Goal: Task Accomplishment & Management: Manage account settings

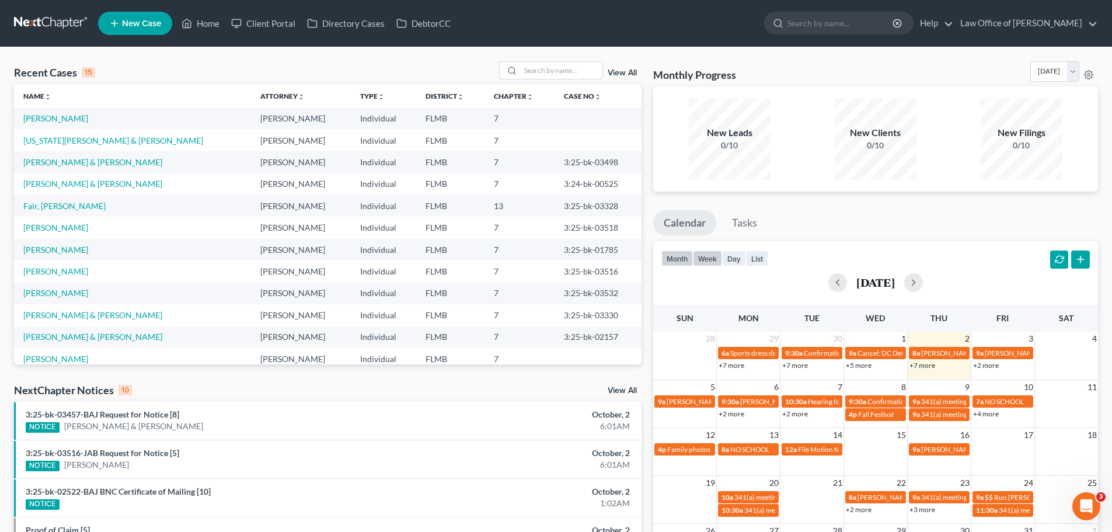
click at [708, 259] on button "week" at bounding box center [707, 259] width 29 height 16
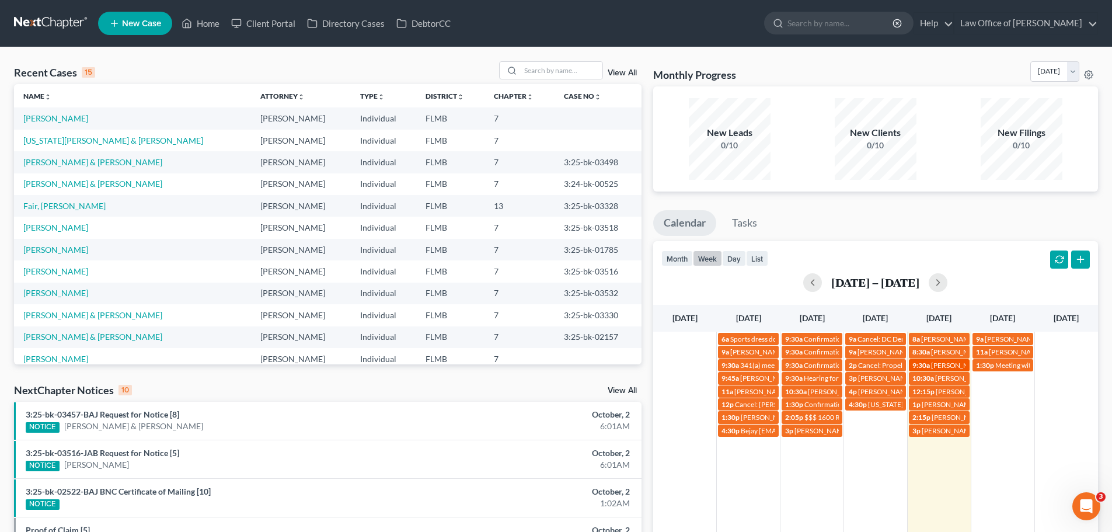
click at [940, 369] on span "[PERSON_NAME] [EMAIL_ADDRESS][DOMAIN_NAME]" at bounding box center [1017, 365] width 173 height 9
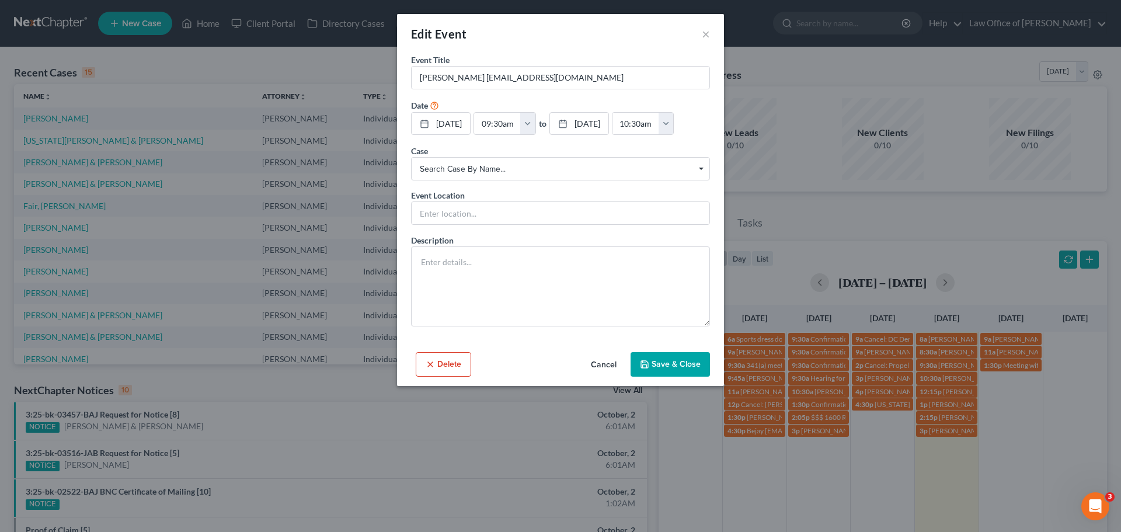
click at [701, 30] on div "Edit Event ×" at bounding box center [560, 34] width 327 height 40
click at [707, 36] on button "×" at bounding box center [706, 34] width 8 height 14
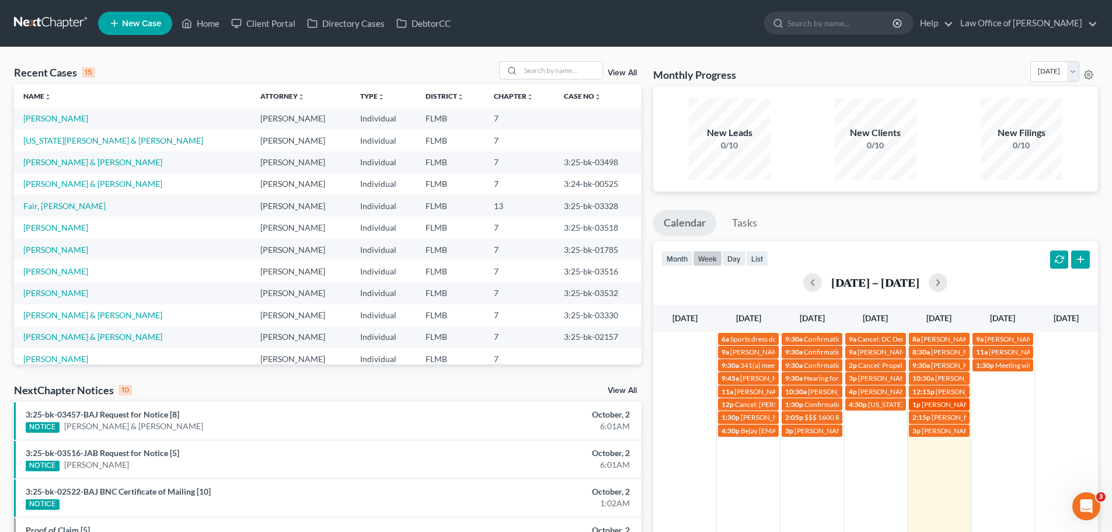
click at [957, 406] on span "[PERSON_NAME] is the daughter" at bounding box center [972, 404] width 101 height 9
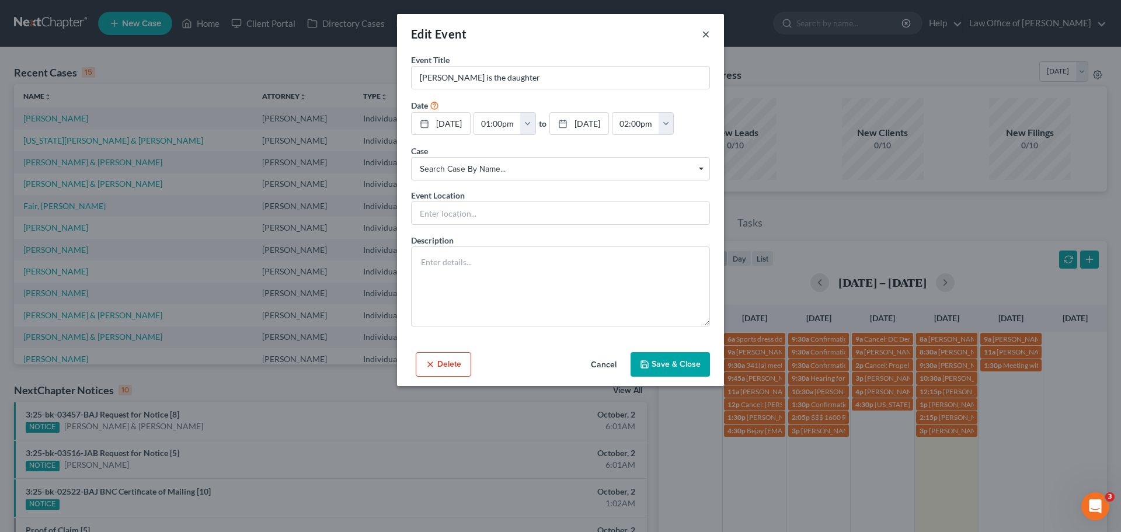
click at [706, 29] on button "×" at bounding box center [706, 34] width 8 height 14
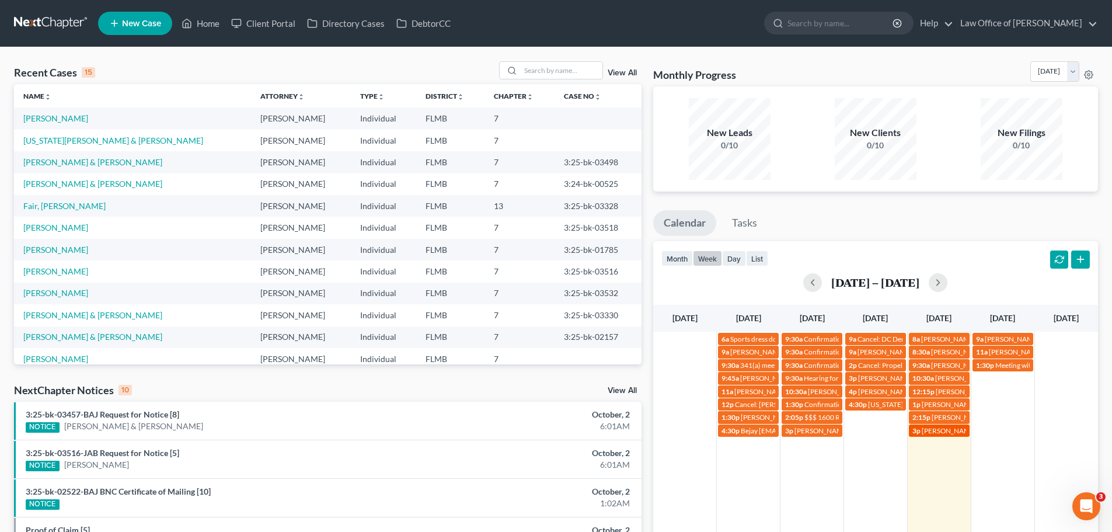
click at [915, 432] on span "3p" at bounding box center [917, 430] width 8 height 9
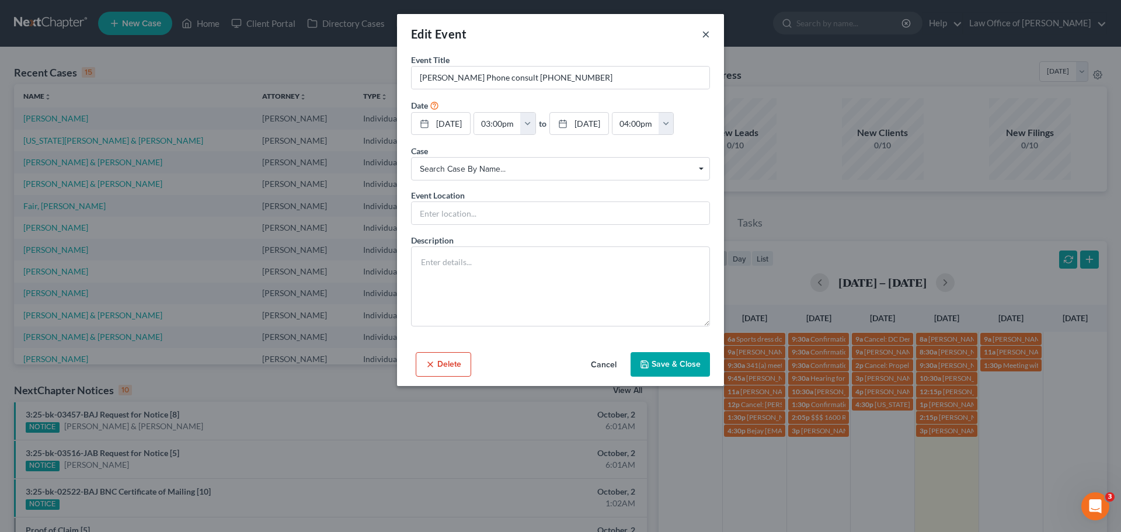
click at [707, 32] on button "×" at bounding box center [706, 34] width 8 height 14
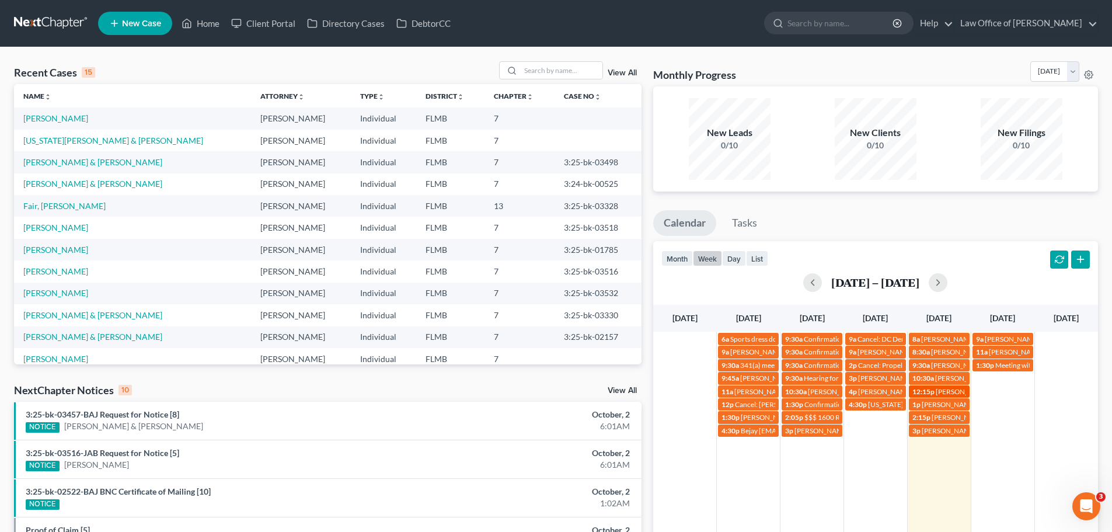
click at [953, 392] on span "[PERSON_NAME] [PHONE_NUMBER]" at bounding box center [995, 391] width 118 height 9
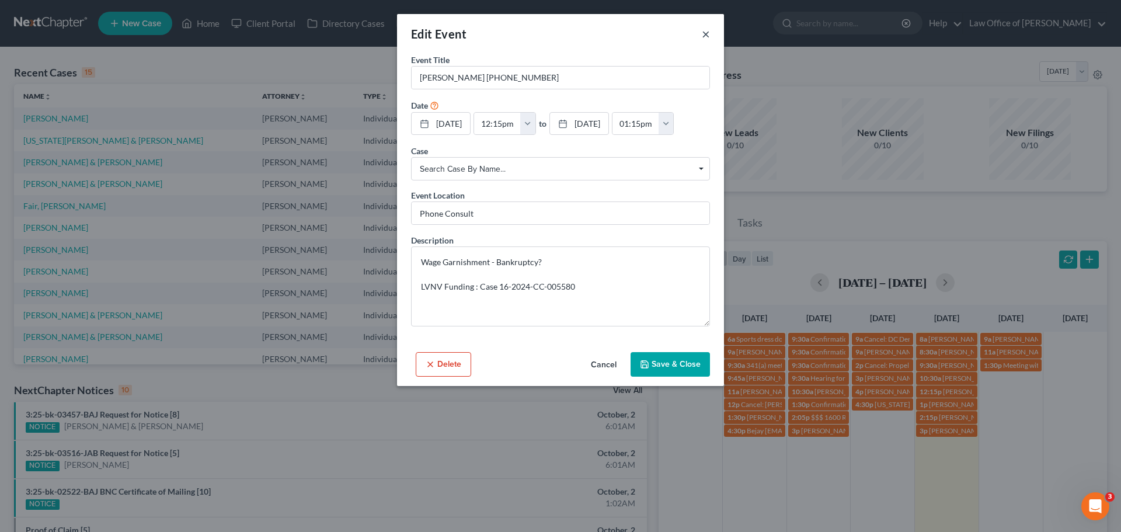
click at [704, 35] on button "×" at bounding box center [706, 34] width 8 height 14
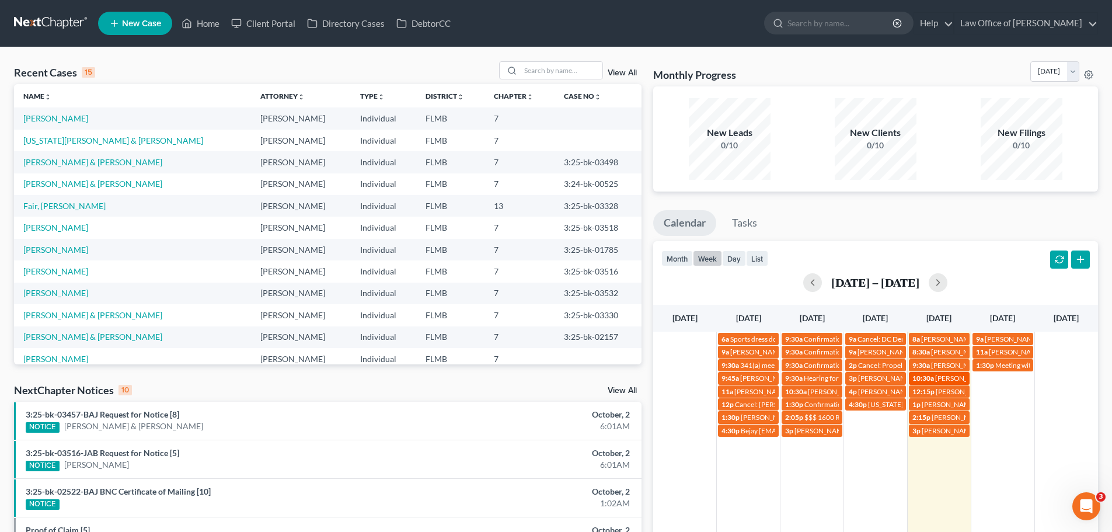
click at [950, 382] on span "[PERSON_NAME] chapter 13 sign up appointment" at bounding box center [1012, 378] width 153 height 9
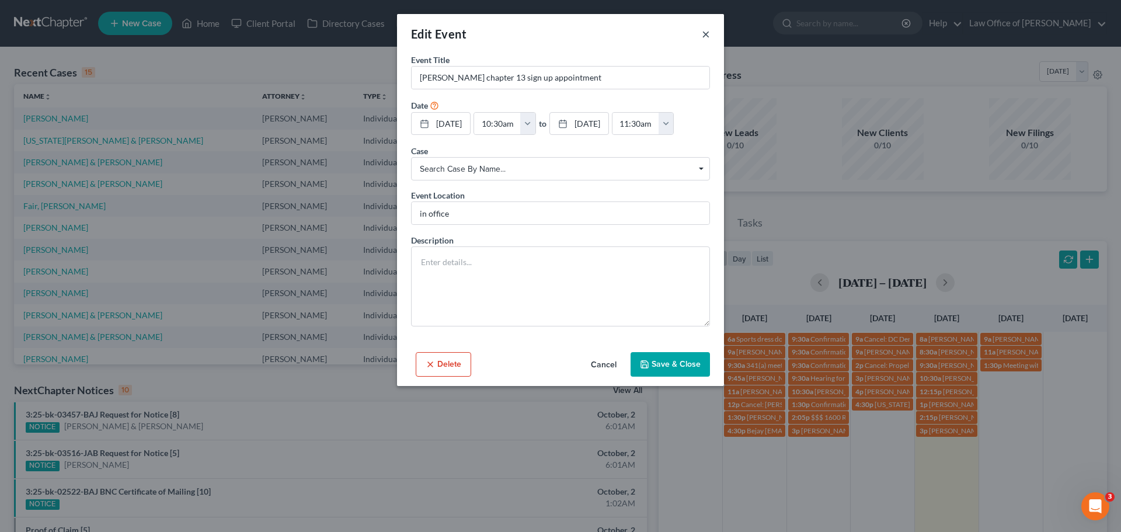
click at [707, 36] on button "×" at bounding box center [706, 34] width 8 height 14
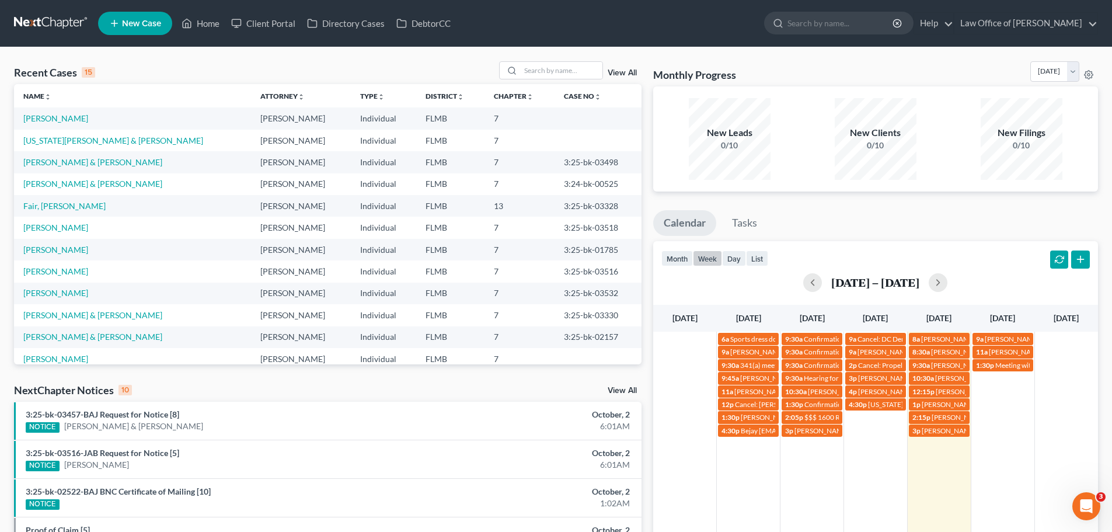
drag, startPoint x: 985, startPoint y: 215, endPoint x: 978, endPoint y: 217, distance: 7.2
drag, startPoint x: 978, startPoint y: 217, endPoint x: 983, endPoint y: 224, distance: 8.8
click at [983, 224] on ul "Calendar Tasks" at bounding box center [875, 225] width 445 height 31
click at [948, 276] on button "button" at bounding box center [938, 282] width 19 height 19
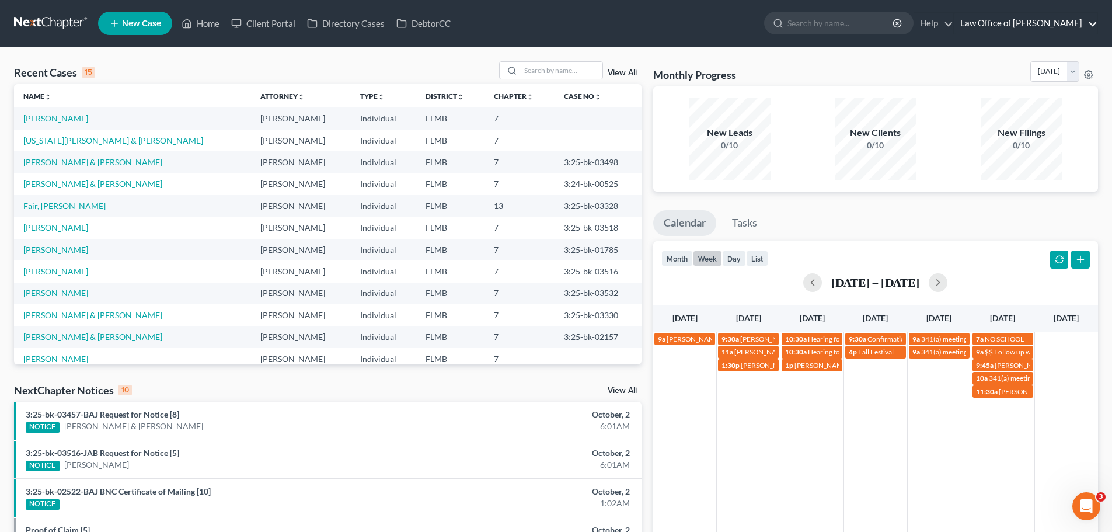
click at [1059, 19] on link "Law Office of [PERSON_NAME]" at bounding box center [1026, 23] width 143 height 21
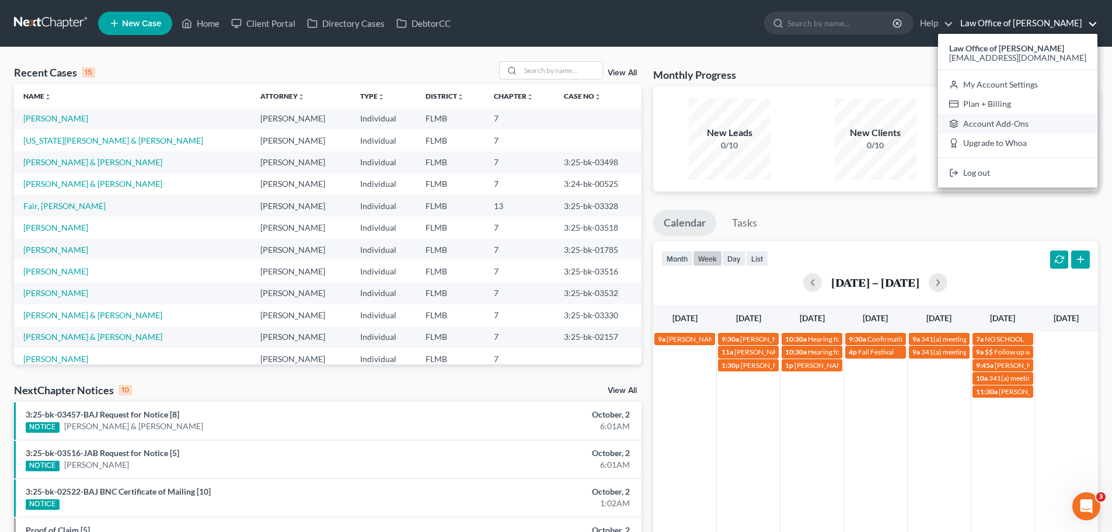
click at [1063, 122] on link "Account Add-Ons" at bounding box center [1017, 124] width 159 height 20
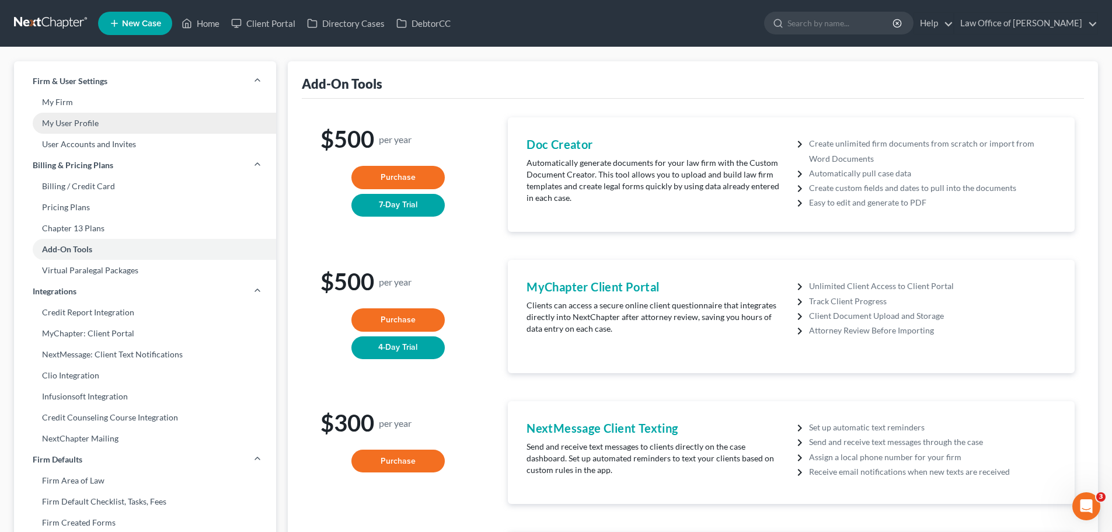
click at [155, 123] on link "My User Profile" at bounding box center [145, 123] width 262 height 21
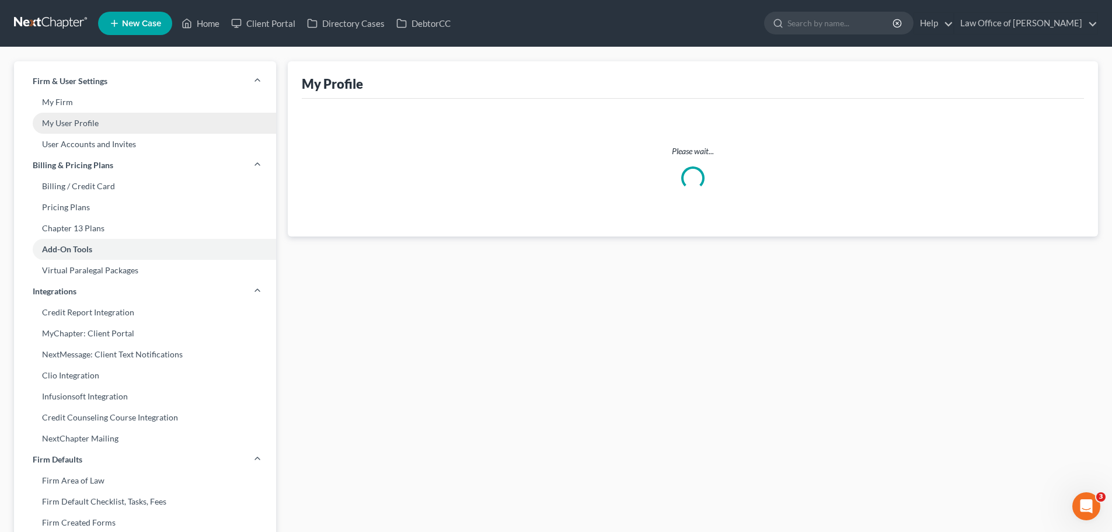
select select "9"
select select "assistant"
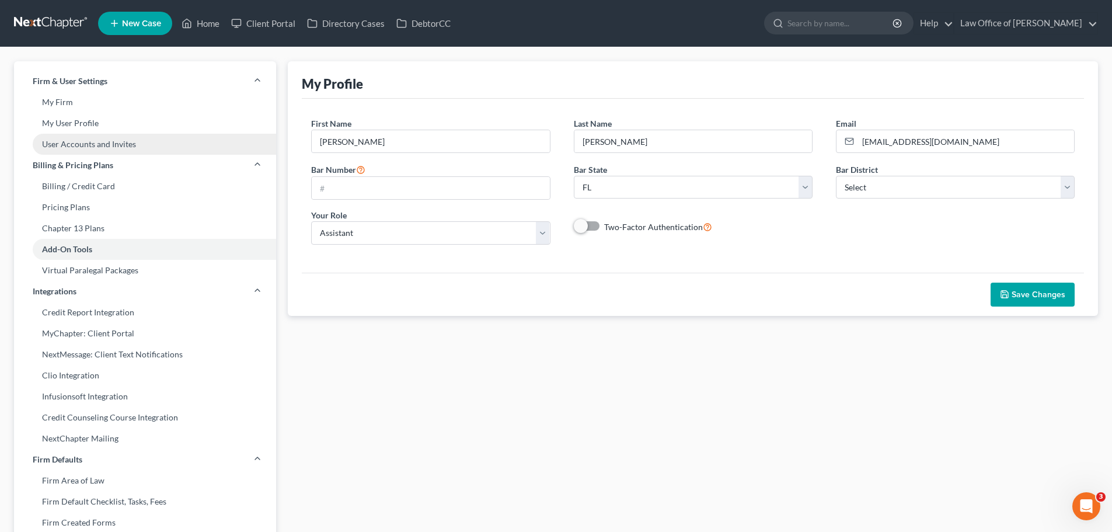
click at [161, 140] on link "User Accounts and Invites" at bounding box center [145, 144] width 262 height 21
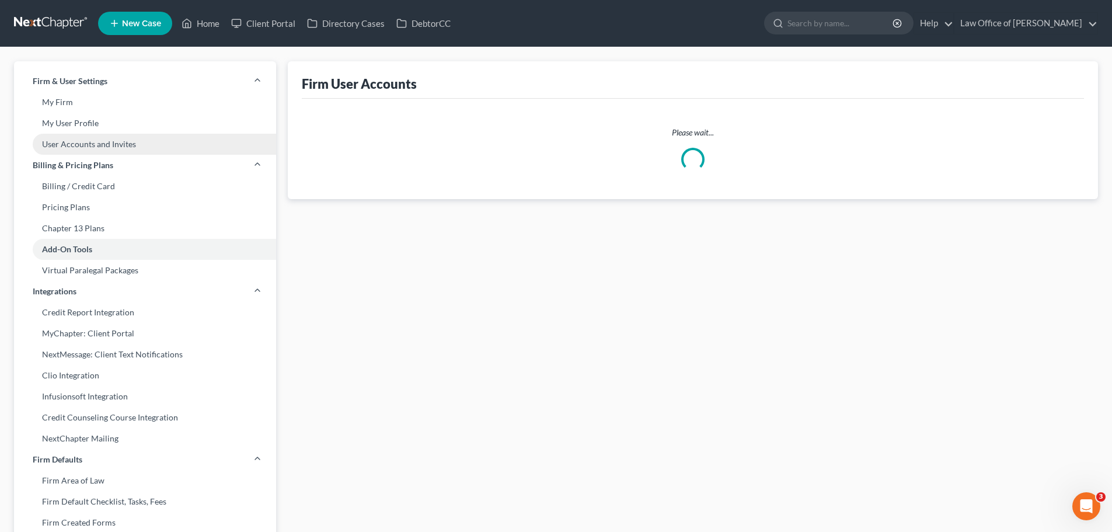
select select "0"
select select "2"
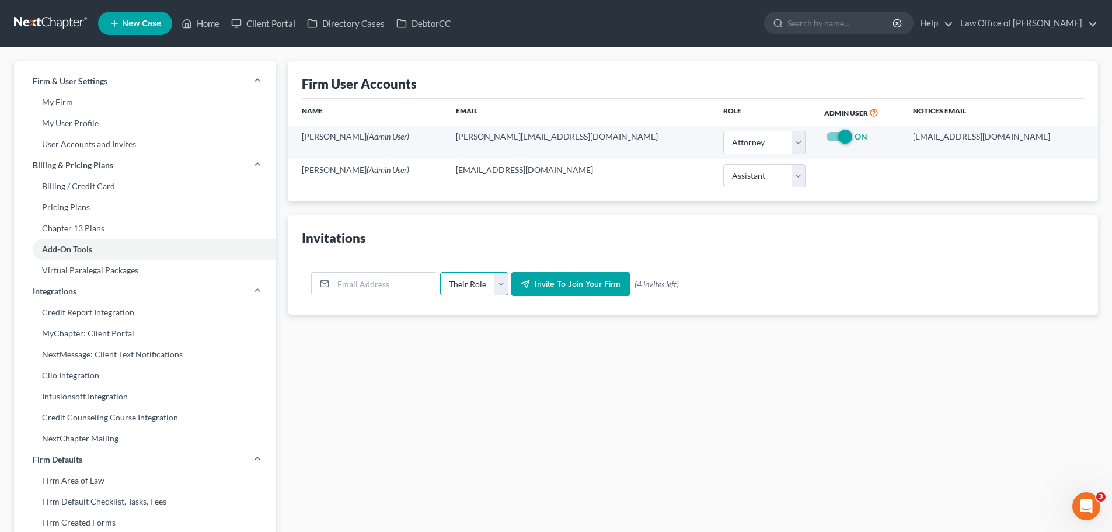
click at [502, 288] on select "Their Role Attorney Paralegal Assistant" at bounding box center [474, 283] width 68 height 23
click at [384, 282] on input "email" at bounding box center [384, 284] width 103 height 22
click at [356, 286] on input "email" at bounding box center [384, 284] width 103 height 22
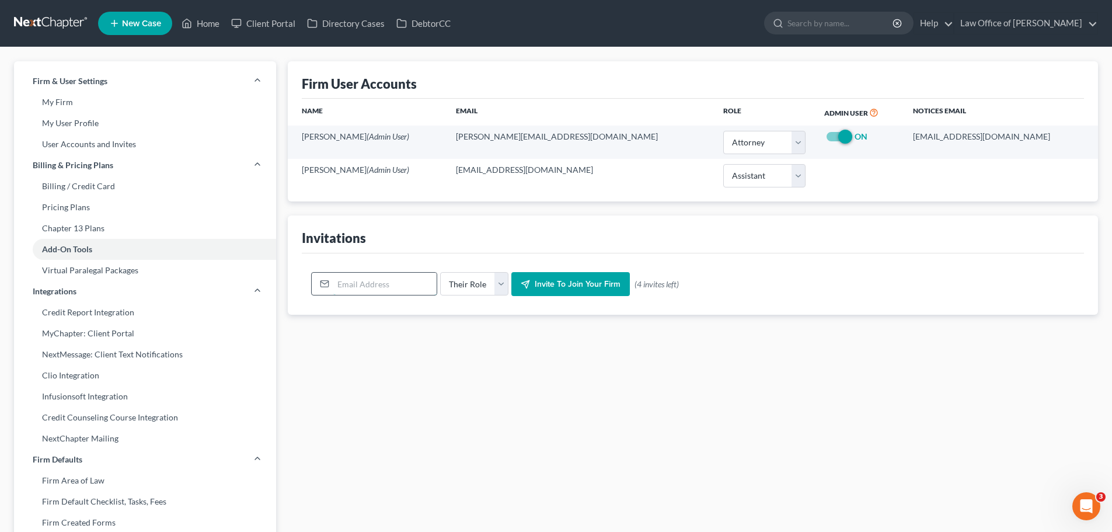
paste input "[EMAIL_ADDRESS][DOMAIN_NAME]"
type input "[EMAIL_ADDRESS][DOMAIN_NAME]"
click at [488, 283] on select "Their Role Attorney Paralegal Assistant" at bounding box center [474, 283] width 68 height 23
select select "paralegal"
click at [440, 272] on select "Their Role Attorney Paralegal Assistant" at bounding box center [474, 283] width 68 height 23
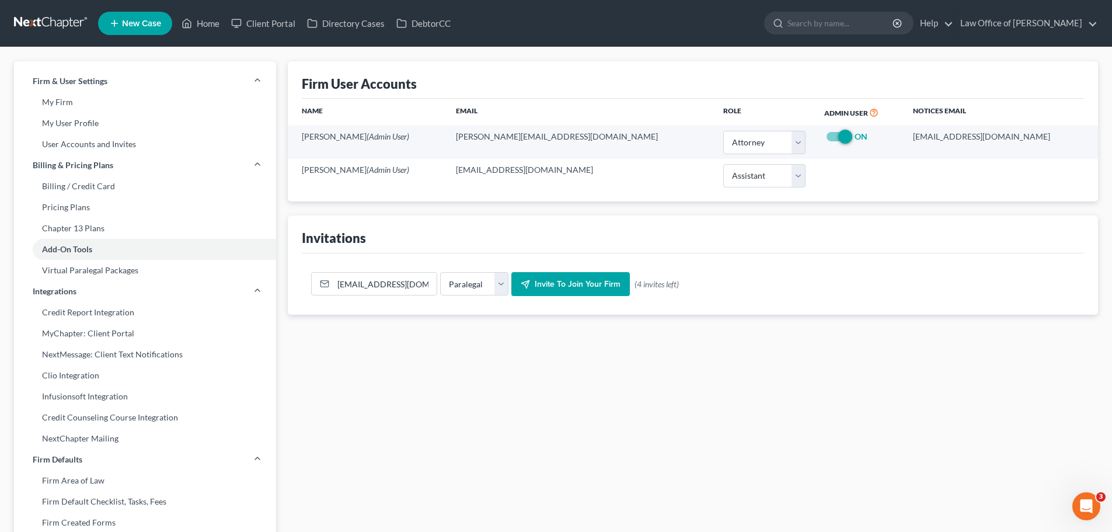
click at [603, 287] on span "Invite to join your firm" at bounding box center [578, 284] width 86 height 10
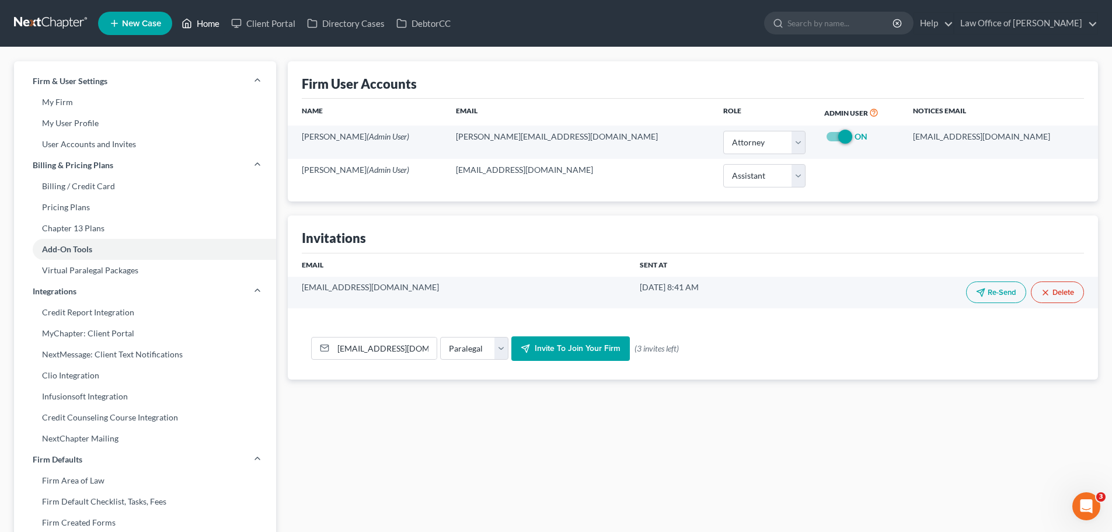
click at [204, 25] on link "Home" at bounding box center [201, 23] width 50 height 21
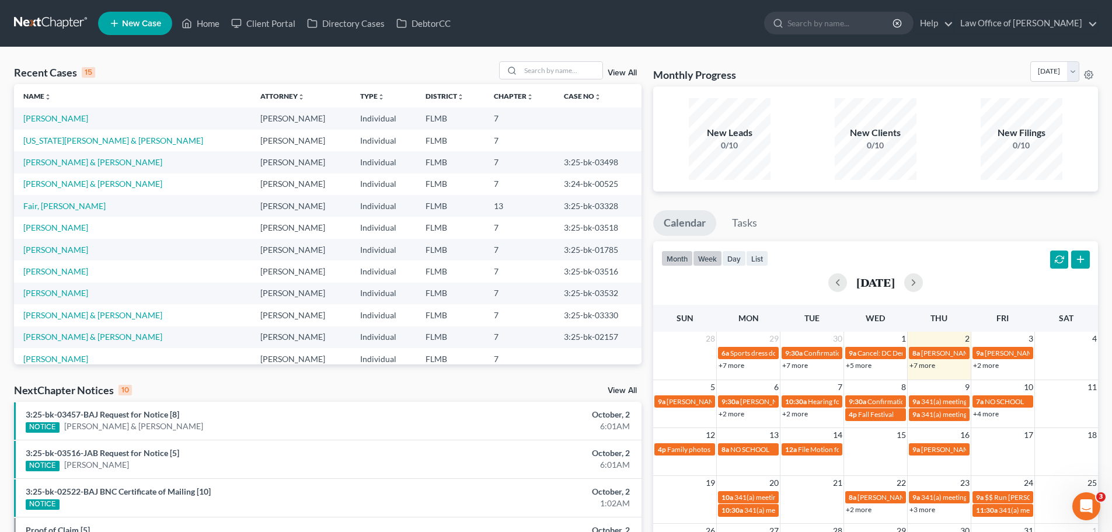
click at [712, 260] on button "week" at bounding box center [707, 259] width 29 height 16
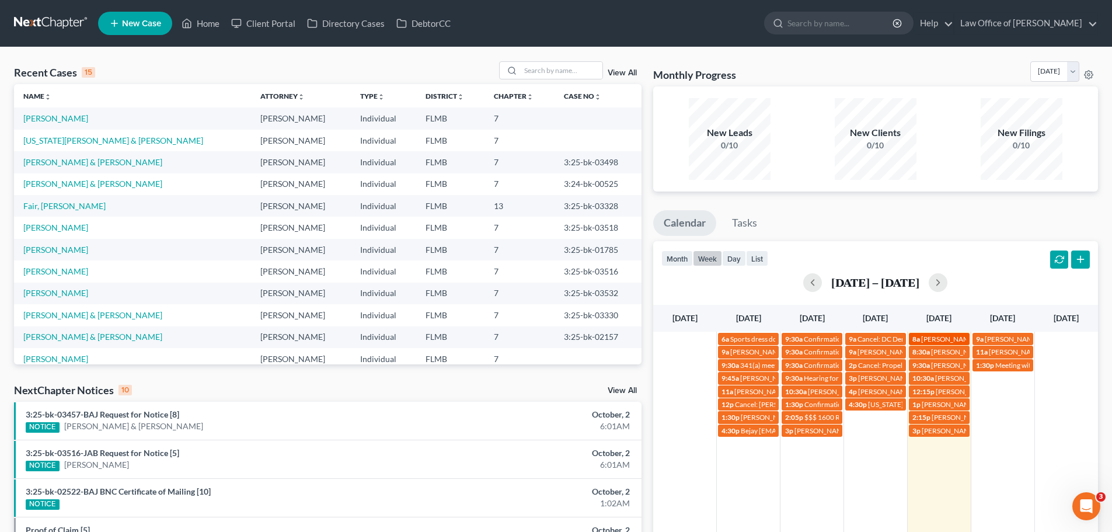
click at [958, 340] on span "[PERSON_NAME] [PHONE_NUMBER]" at bounding box center [981, 339] width 118 height 9
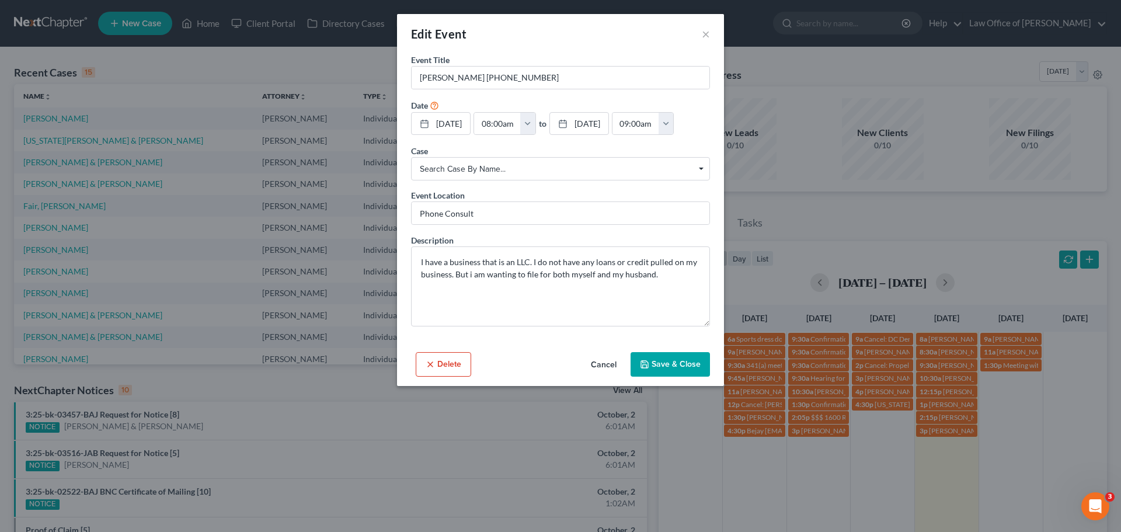
click at [710, 32] on div "Edit Event ×" at bounding box center [560, 34] width 327 height 40
click at [708, 34] on button "×" at bounding box center [706, 34] width 8 height 14
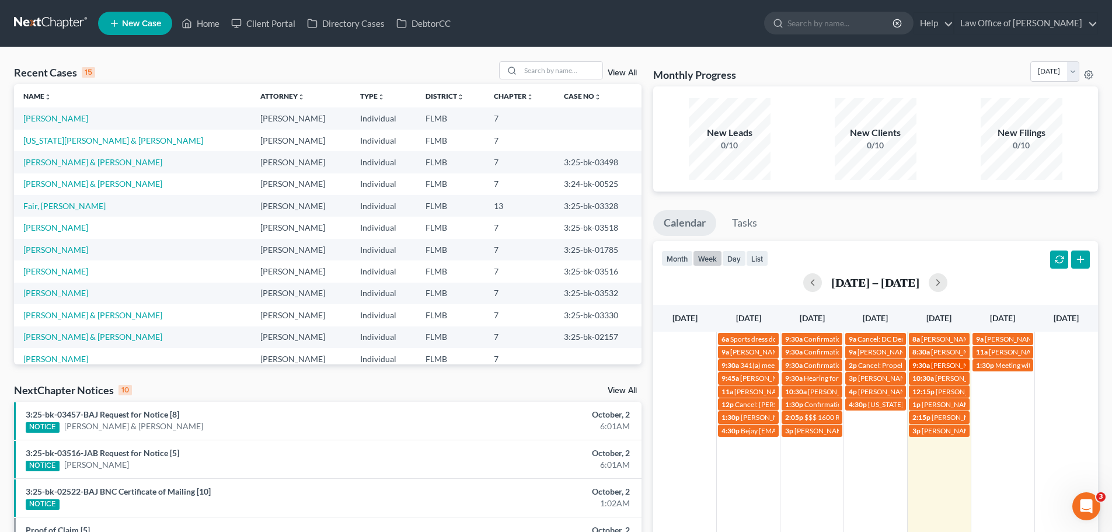
click at [958, 364] on span "[PERSON_NAME] [EMAIL_ADDRESS][DOMAIN_NAME]" at bounding box center [1017, 365] width 173 height 9
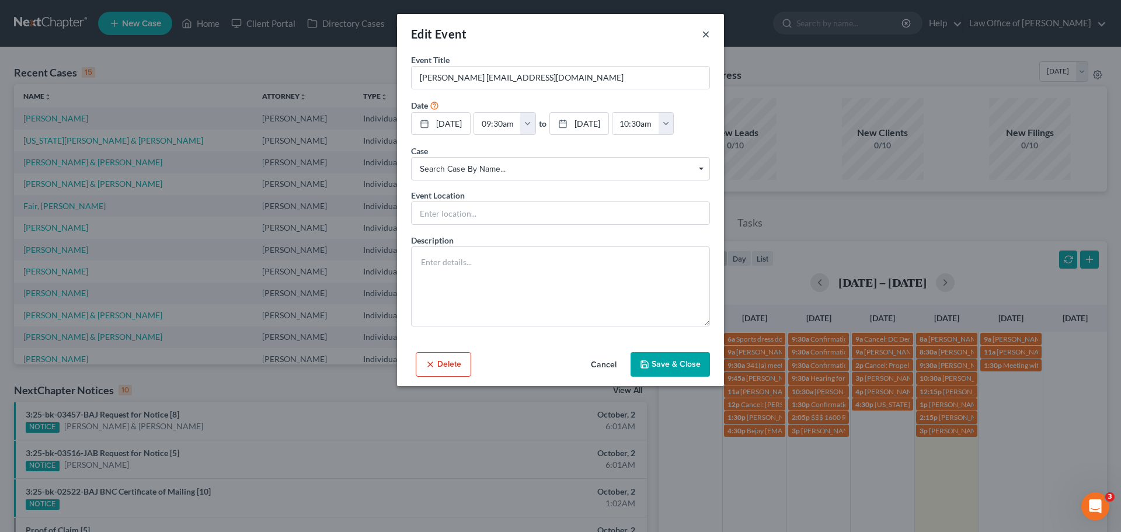
click at [707, 33] on button "×" at bounding box center [706, 34] width 8 height 14
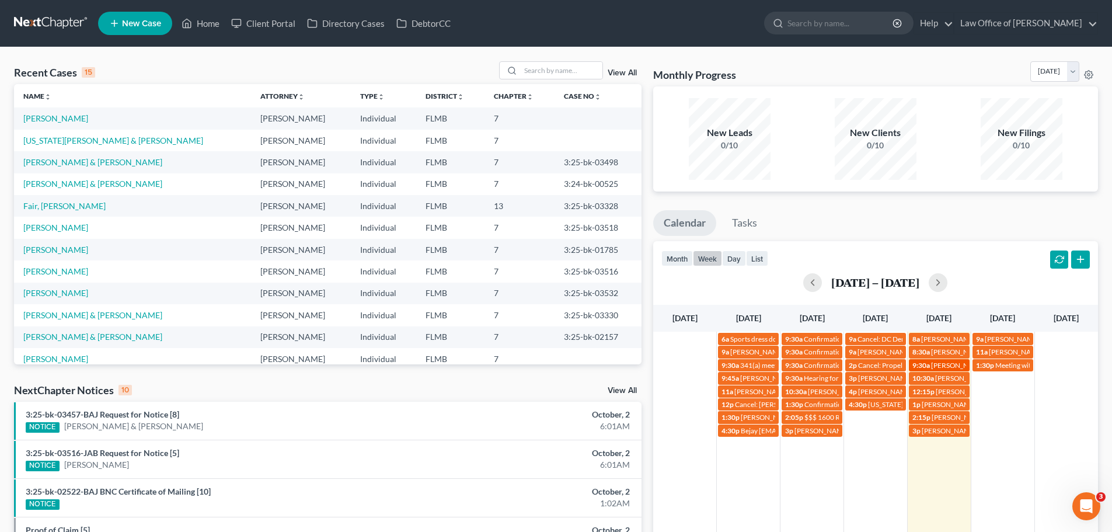
click at [925, 367] on span "9:30a" at bounding box center [922, 365] width 18 height 9
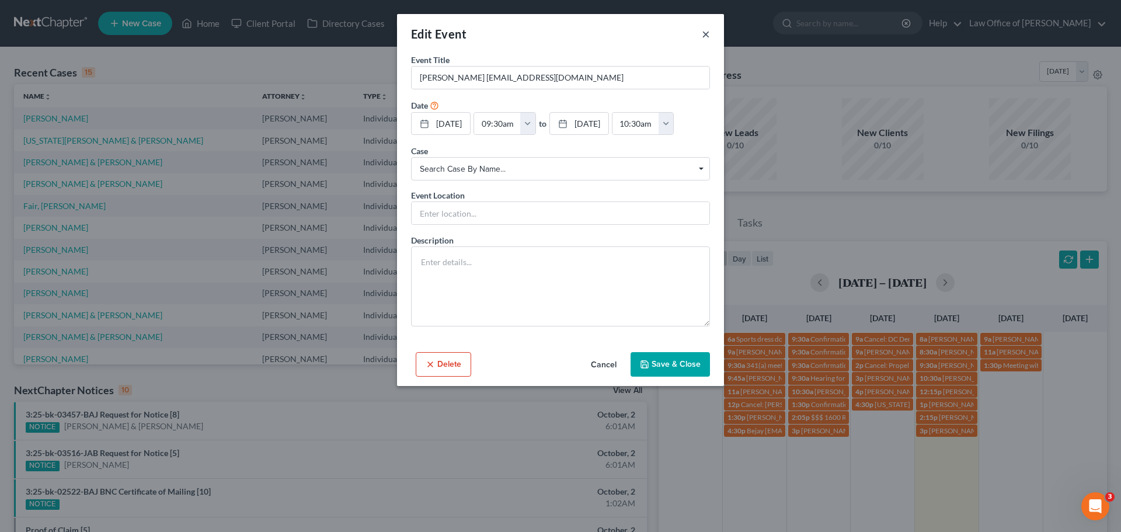
click at [708, 35] on button "×" at bounding box center [706, 34] width 8 height 14
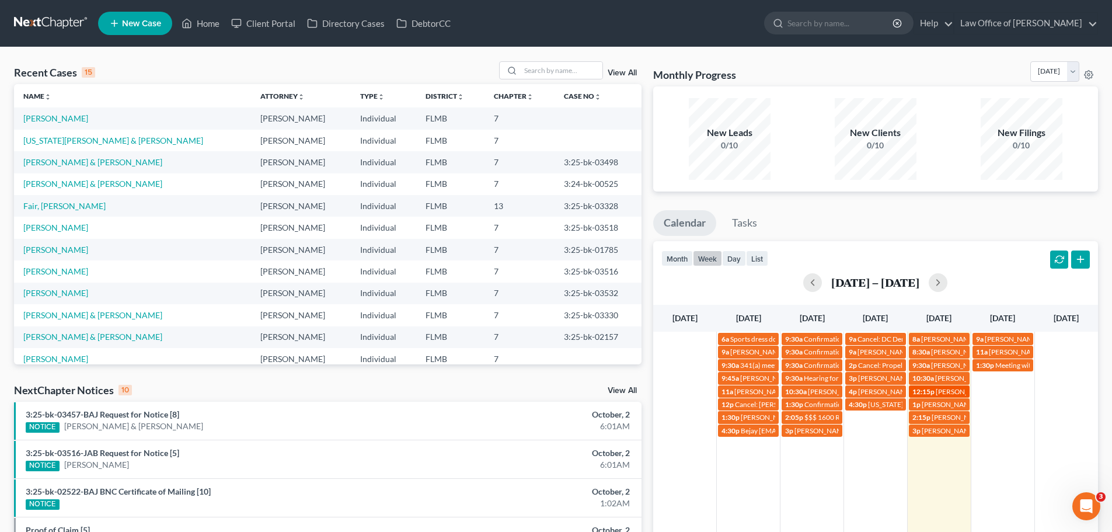
click at [944, 385] on link "12:15p [PERSON_NAME] [PHONE_NUMBER]" at bounding box center [939, 391] width 61 height 12
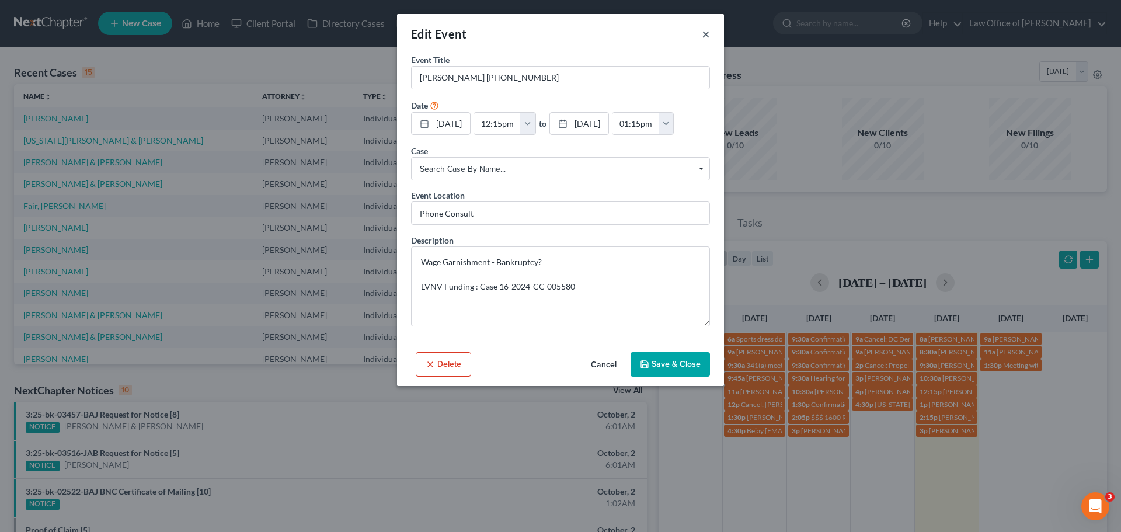
click at [709, 27] on button "×" at bounding box center [706, 34] width 8 height 14
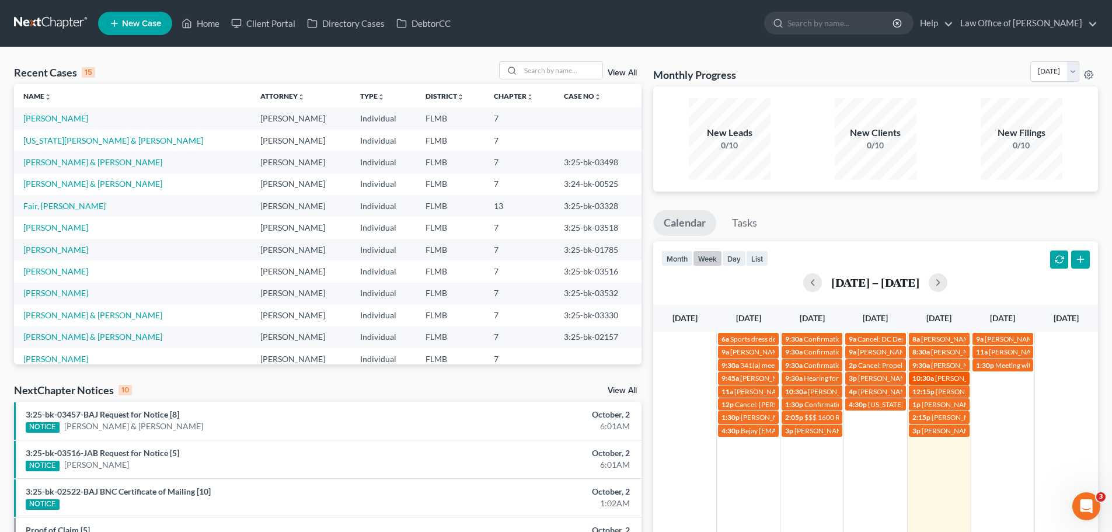
click at [959, 380] on span "[PERSON_NAME] chapter 13 sign up appointment" at bounding box center [1012, 378] width 153 height 9
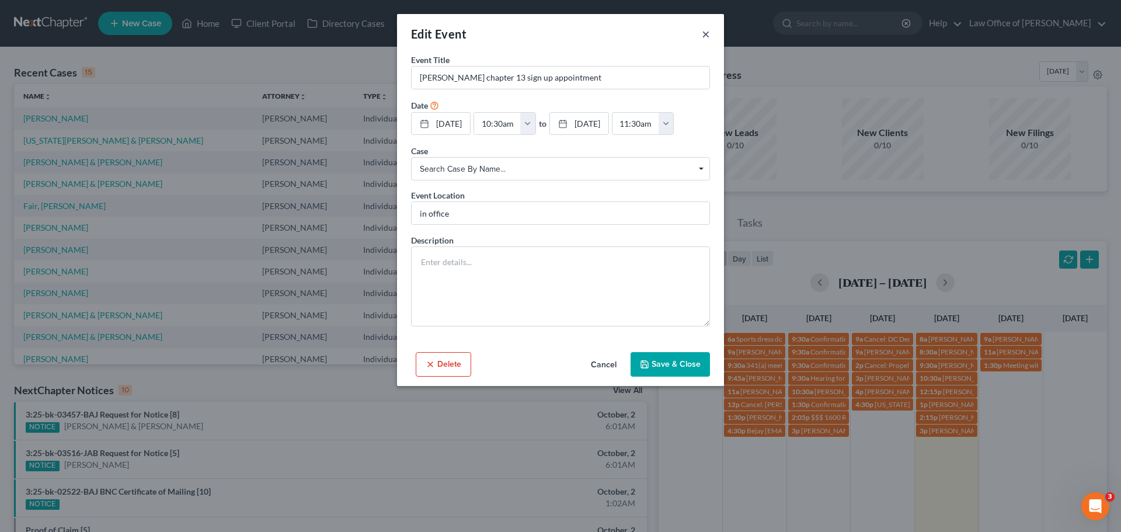
click at [703, 39] on button "×" at bounding box center [706, 34] width 8 height 14
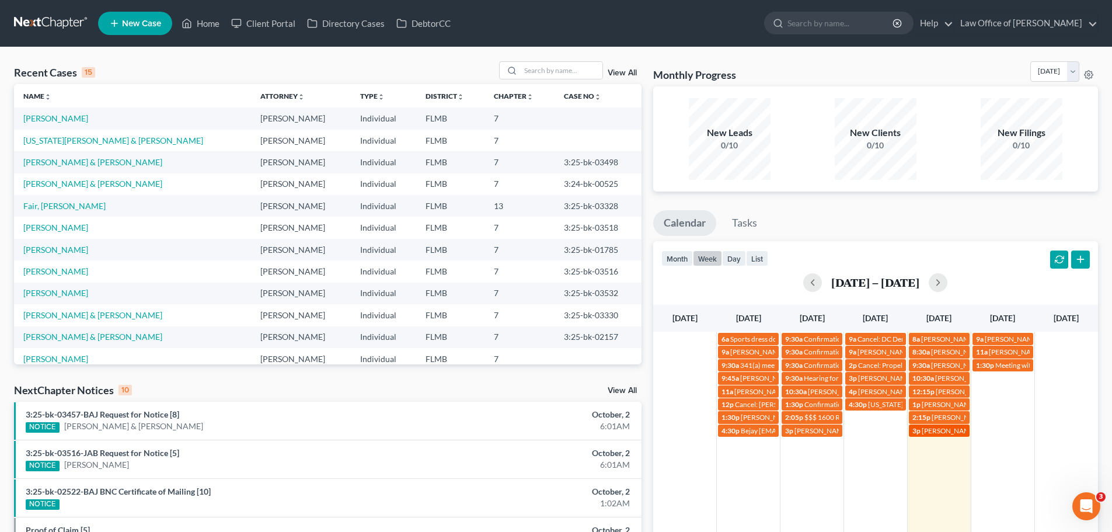
click at [950, 432] on span "[PERSON_NAME] Phone consult [PHONE_NUMBER]" at bounding box center [1003, 430] width 163 height 9
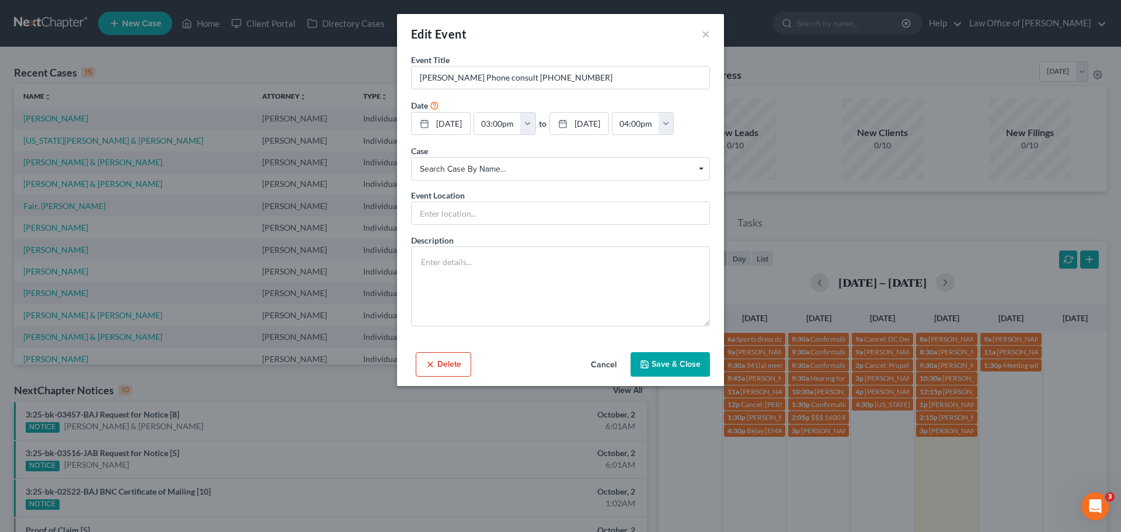
click at [701, 37] on div "Edit Event ×" at bounding box center [560, 34] width 327 height 40
click at [705, 34] on button "×" at bounding box center [706, 34] width 8 height 14
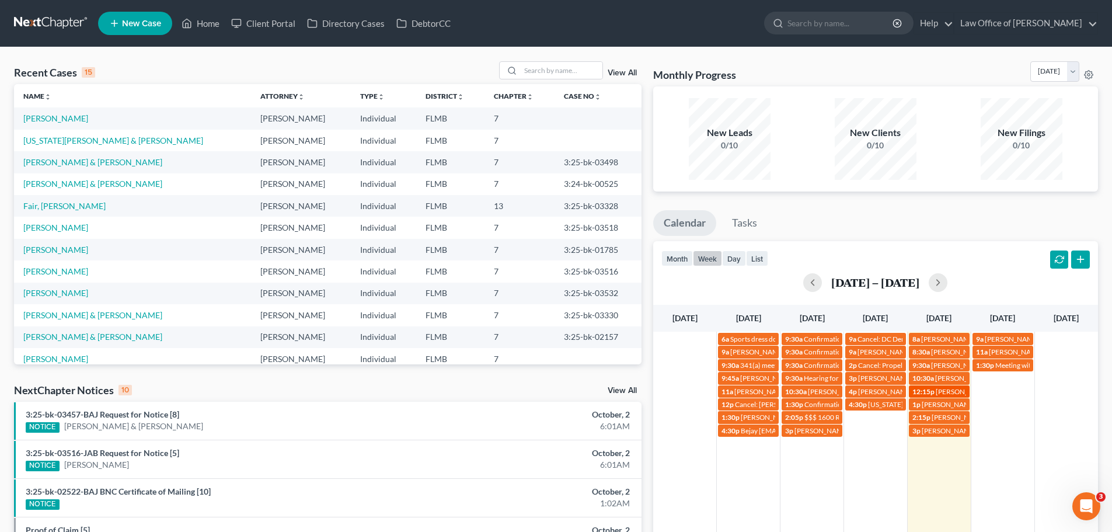
click at [945, 387] on span "[PERSON_NAME] [PHONE_NUMBER]" at bounding box center [995, 391] width 118 height 9
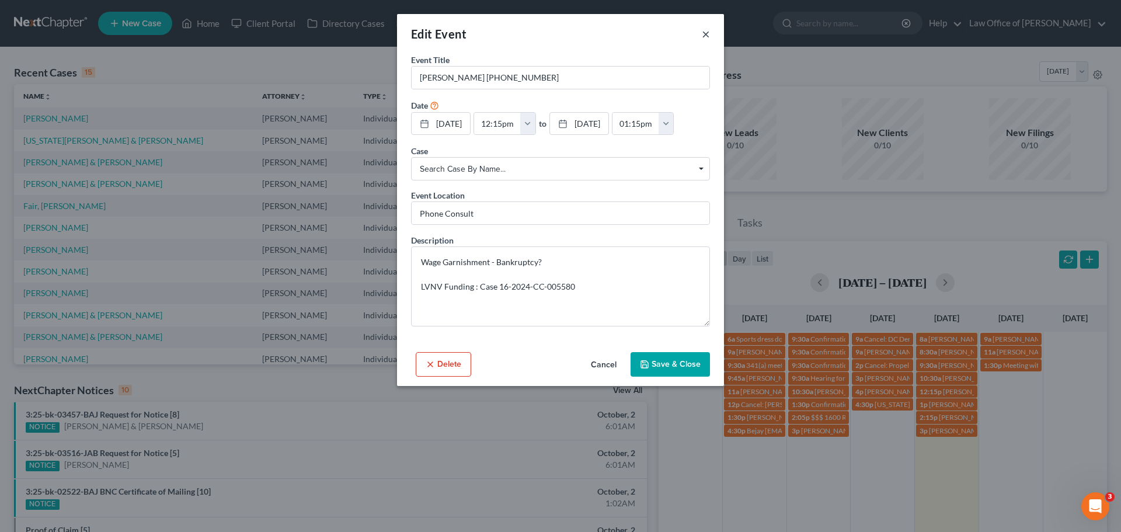
click at [708, 33] on button "×" at bounding box center [706, 34] width 8 height 14
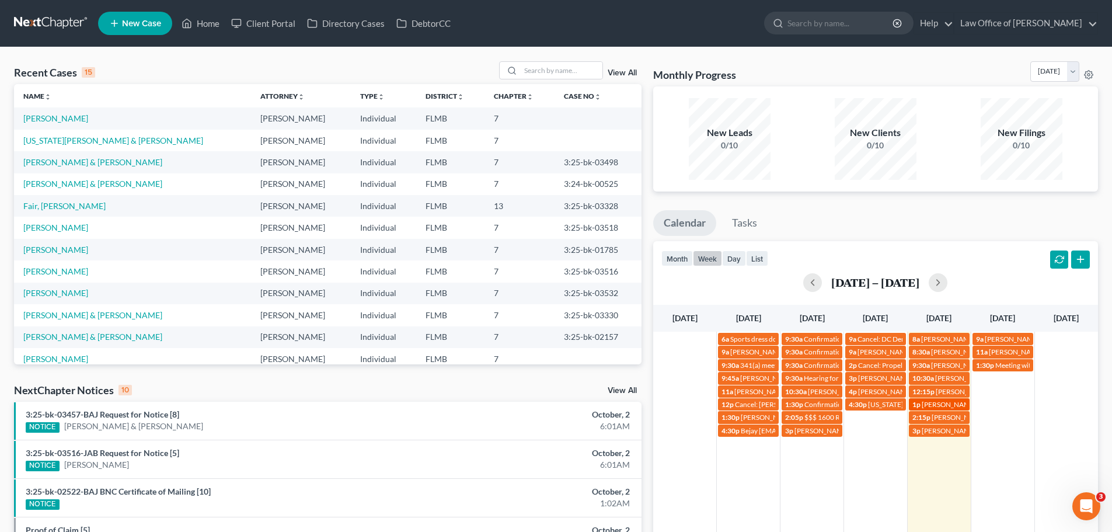
click at [955, 409] on link "1p [PERSON_NAME] is the daughter" at bounding box center [939, 404] width 61 height 12
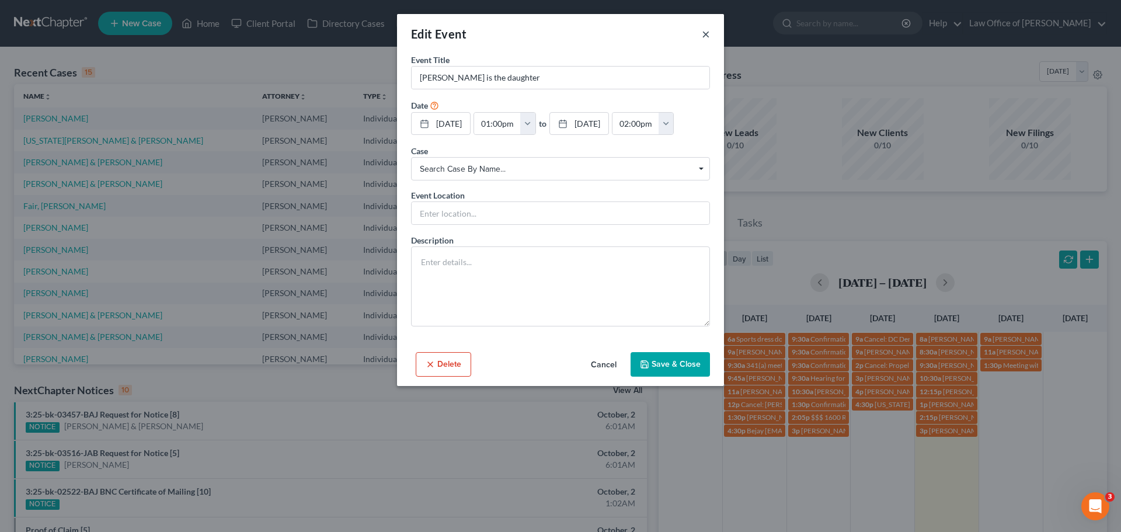
click at [705, 34] on button "×" at bounding box center [706, 34] width 8 height 14
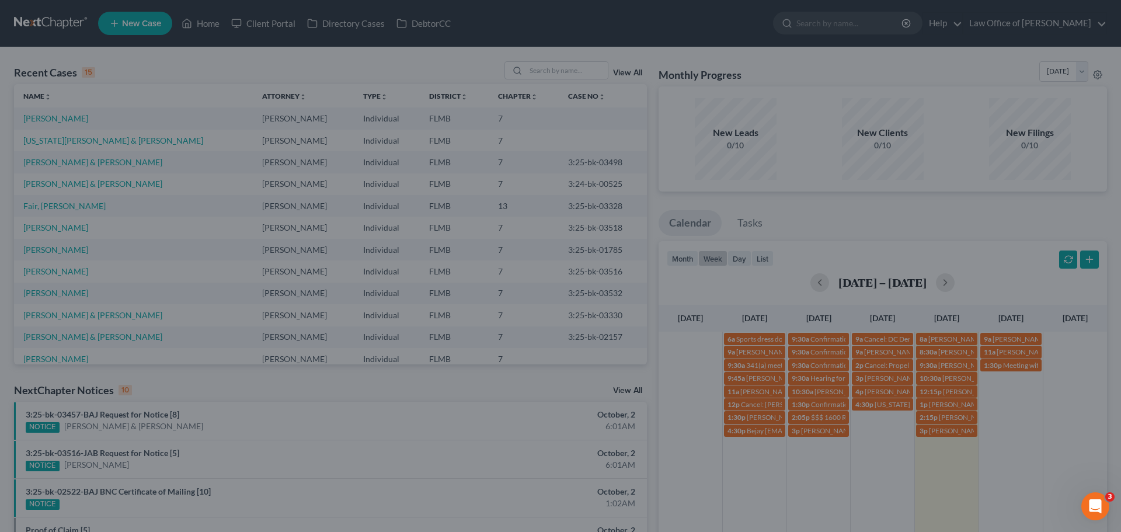
drag, startPoint x: 922, startPoint y: 288, endPoint x: 950, endPoint y: 384, distance: 99.1
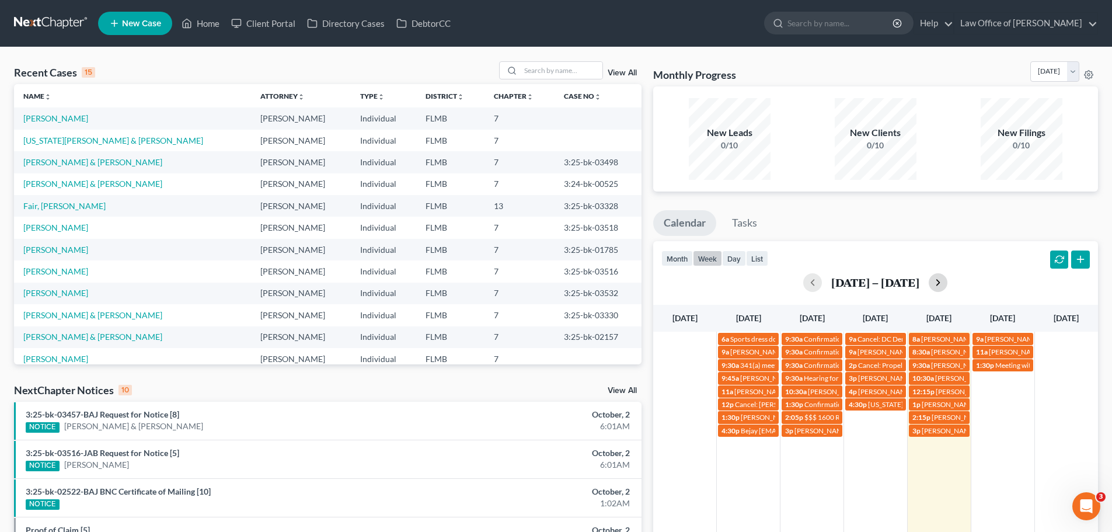
click at [943, 279] on button "button" at bounding box center [938, 282] width 19 height 19
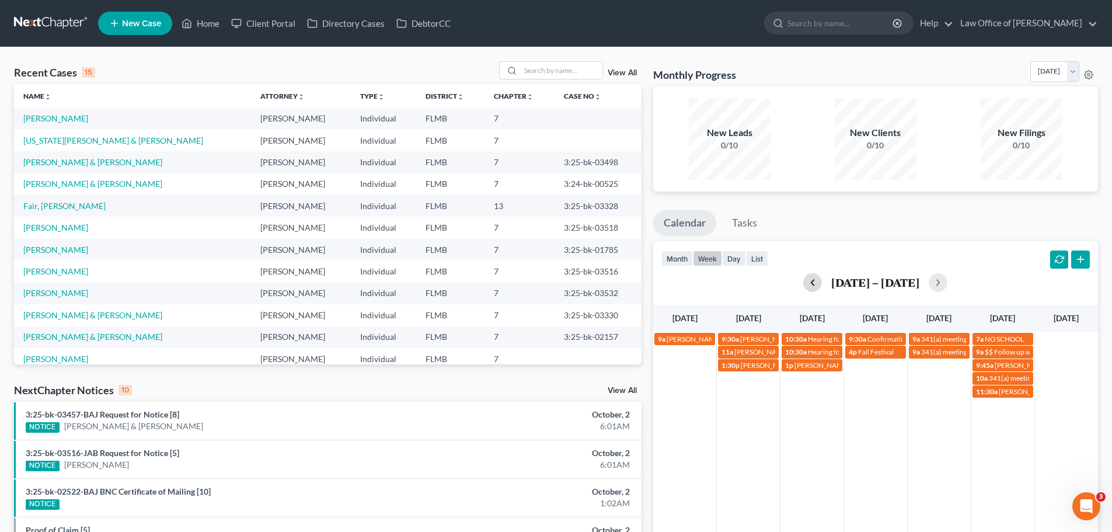
click at [815, 282] on button "button" at bounding box center [813, 282] width 19 height 19
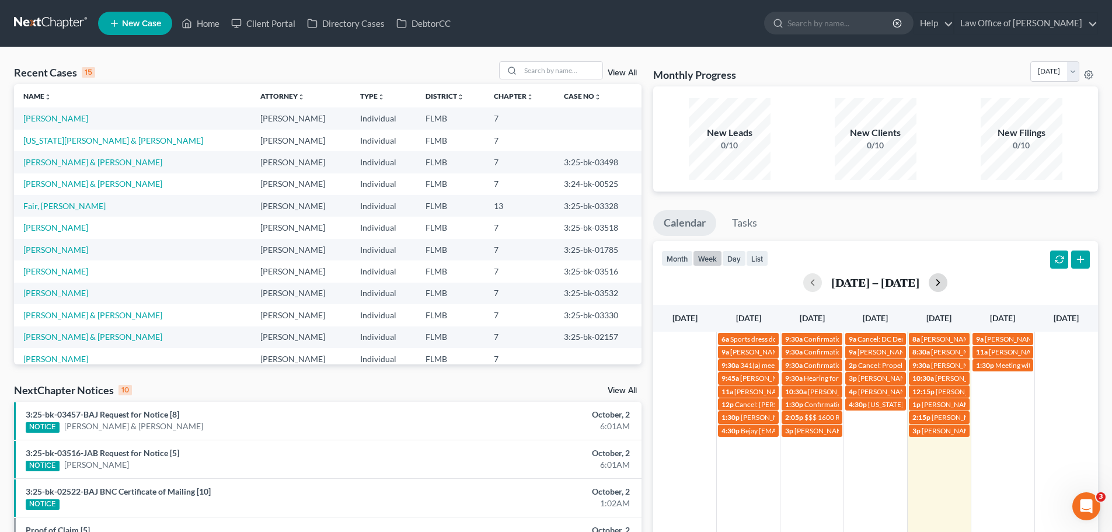
click at [948, 283] on button "button" at bounding box center [938, 282] width 19 height 19
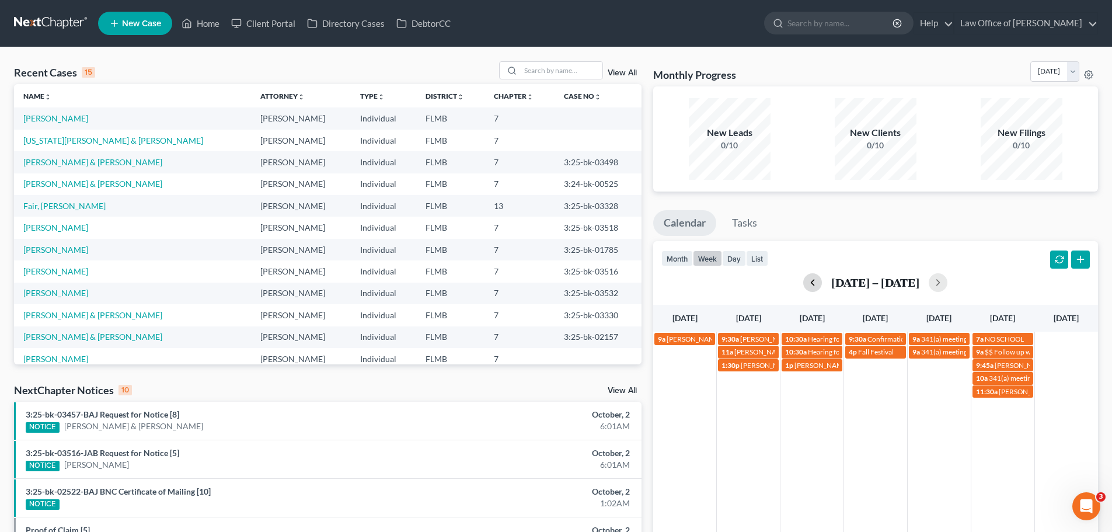
click at [812, 279] on button "button" at bounding box center [813, 282] width 19 height 19
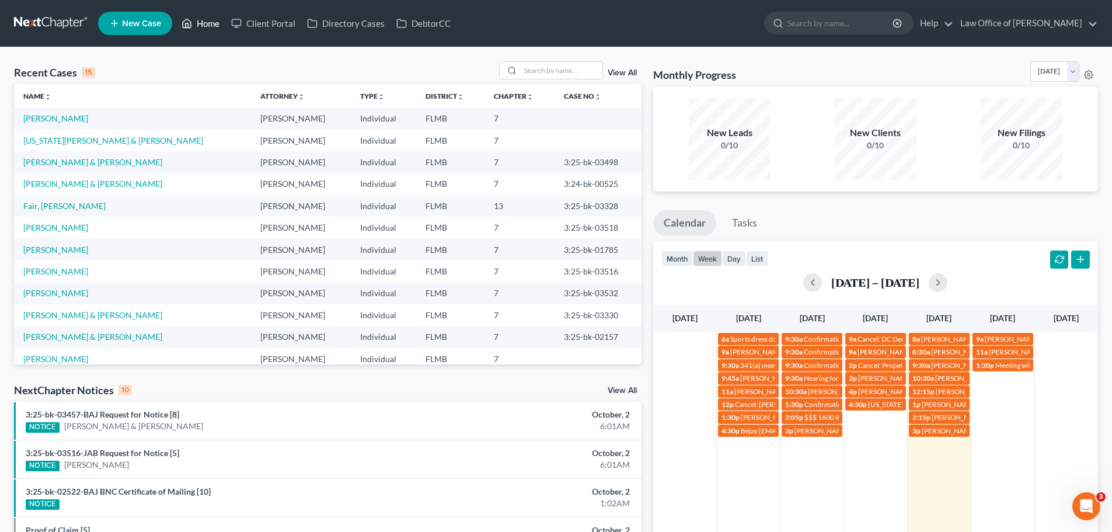
click at [211, 18] on link "Home" at bounding box center [201, 23] width 50 height 21
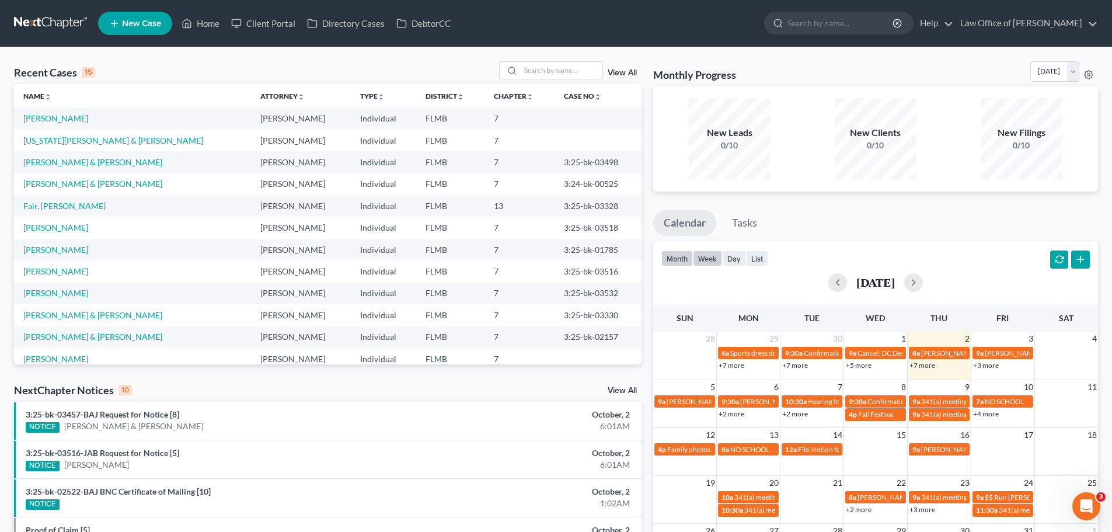
click at [712, 251] on button "week" at bounding box center [707, 259] width 29 height 16
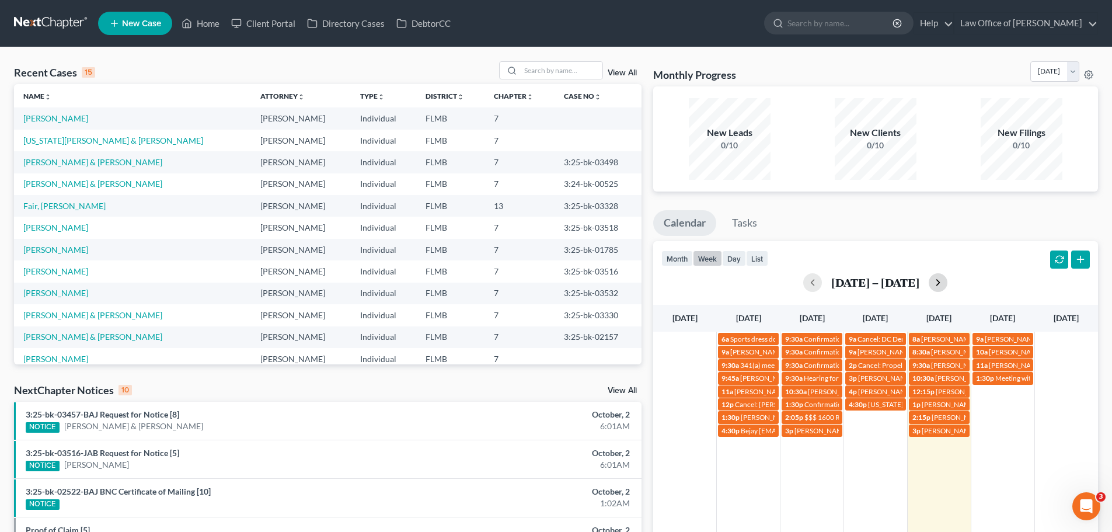
click at [948, 281] on button "button" at bounding box center [938, 282] width 19 height 19
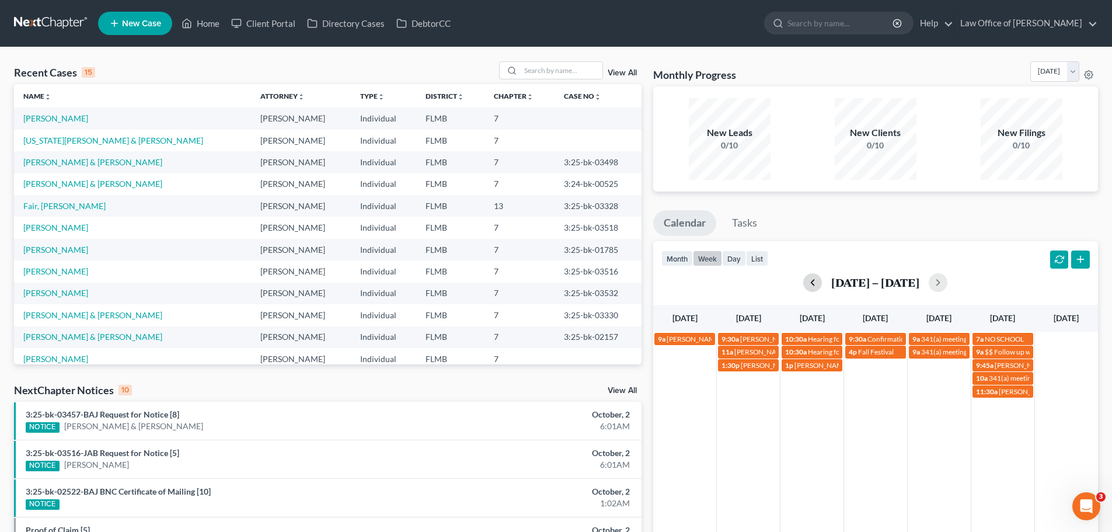
click at [821, 283] on button "button" at bounding box center [813, 282] width 19 height 19
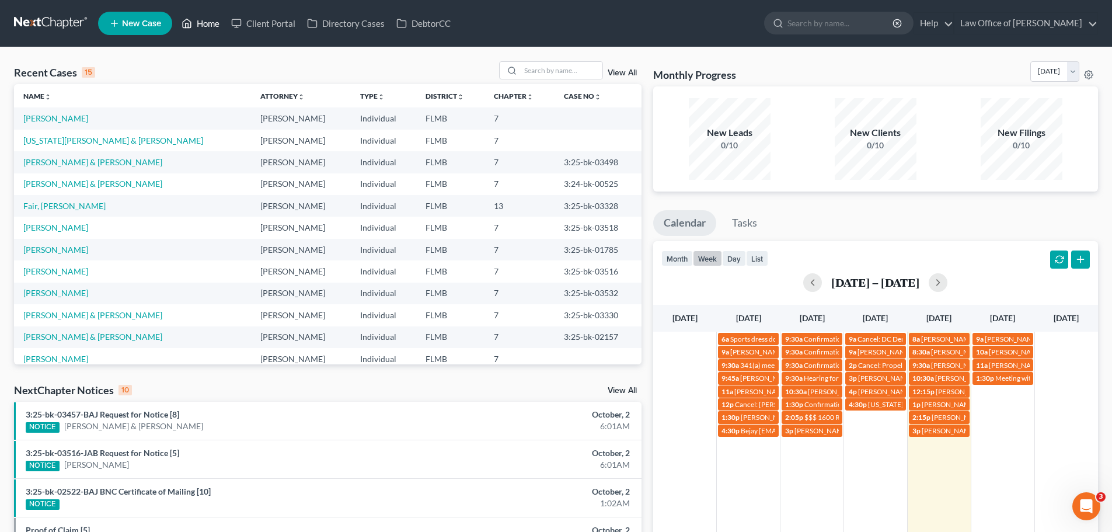
click at [208, 26] on link "Home" at bounding box center [201, 23] width 50 height 21
drag, startPoint x: 534, startPoint y: 80, endPoint x: 533, endPoint y: 74, distance: 5.9
click at [534, 80] on div "Recent Cases 15 View All" at bounding box center [328, 72] width 628 height 23
click at [533, 74] on input "search" at bounding box center [562, 70] width 82 height 17
type input "beaty"
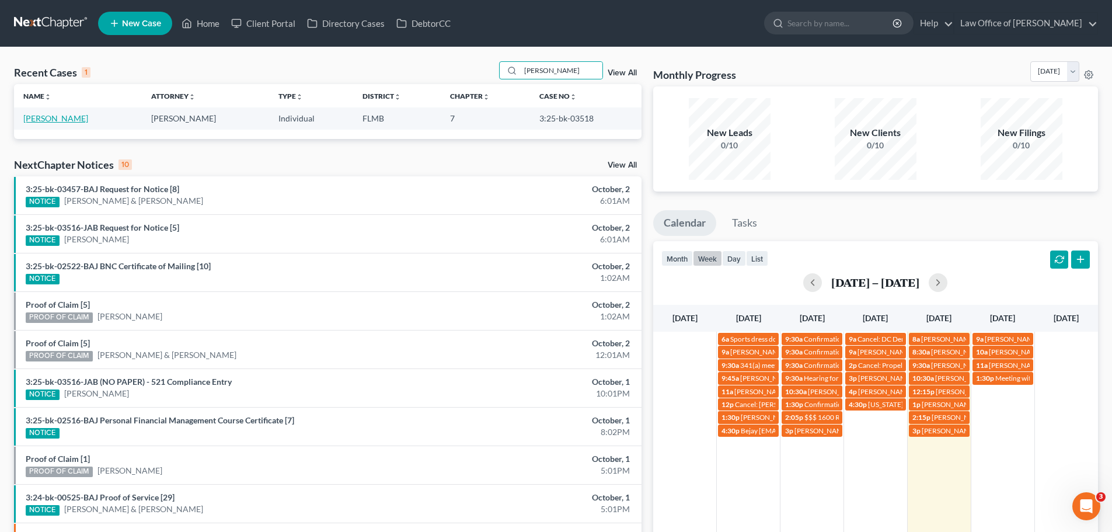
click at [65, 119] on link "[PERSON_NAME]" at bounding box center [55, 118] width 65 height 10
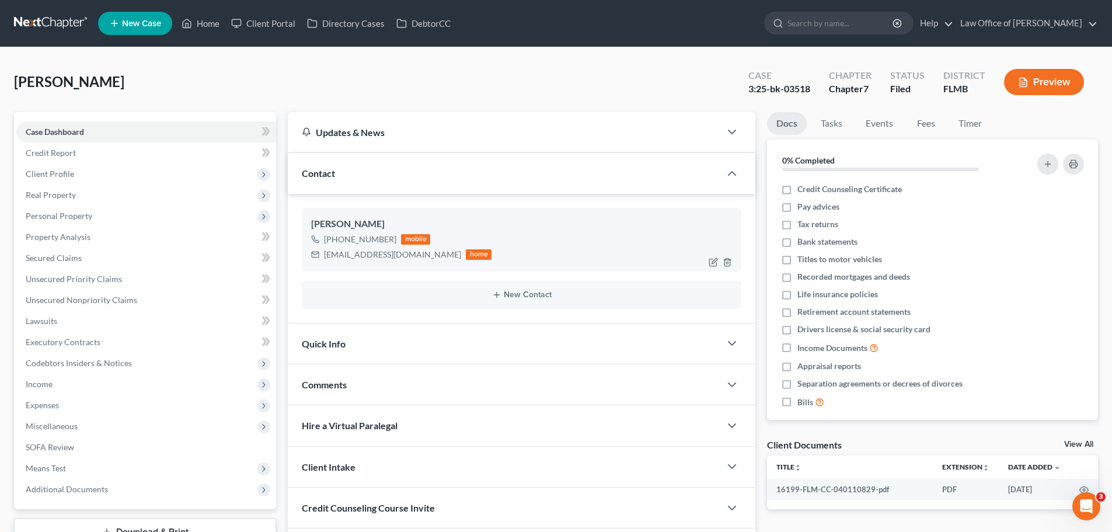
drag, startPoint x: 382, startPoint y: 226, endPoint x: 308, endPoint y: 224, distance: 73.6
click at [308, 224] on div "Patrick Beaty Jr +1 (409) 571-0535 mobile pbeatyjr@gmail.com home" at bounding box center [522, 239] width 440 height 63
copy div "Patrick Beaty Jr"
drag, startPoint x: 397, startPoint y: 256, endPoint x: 315, endPoint y: 260, distance: 82.5
click at [315, 260] on div "pbeatyjr@gmail.com home" at bounding box center [401, 254] width 180 height 15
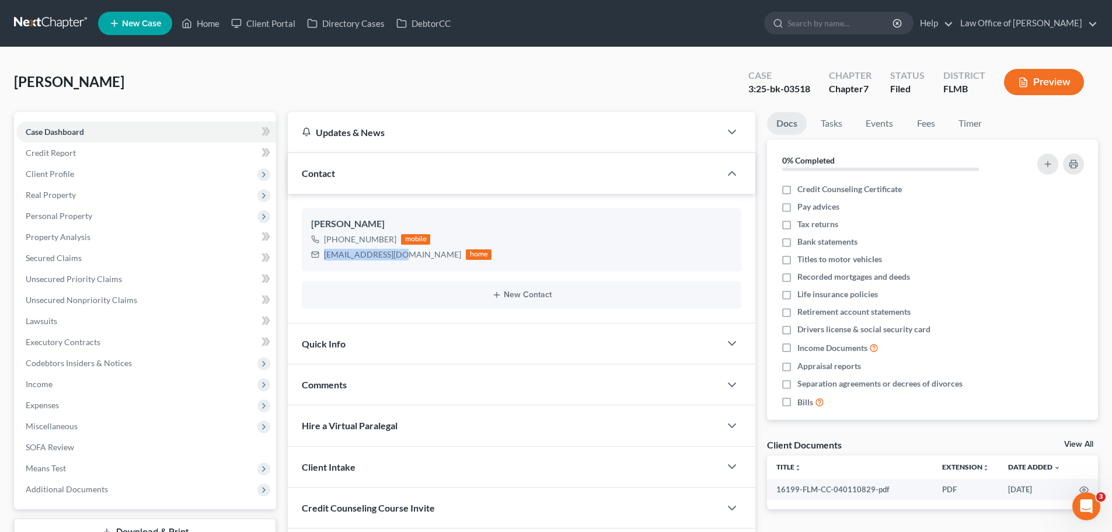
copy div "pbeatyjr@gmail.com"
drag, startPoint x: 373, startPoint y: 255, endPoint x: 382, endPoint y: 255, distance: 8.8
click at [373, 255] on div "pbeatyjr@gmail.com" at bounding box center [392, 255] width 137 height 12
drag, startPoint x: 398, startPoint y: 255, endPoint x: 322, endPoint y: 255, distance: 75.9
click at [322, 255] on div "pbeatyjr@gmail.com home" at bounding box center [401, 254] width 180 height 15
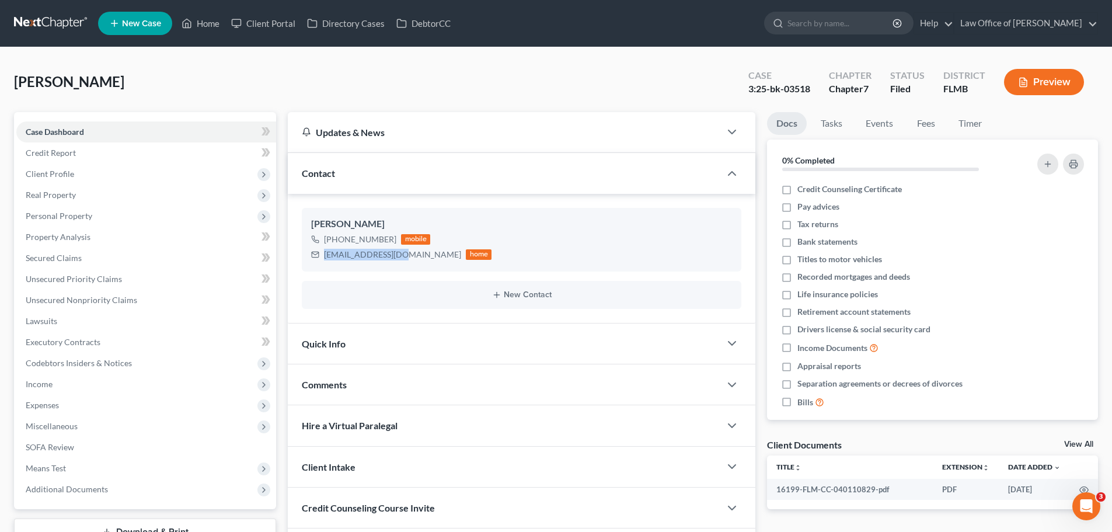
copy div "pbeatyjr@gmail.com"
click at [204, 25] on link "Home" at bounding box center [201, 23] width 50 height 21
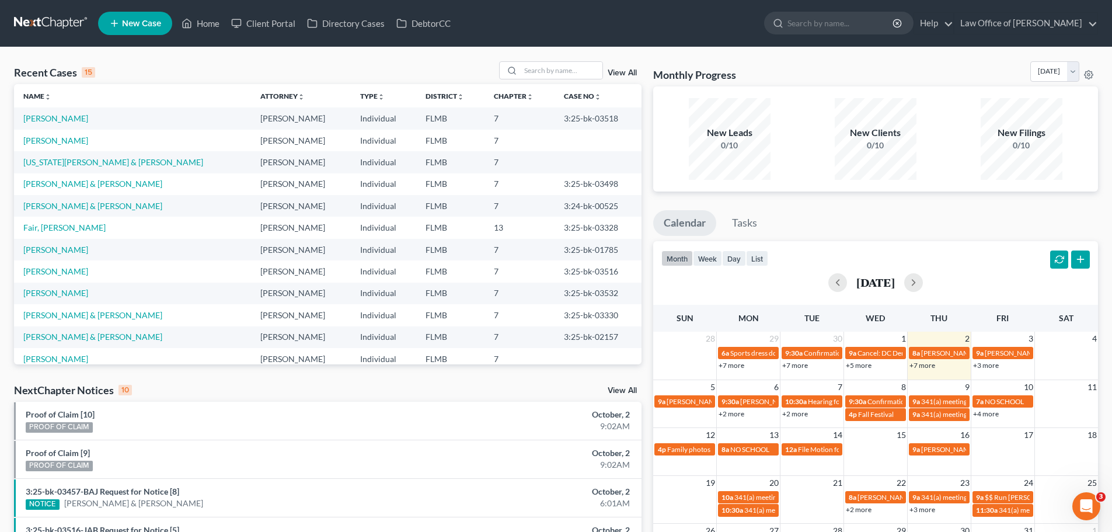
click at [923, 368] on link "+7 more" at bounding box center [923, 365] width 26 height 9
click at [776, 75] on div "Monthly Progress Bankruptcy Bankruptcy October 2025 September 2025 August 2025 …" at bounding box center [875, 73] width 445 height 25
drag, startPoint x: 712, startPoint y: 251, endPoint x: 719, endPoint y: 259, distance: 10.8
click at [712, 251] on button "week" at bounding box center [707, 259] width 29 height 16
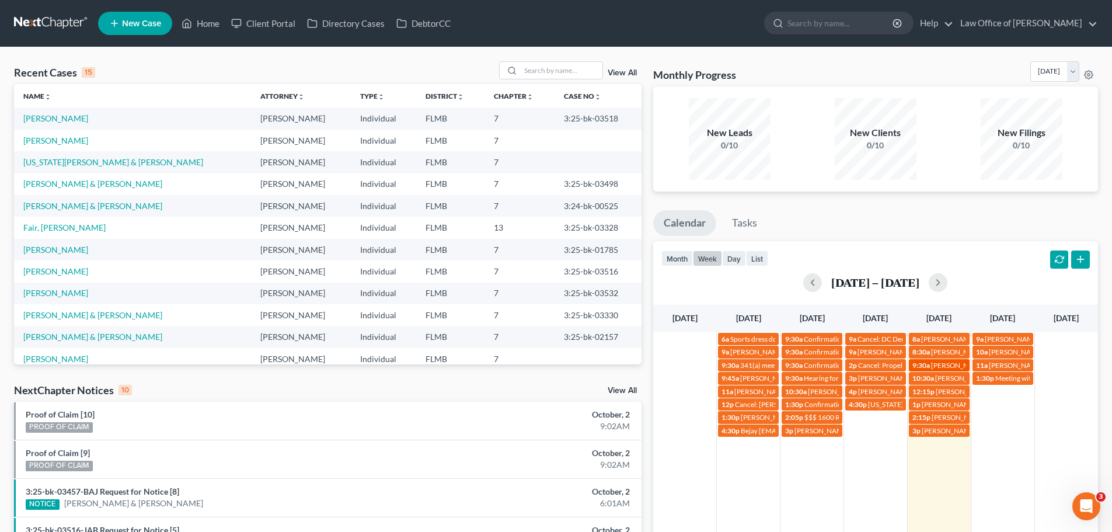
click at [929, 363] on span "9:30a" at bounding box center [922, 365] width 18 height 9
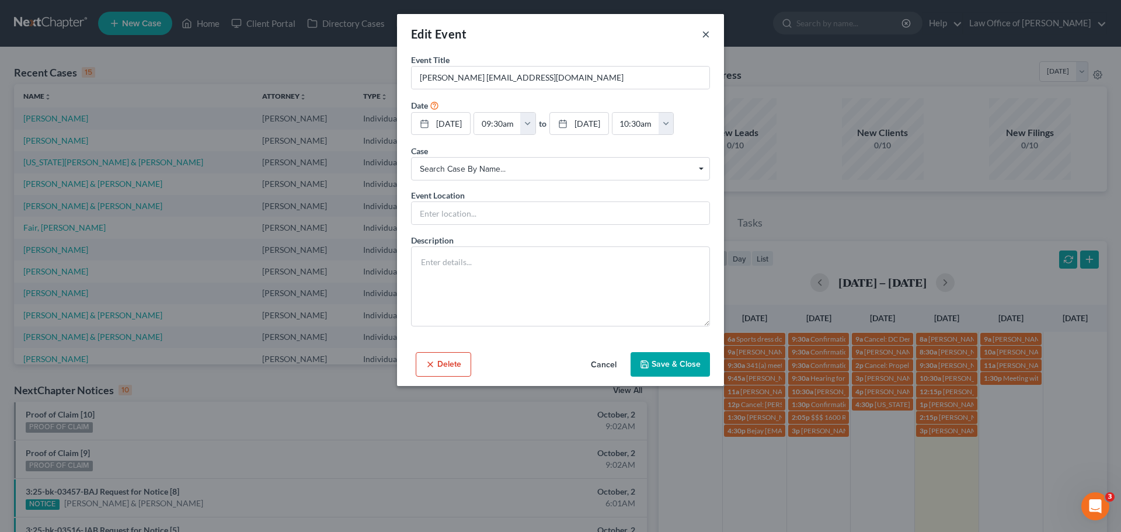
click at [704, 32] on button "×" at bounding box center [706, 34] width 8 height 14
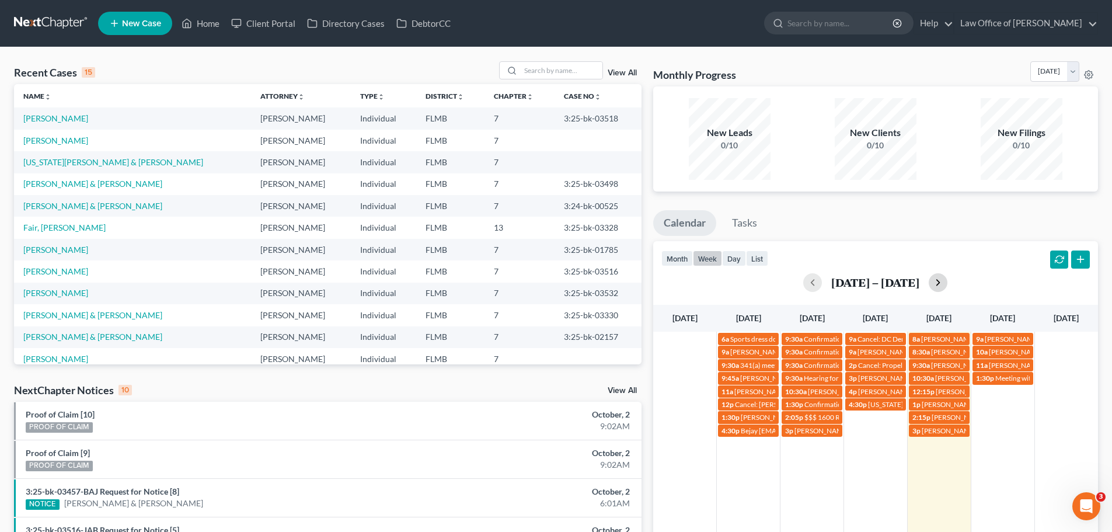
click at [948, 284] on button "button" at bounding box center [938, 282] width 19 height 19
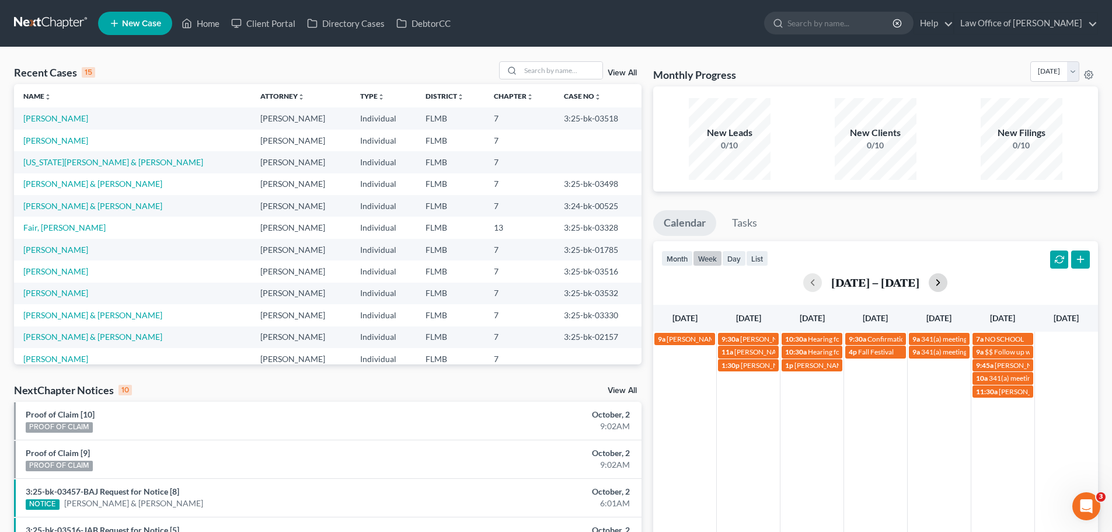
click at [940, 287] on button "button" at bounding box center [938, 282] width 19 height 19
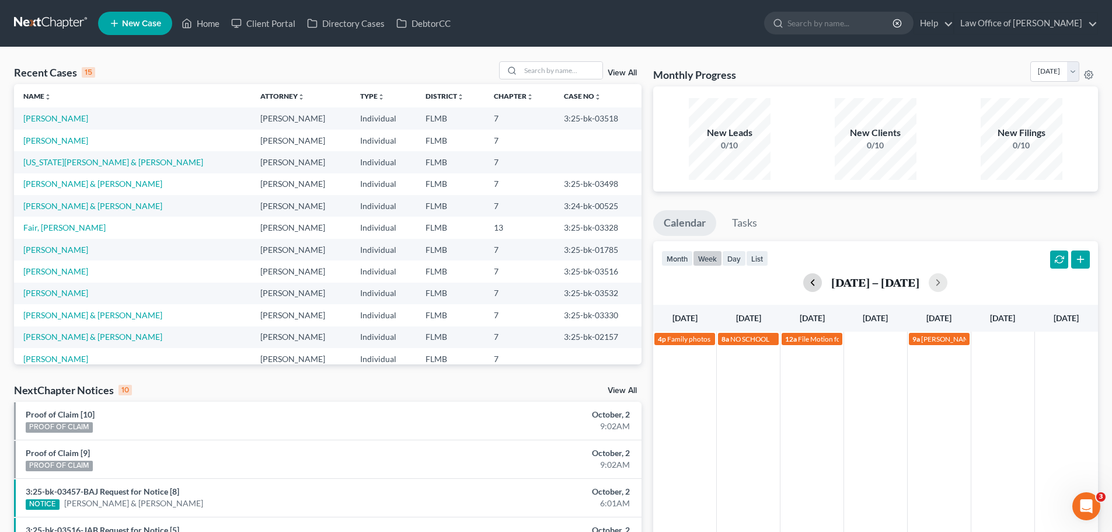
click at [816, 282] on button "button" at bounding box center [813, 282] width 19 height 19
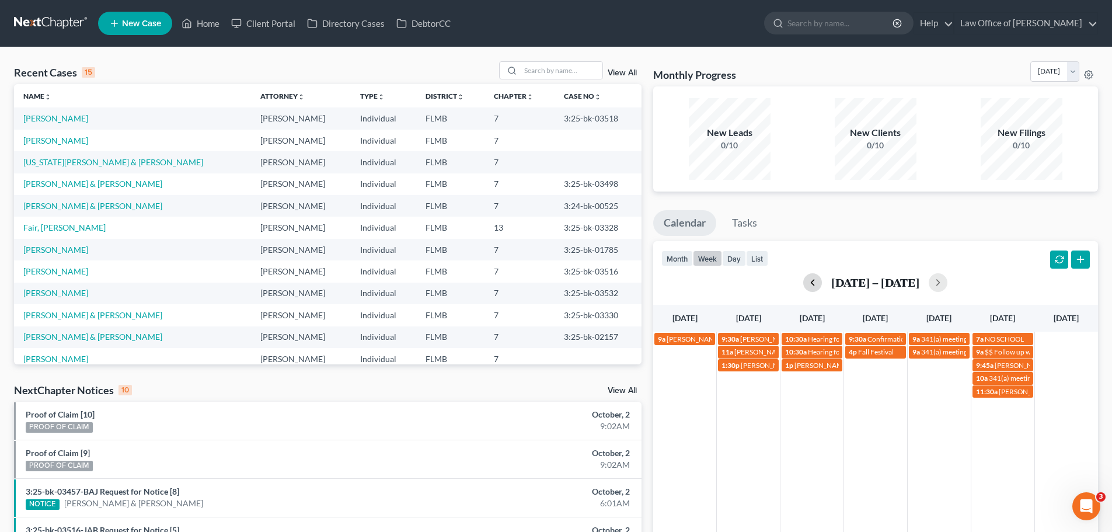
click at [815, 282] on button "button" at bounding box center [813, 282] width 19 height 19
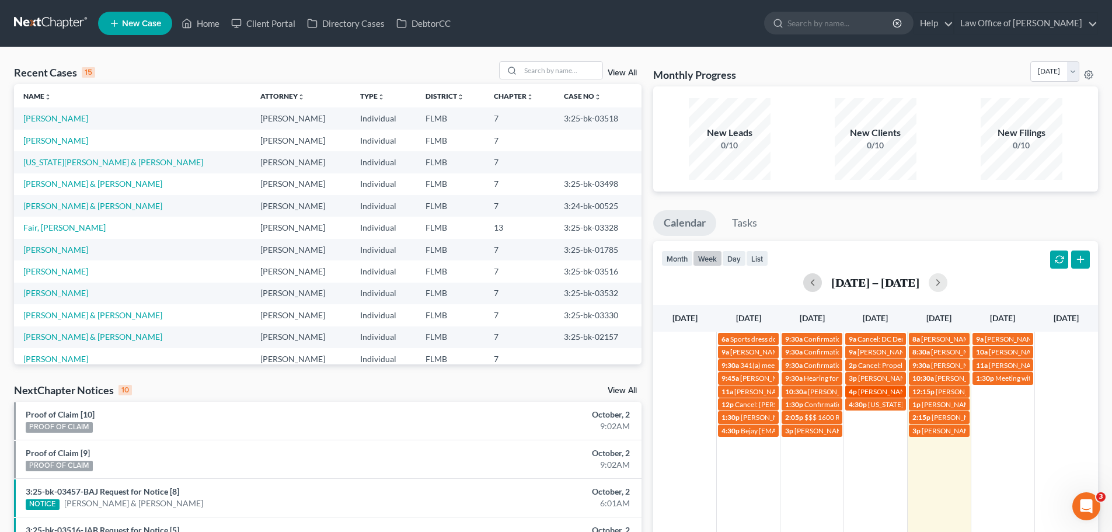
click at [902, 395] on span "[PERSON_NAME] [PHONE_NUMBER]" at bounding box center [917, 391] width 118 height 9
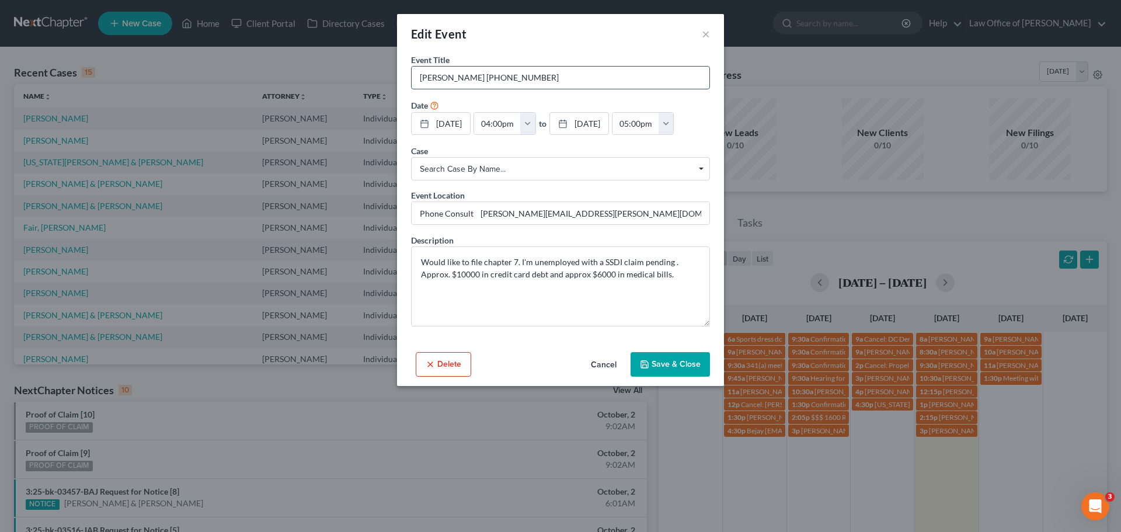
drag, startPoint x: 521, startPoint y: 73, endPoint x: 471, endPoint y: 73, distance: 50.2
click at [468, 73] on input "[PERSON_NAME] [PHONE_NUMBER]" at bounding box center [561, 78] width 298 height 22
click at [707, 36] on button "×" at bounding box center [706, 34] width 8 height 14
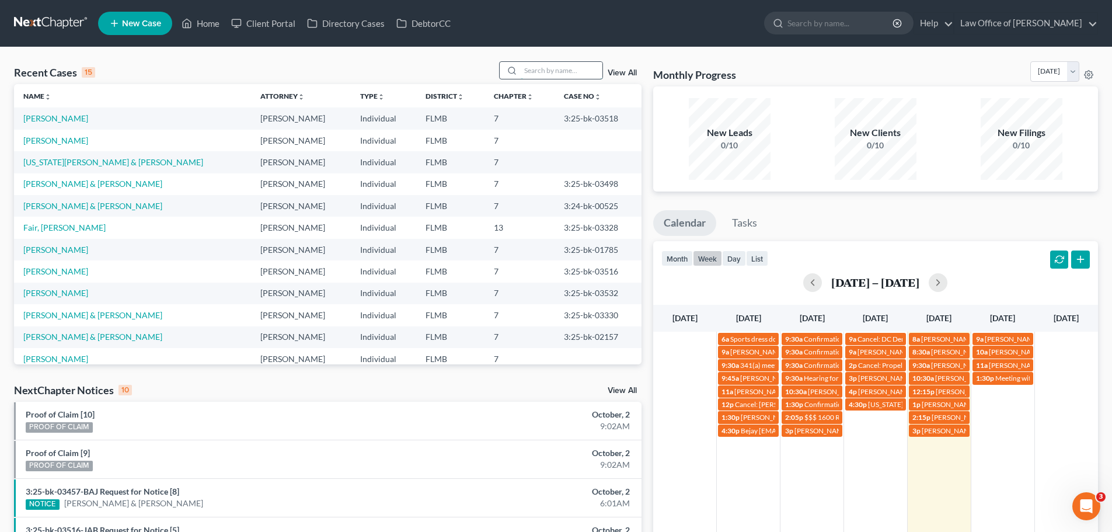
click at [536, 79] on input "search" at bounding box center [562, 70] width 82 height 17
click at [535, 72] on input "search" at bounding box center [562, 70] width 82 height 17
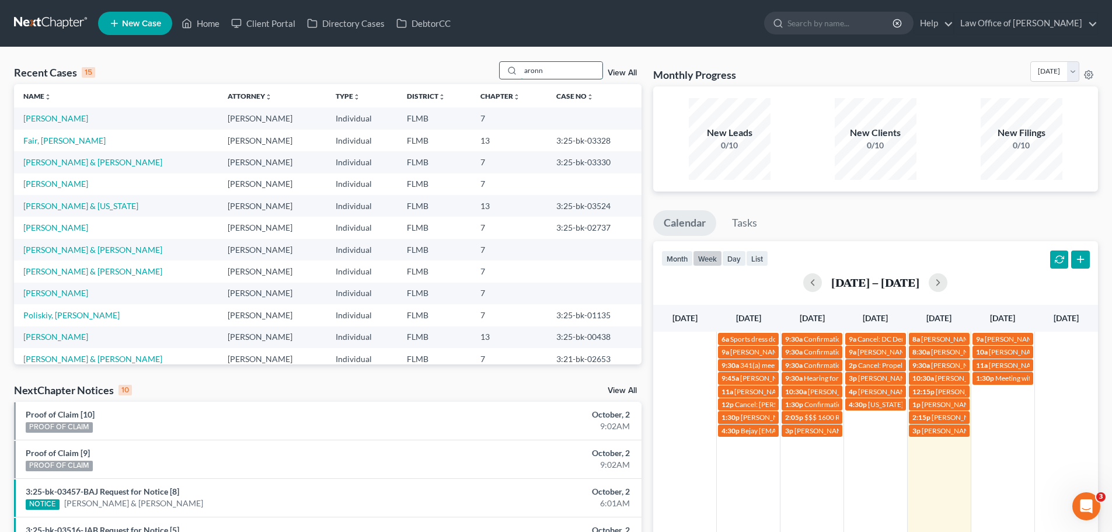
type input "aronne"
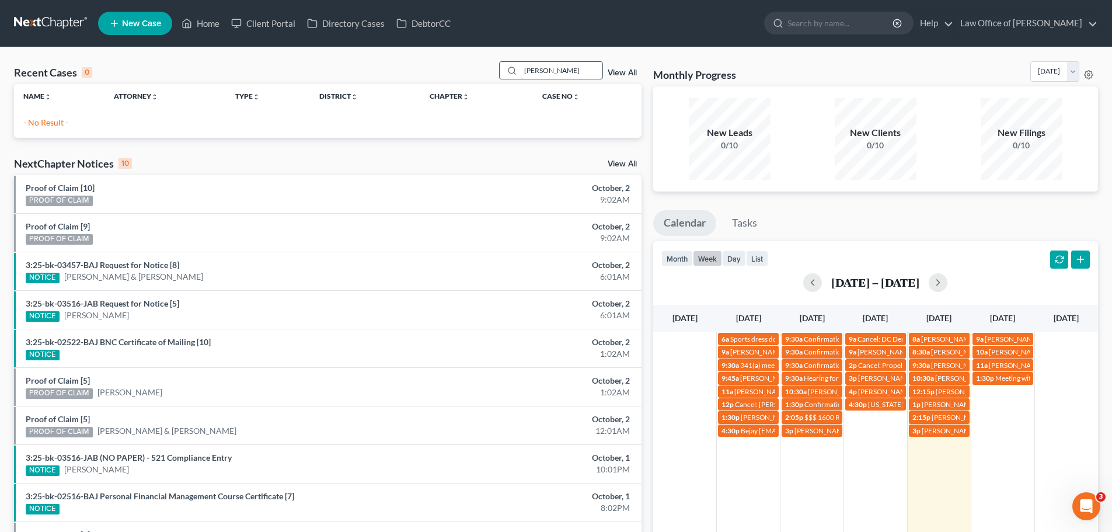
drag, startPoint x: 565, startPoint y: 68, endPoint x: 502, endPoint y: 72, distance: 63.2
click at [502, 72] on div "aronne" at bounding box center [551, 70] width 104 height 18
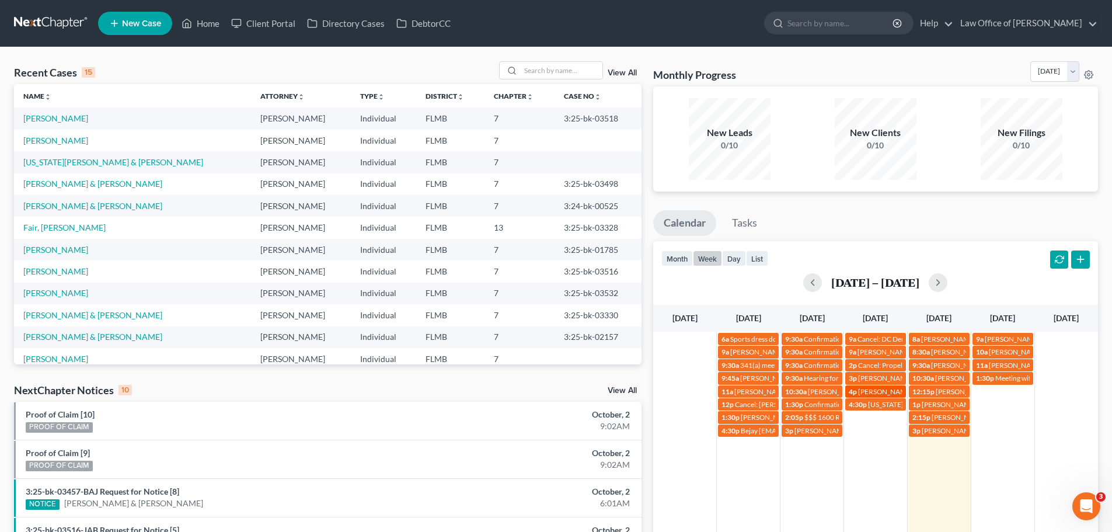
click at [882, 391] on span "[PERSON_NAME] [PHONE_NUMBER]" at bounding box center [917, 391] width 118 height 9
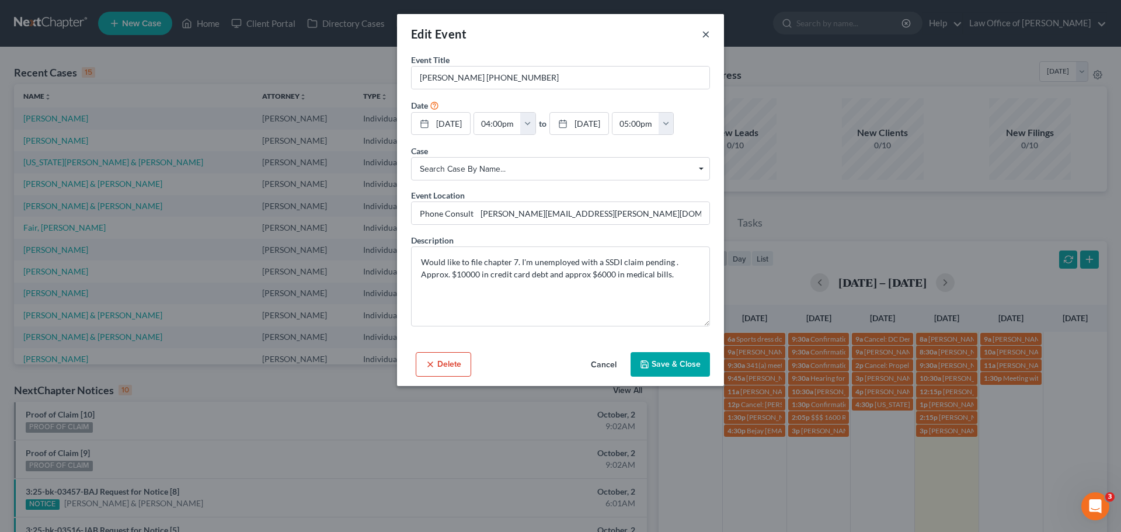
click at [708, 34] on button "×" at bounding box center [706, 34] width 8 height 14
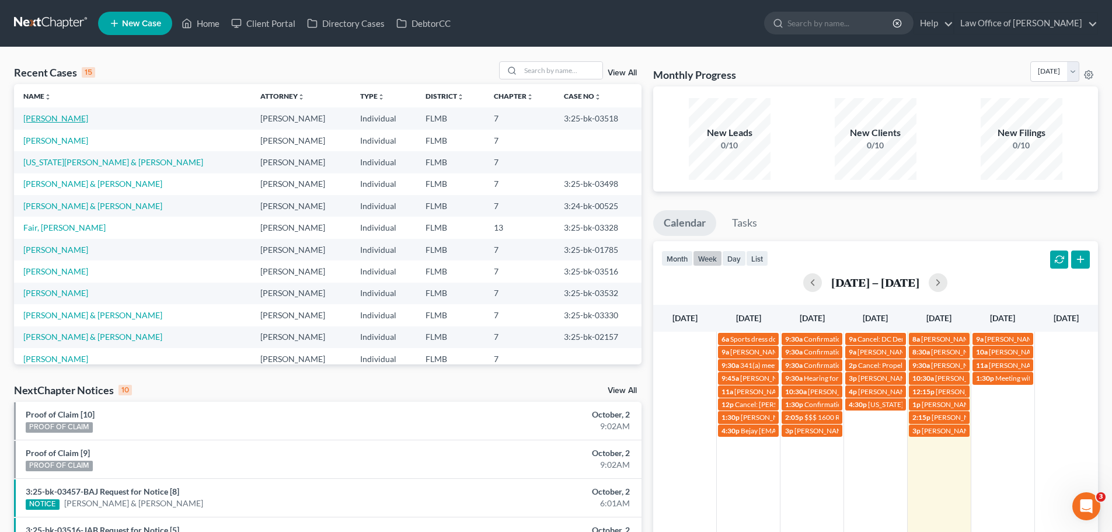
click at [41, 122] on link "[PERSON_NAME]" at bounding box center [55, 118] width 65 height 10
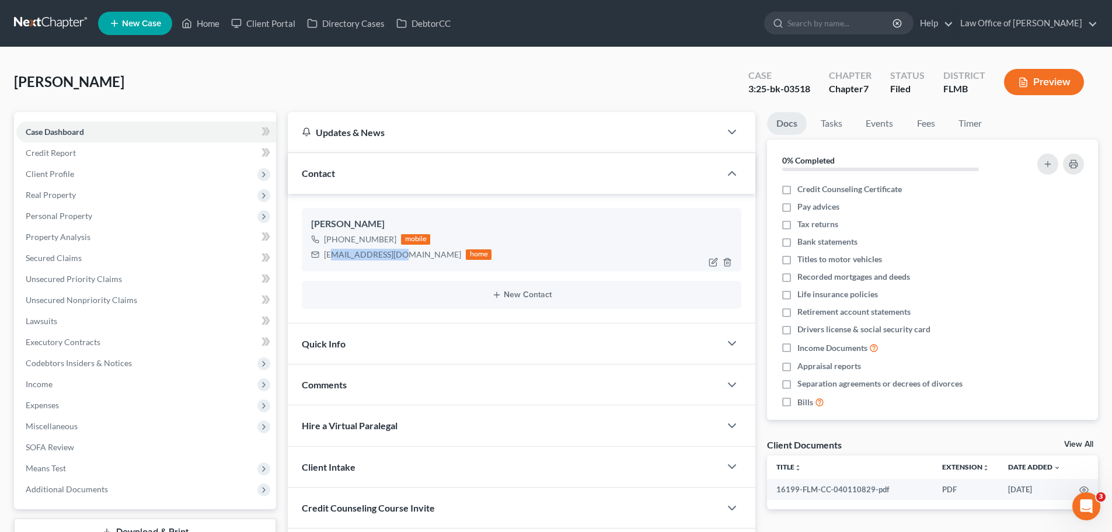
drag, startPoint x: 398, startPoint y: 255, endPoint x: 332, endPoint y: 253, distance: 66.0
click at [332, 253] on div "pbeatyjr@gmail.com home" at bounding box center [401, 254] width 180 height 15
click at [400, 258] on div "pbeatyjr@gmail.com home" at bounding box center [401, 254] width 180 height 15
drag, startPoint x: 395, startPoint y: 256, endPoint x: 286, endPoint y: 262, distance: 108.8
click at [286, 262] on div "Updates & News × District Notes Take a look at NextChapter's District Notes to …" at bounding box center [521, 341] width 479 height 458
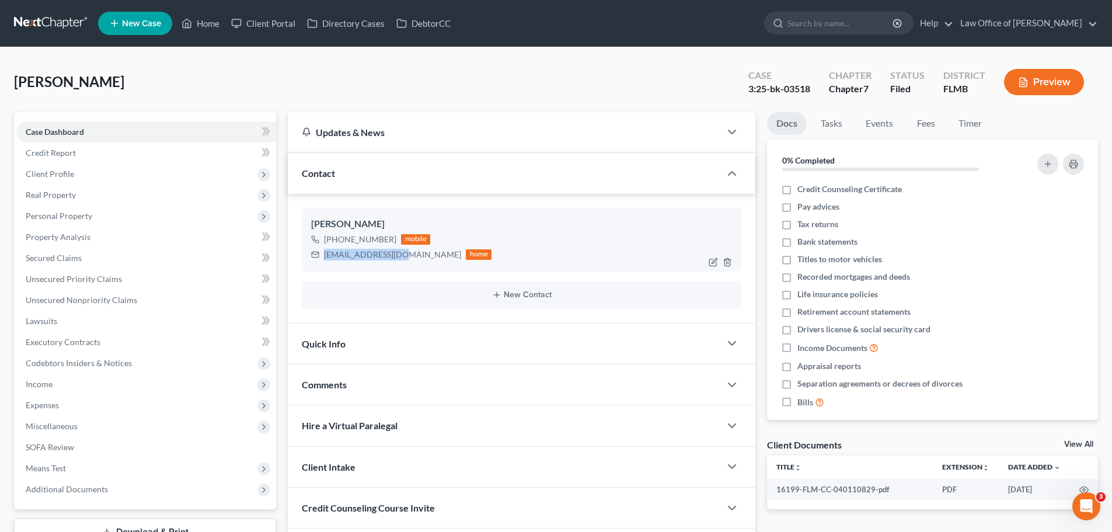
copy div "pbeatyjr@gmail.com"
click at [209, 16] on link "Home" at bounding box center [201, 23] width 50 height 21
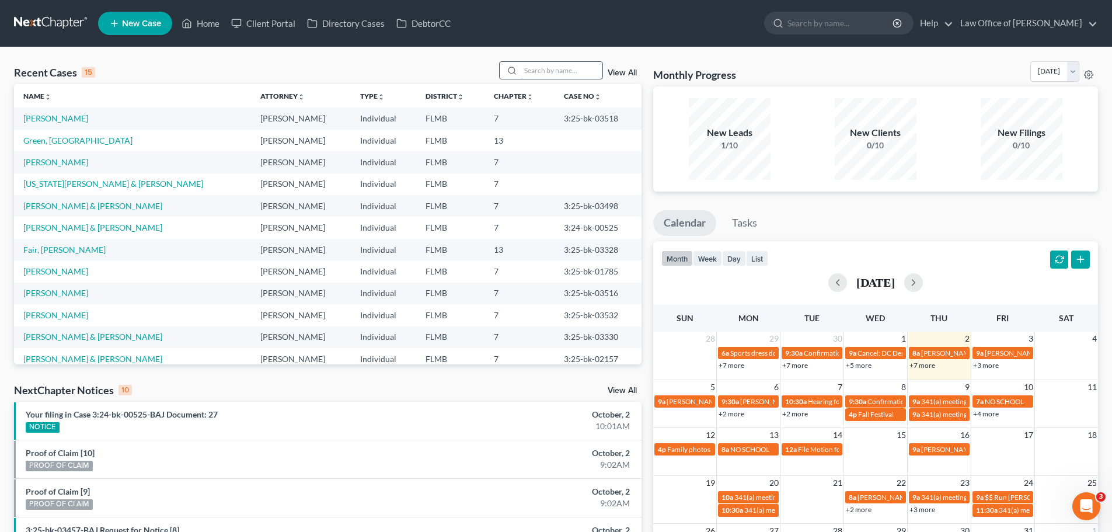
click at [565, 62] on input "search" at bounding box center [562, 70] width 82 height 17
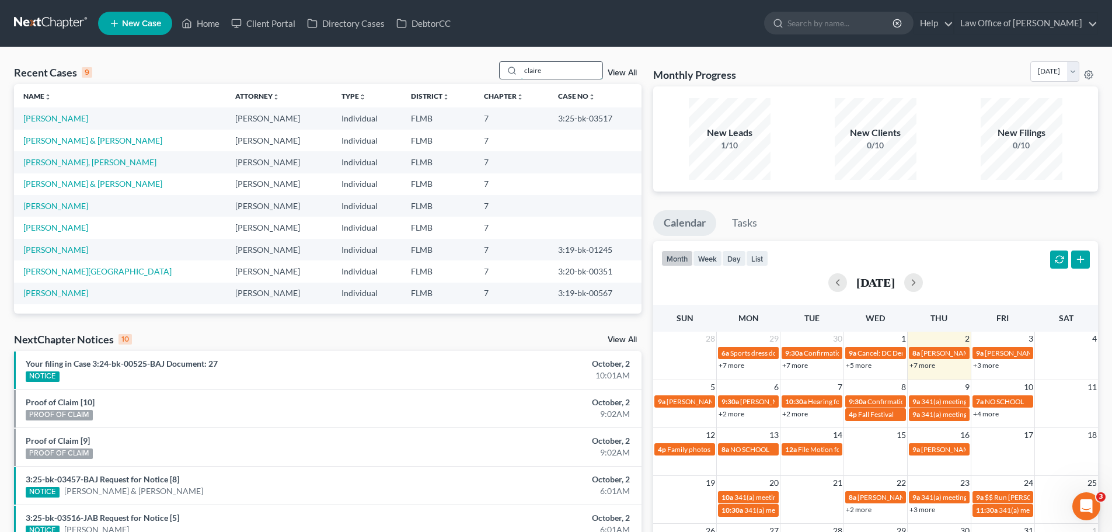
type input "claire"
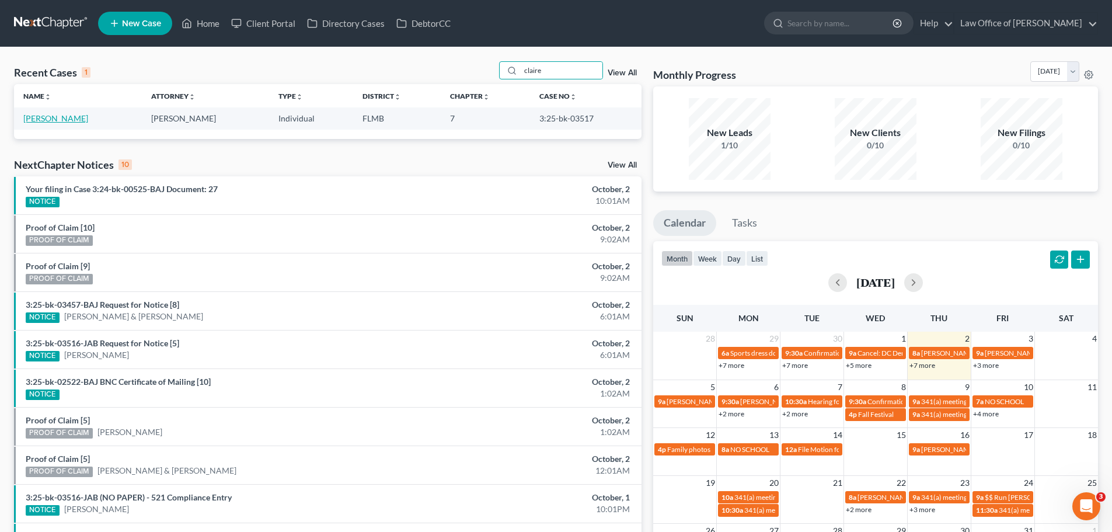
click at [64, 118] on link "Aschmeyer, Claire" at bounding box center [55, 118] width 65 height 10
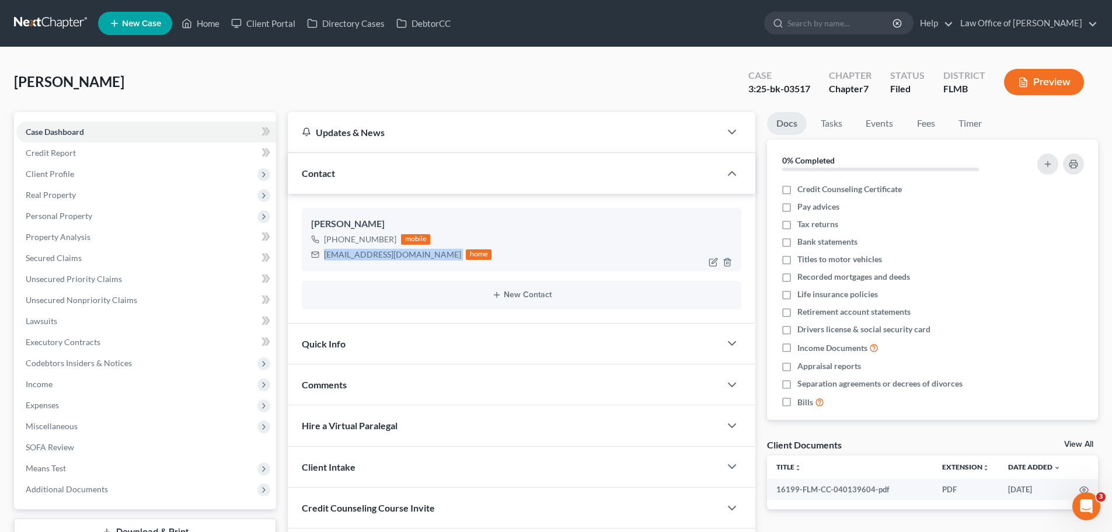
drag, startPoint x: 419, startPoint y: 255, endPoint x: 322, endPoint y: 254, distance: 96.9
click at [322, 254] on div "caschmeyer@comcast.net home" at bounding box center [401, 254] width 180 height 15
copy div "caschmeyer@comcast.net"
click at [213, 20] on link "Home" at bounding box center [201, 23] width 50 height 21
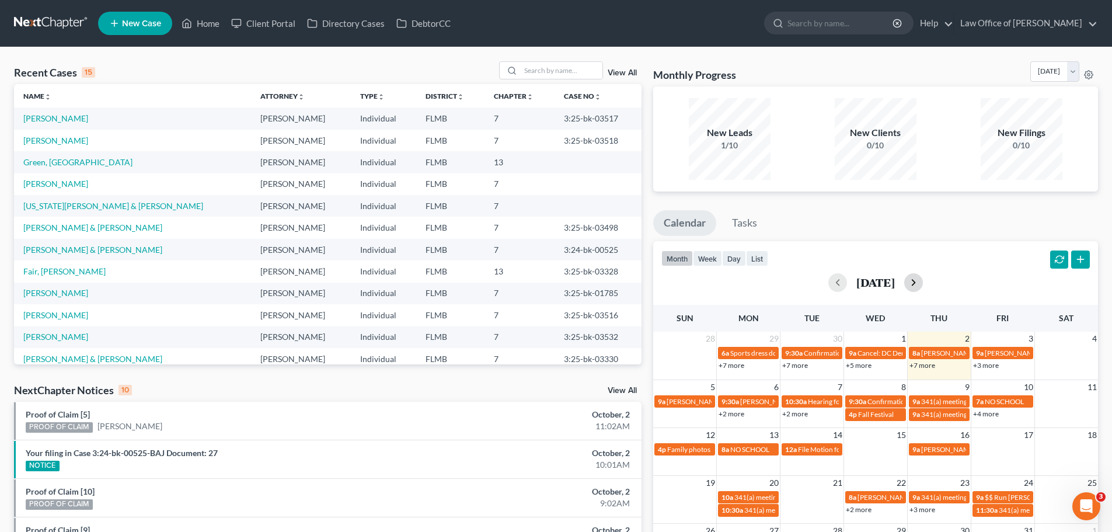
click at [923, 287] on button "button" at bounding box center [914, 282] width 19 height 19
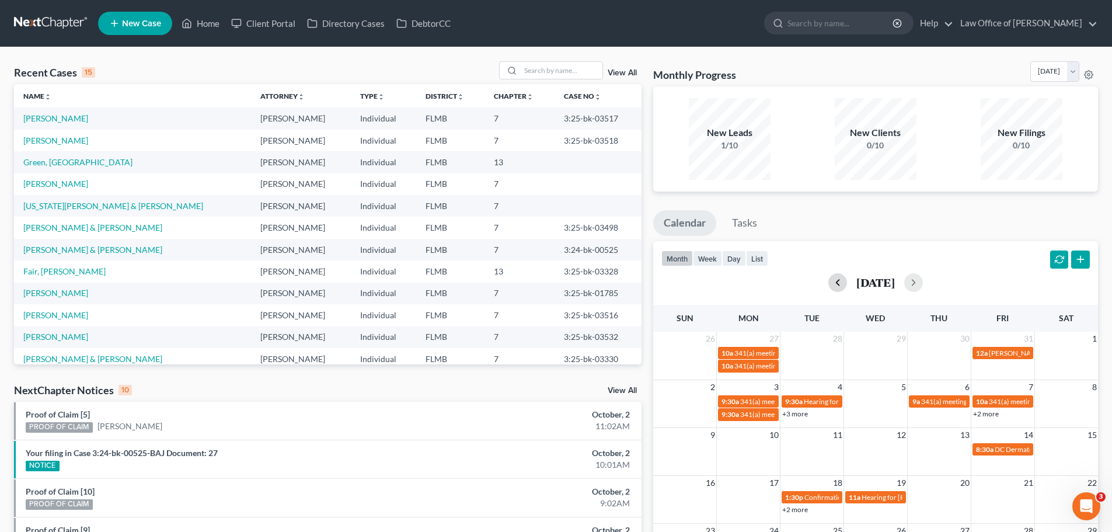
click at [829, 283] on button "button" at bounding box center [838, 282] width 19 height 19
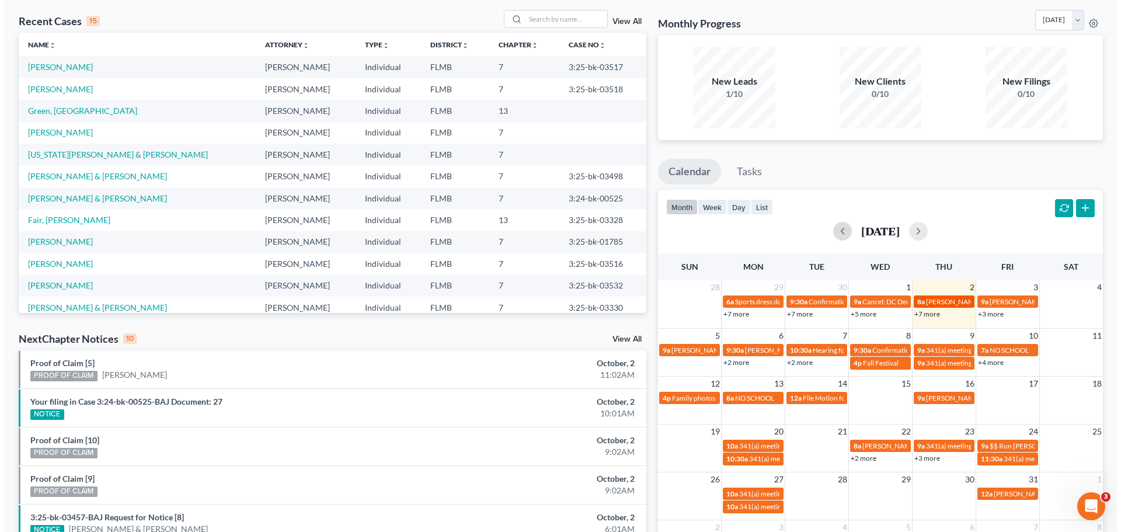
scroll to position [117, 0]
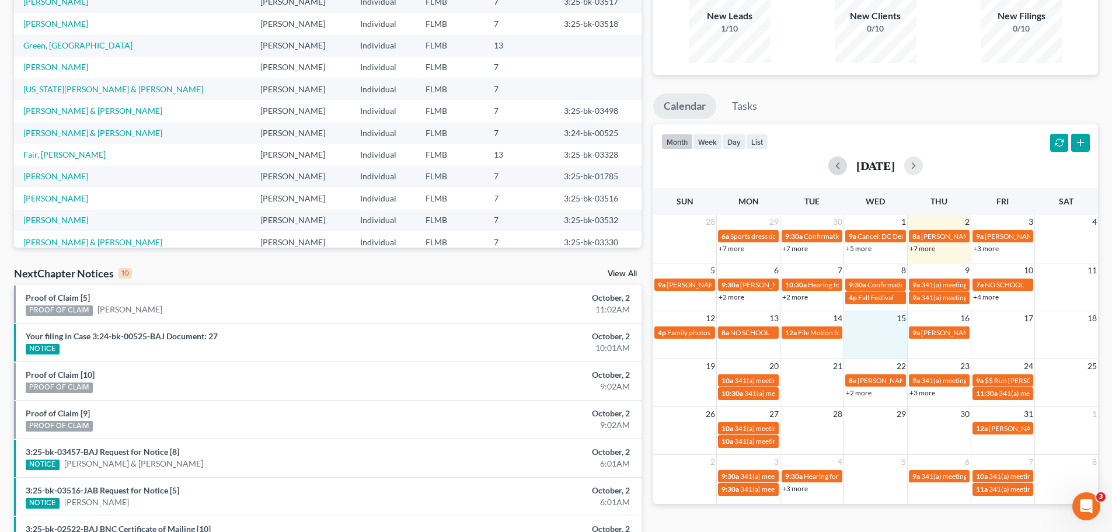
click at [883, 337] on td at bounding box center [876, 331] width 64 height 13
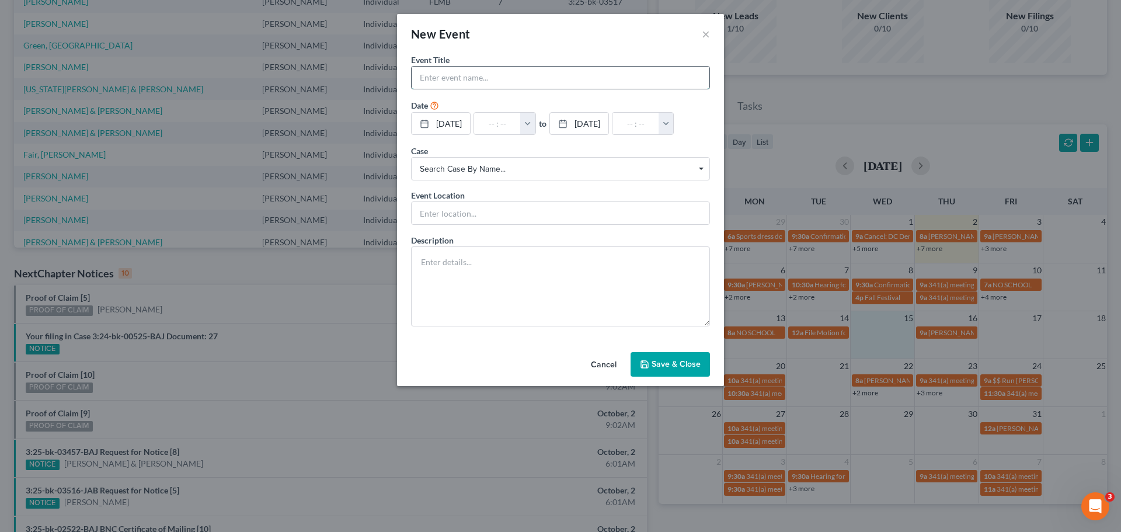
click at [469, 83] on input "text" at bounding box center [561, 78] width 298 height 22
type input "Lana Aronne"
click at [510, 127] on input "text" at bounding box center [497, 124] width 47 height 22
type input "2"
type input "01:00am"
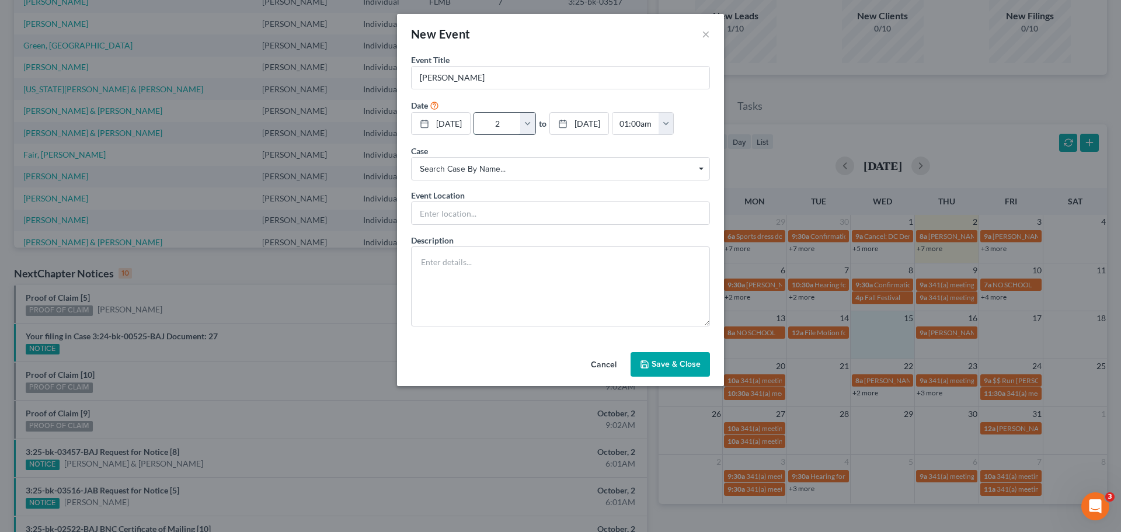
type input "2:"
type input "03:00am"
type input "2:1"
type input "01:00am"
type input "2:15"
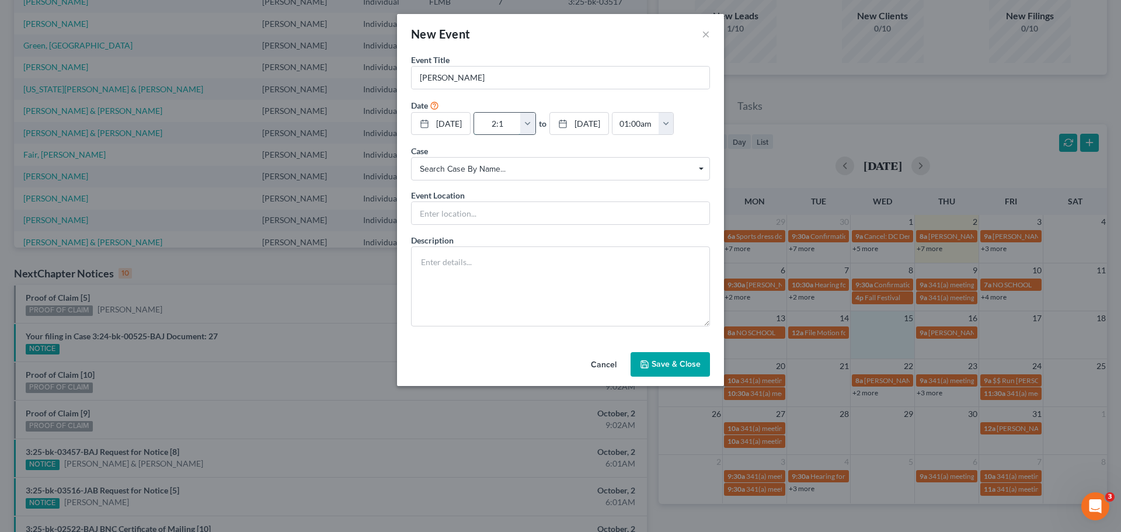
type input "03:15am"
type input "2:15p"
type input "01:00am"
type input "2:15pm"
type input "03:15pm"
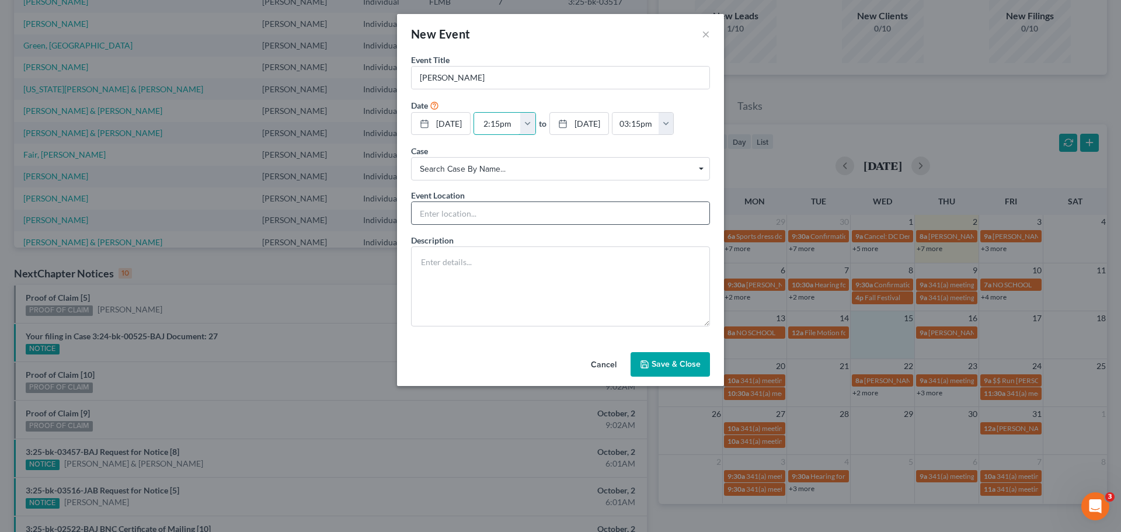
type input "2:15pm"
click at [477, 224] on input "text" at bounding box center [561, 213] width 298 height 22
type input "In-person appt"
click at [451, 291] on textarea at bounding box center [560, 286] width 299 height 80
click at [659, 135] on button "button" at bounding box center [666, 124] width 15 height 22
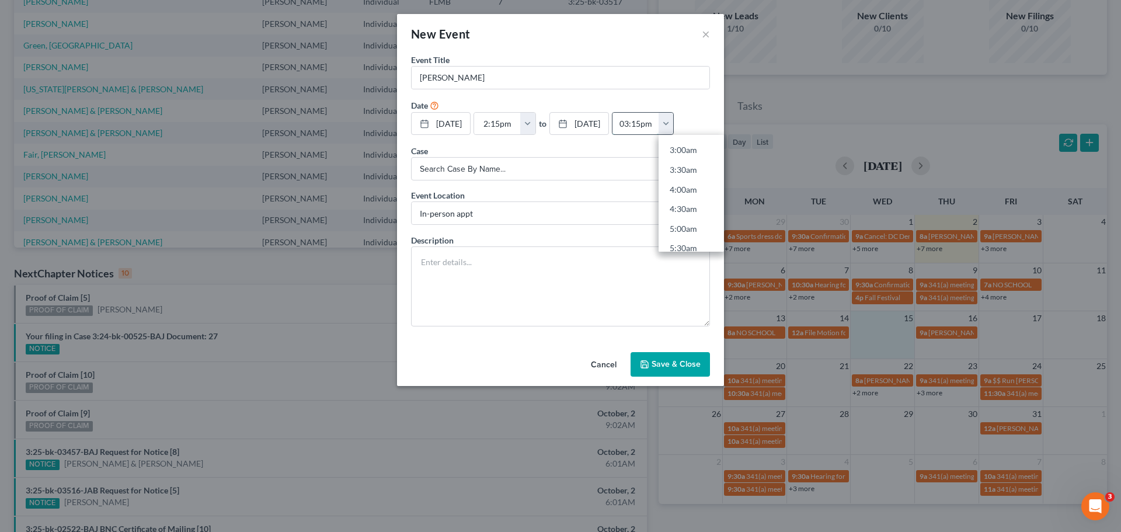
click at [613, 135] on input "03:15pm" at bounding box center [636, 124] width 47 height 22
type input "04:15pm"
click at [526, 136] on div "10/15/2025 close Date 10/15/2025 Time 12:00 AM chevron_left October 2025 chevro…" at bounding box center [560, 124] width 299 height 24
click at [672, 377] on button "Save & Close" at bounding box center [670, 364] width 79 height 25
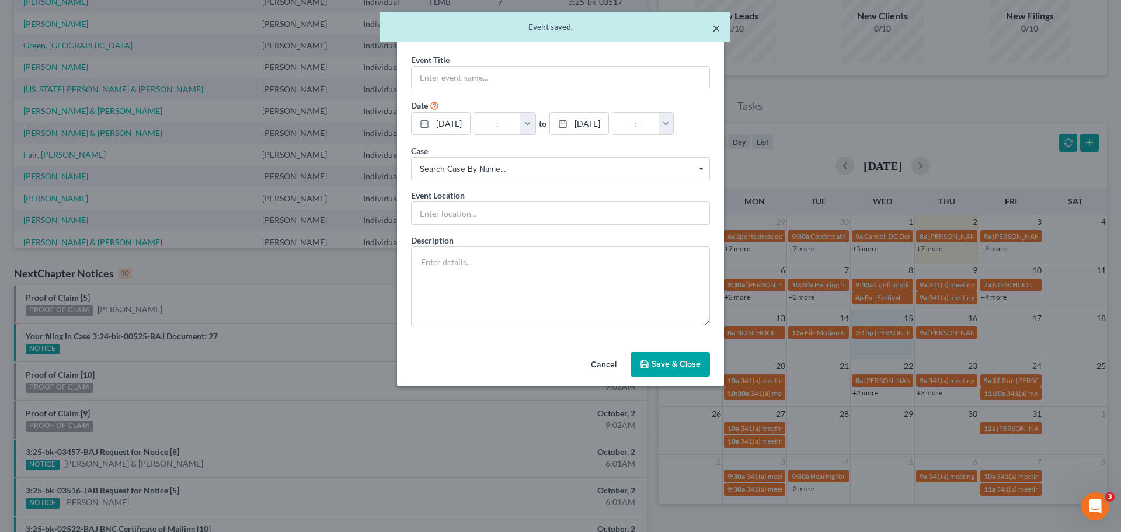
click at [715, 27] on button "×" at bounding box center [716, 28] width 8 height 14
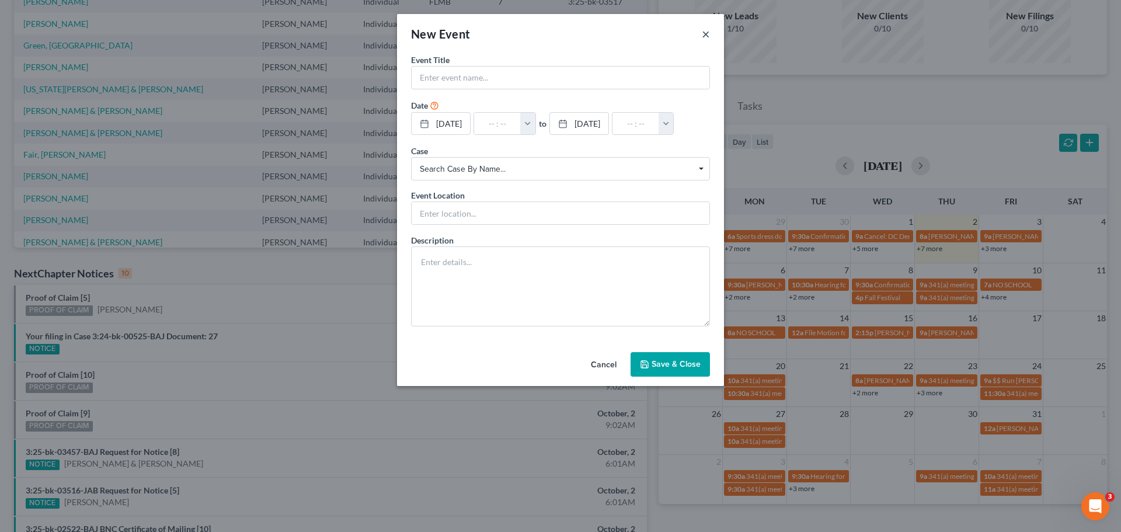
click at [706, 34] on button "×" at bounding box center [706, 34] width 8 height 14
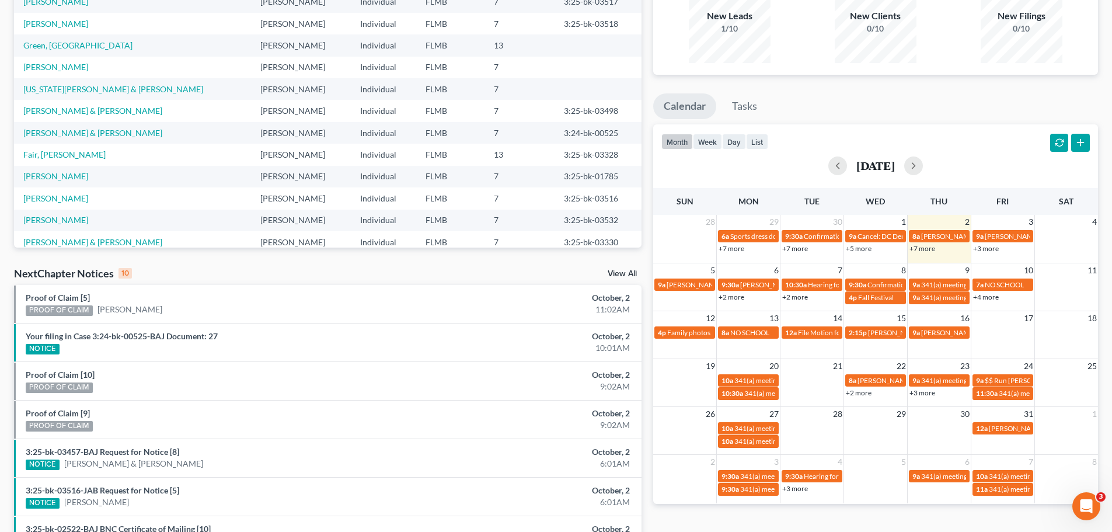
click at [925, 248] on link "+7 more" at bounding box center [923, 248] width 26 height 9
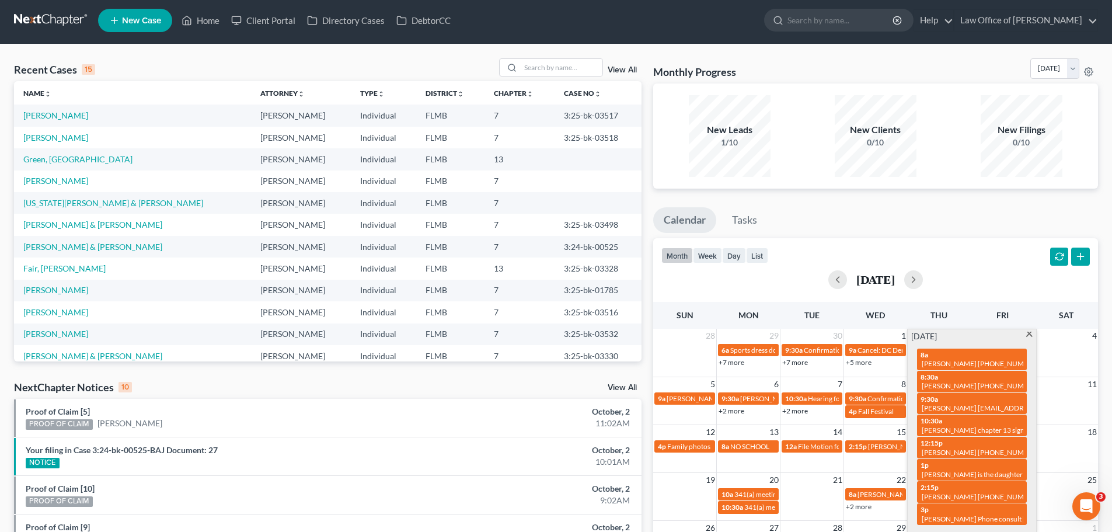
scroll to position [0, 0]
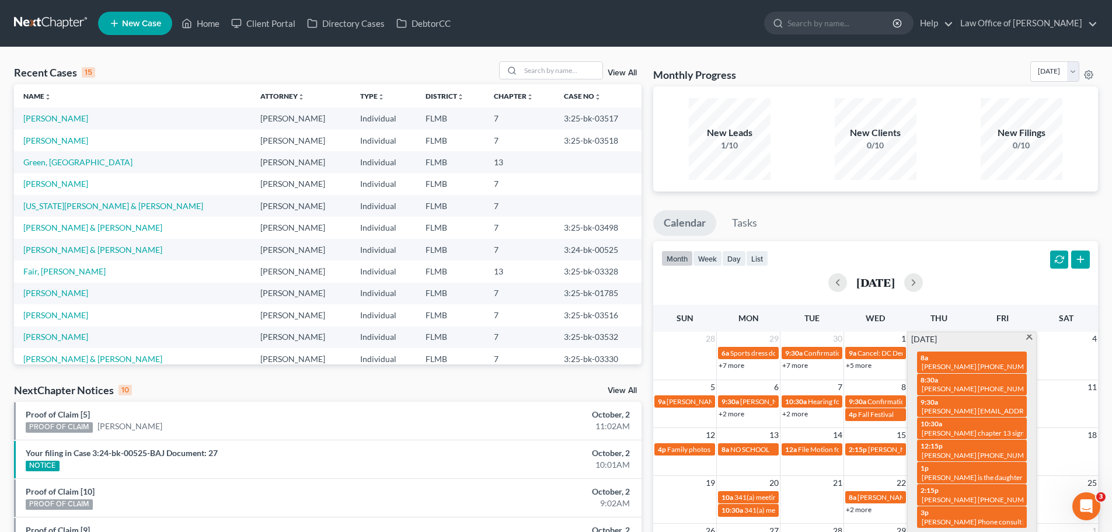
click at [1003, 256] on div "month week day list October 2025" at bounding box center [876, 269] width 457 height 56
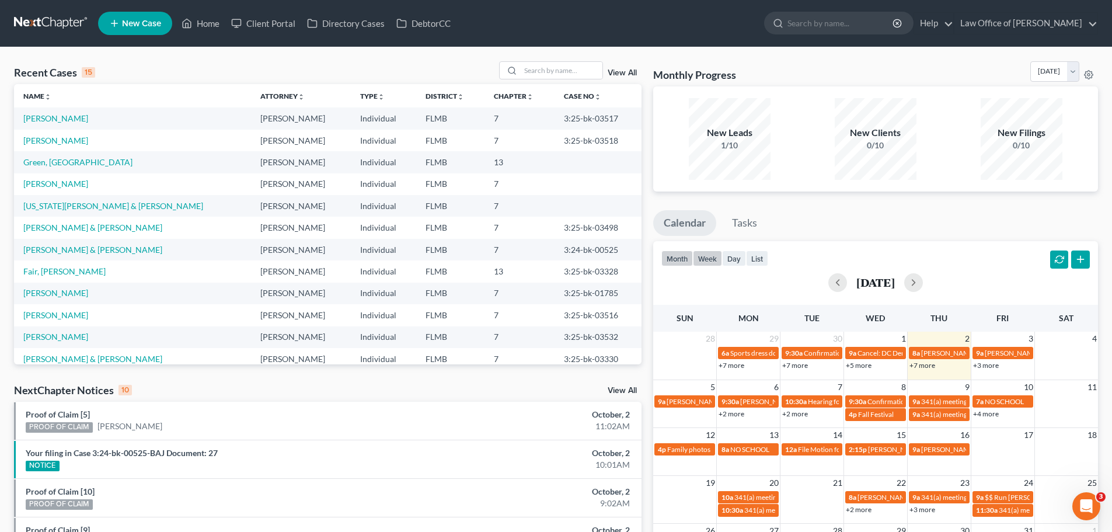
click at [707, 265] on button "week" at bounding box center [707, 259] width 29 height 16
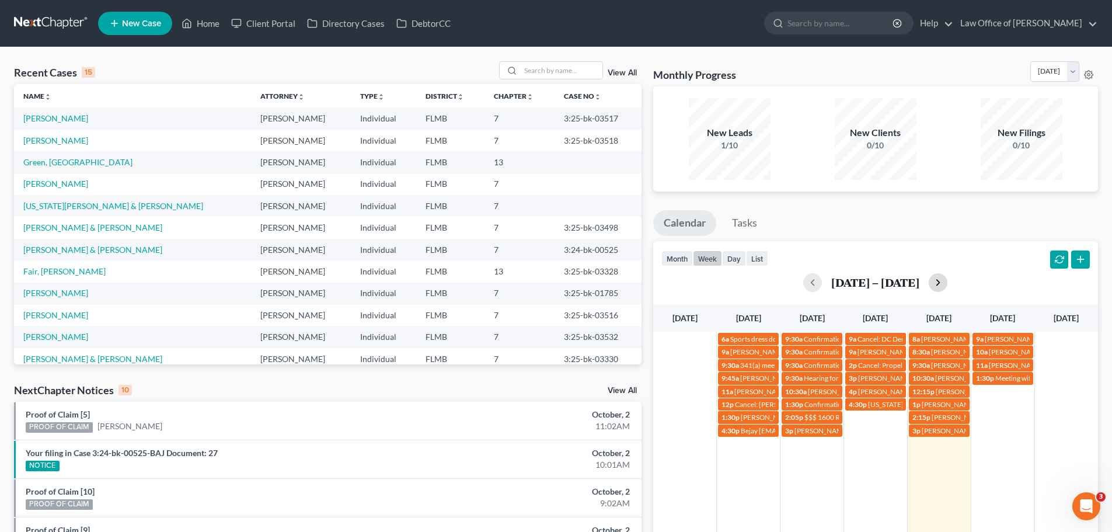
click at [948, 284] on button "button" at bounding box center [938, 282] width 19 height 19
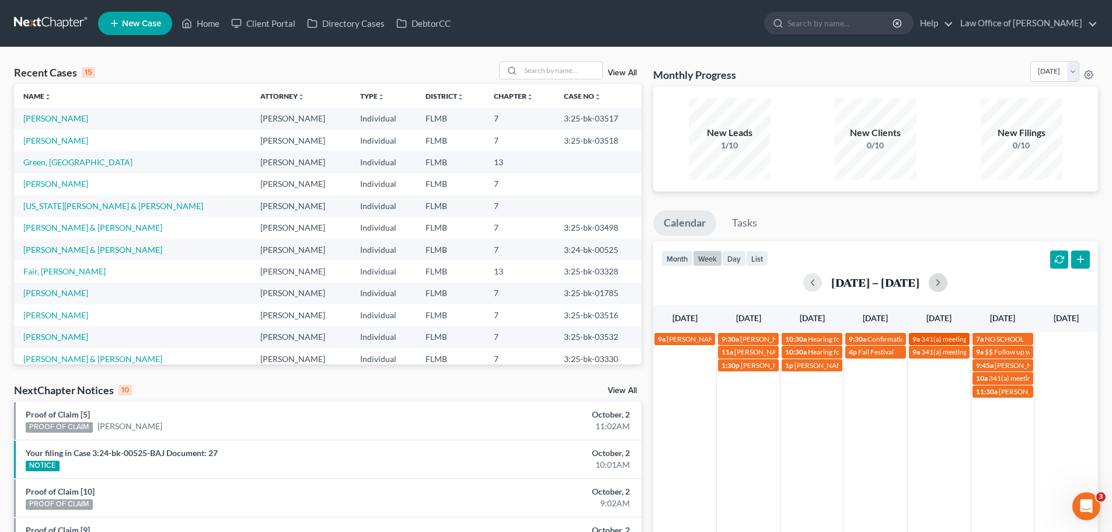
click at [952, 339] on span "341(a) meeting for [PERSON_NAME]" at bounding box center [978, 339] width 113 height 9
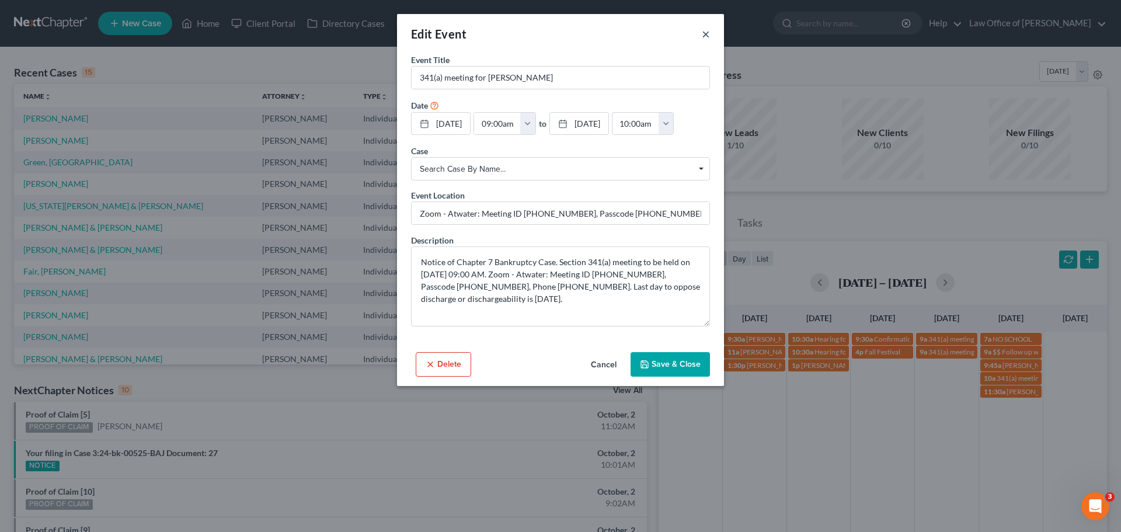
click at [705, 37] on button "×" at bounding box center [706, 34] width 8 height 14
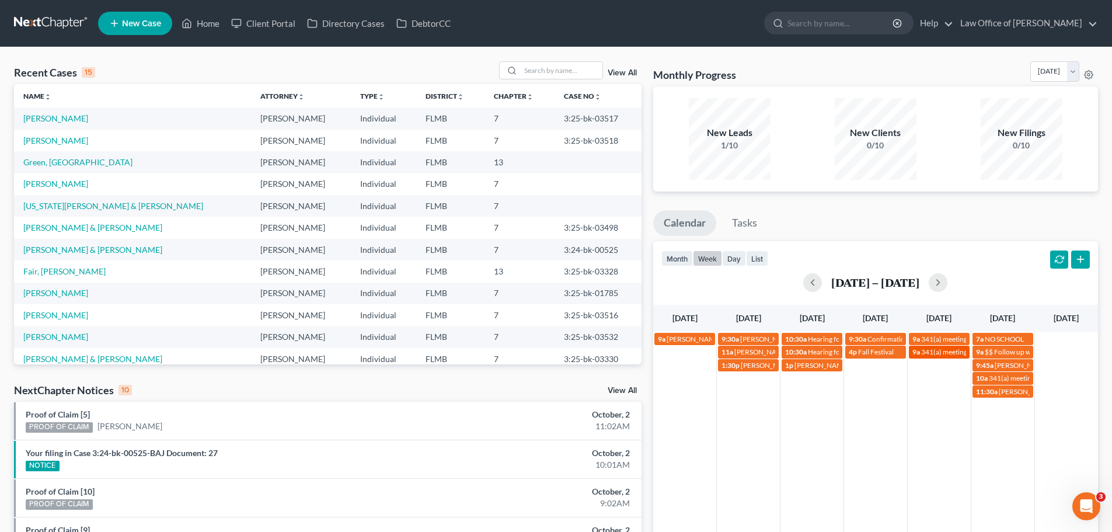
click at [919, 354] on span "9a" at bounding box center [917, 351] width 8 height 9
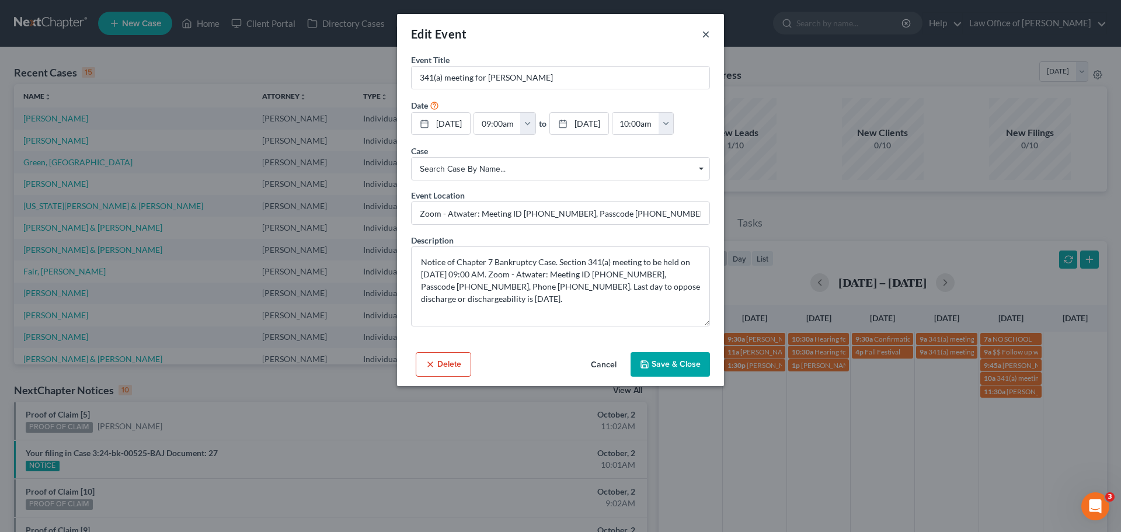
click at [705, 37] on button "×" at bounding box center [706, 34] width 8 height 14
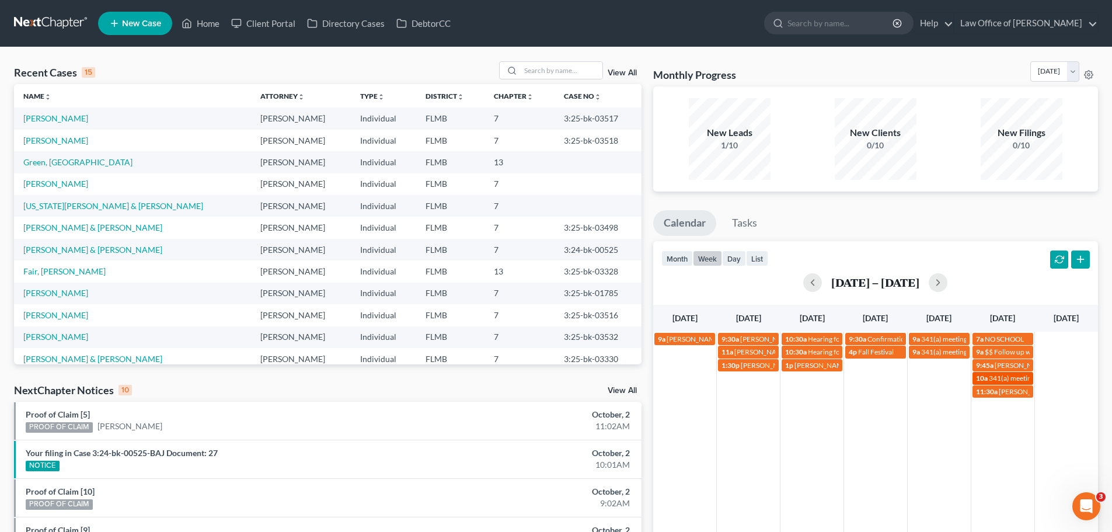
click at [1007, 380] on span "341(a) meeting for [PERSON_NAME]" at bounding box center [1045, 378] width 113 height 9
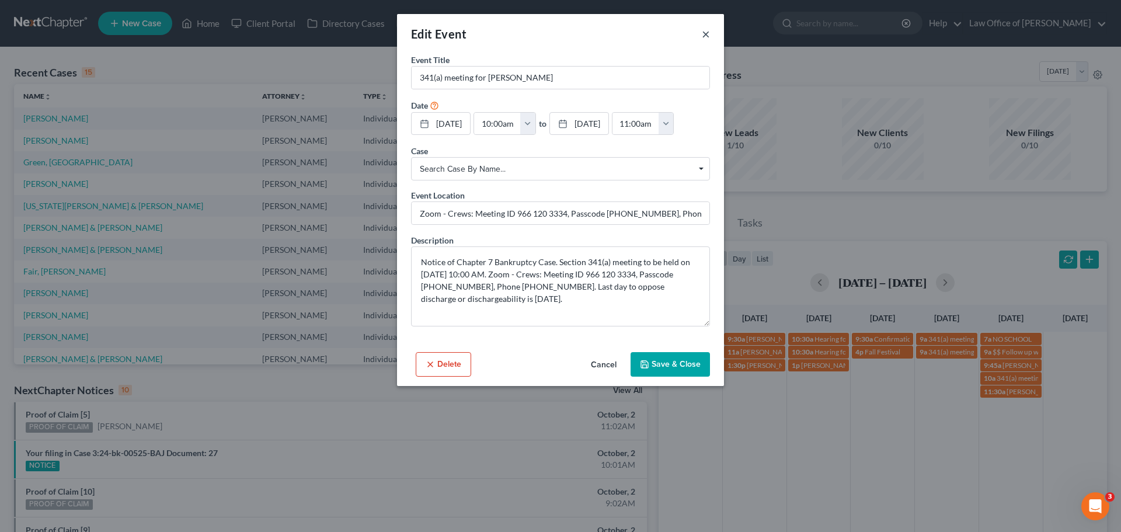
click at [708, 33] on button "×" at bounding box center [706, 34] width 8 height 14
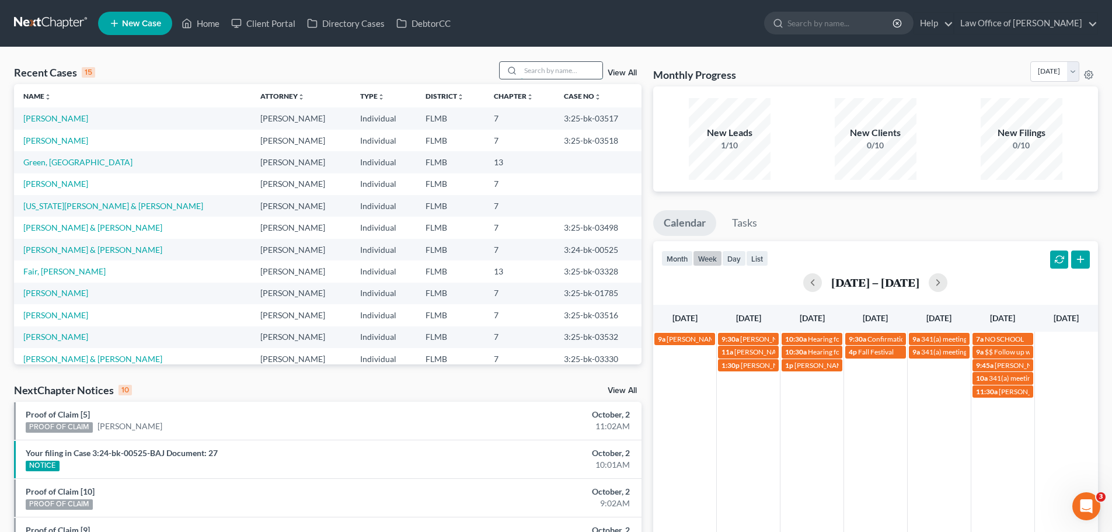
click at [537, 73] on input "search" at bounding box center [562, 70] width 82 height 17
type input "lana"
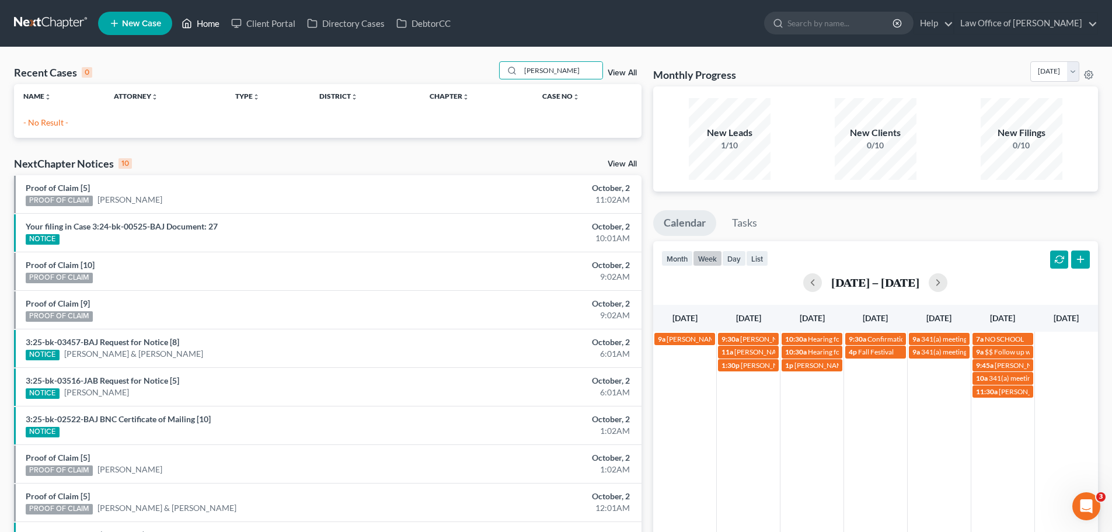
click at [213, 23] on link "Home" at bounding box center [201, 23] width 50 height 21
click at [148, 26] on span "New Case" at bounding box center [141, 23] width 39 height 9
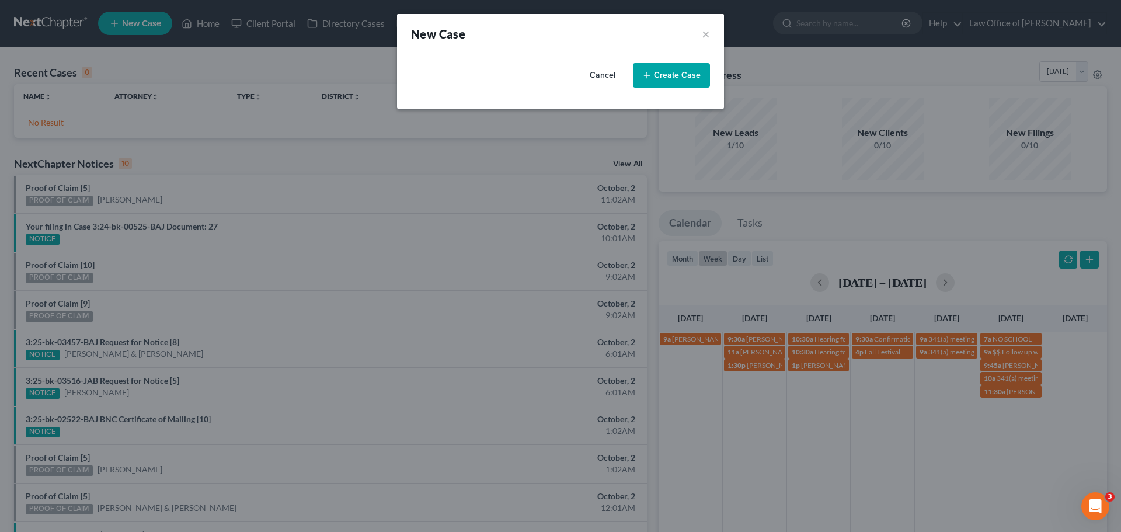
select select "15"
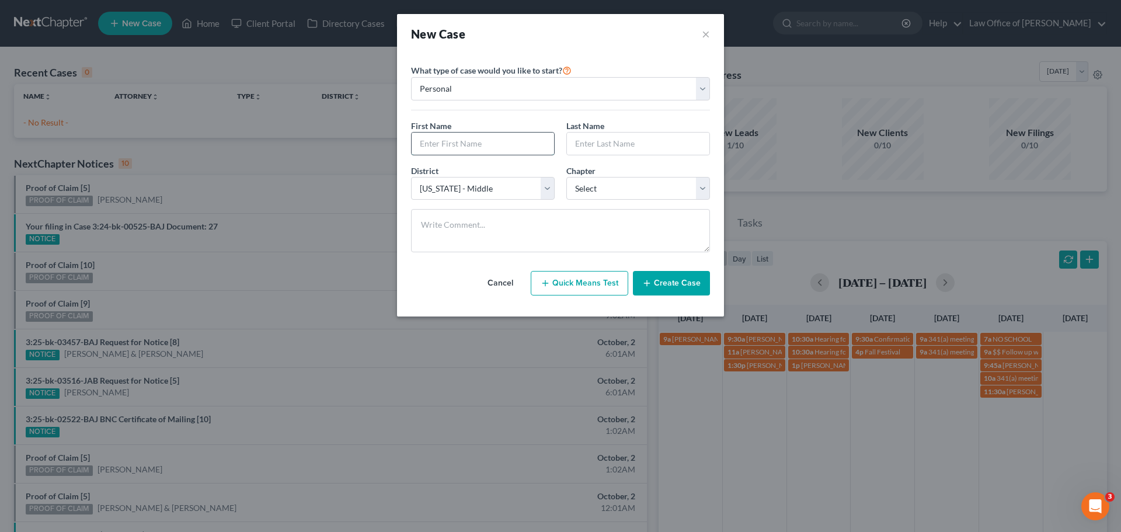
click at [483, 145] on input "text" at bounding box center [483, 144] width 142 height 22
click at [449, 143] on input "text" at bounding box center [483, 144] width 142 height 22
paste input "Lana"
click at [418, 143] on input "Lana" at bounding box center [483, 144] width 142 height 22
type input "Lana"
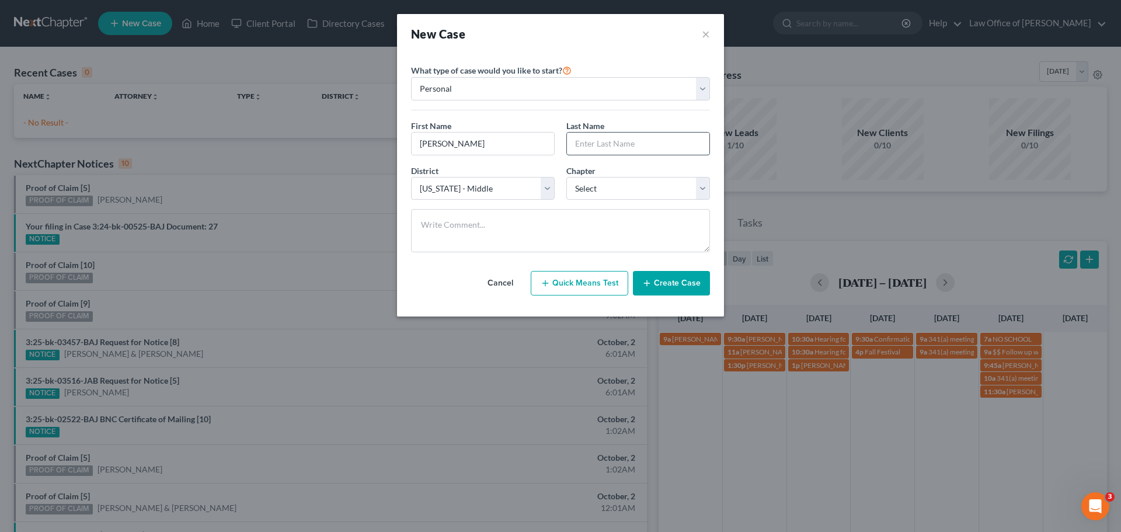
click at [616, 151] on input "text" at bounding box center [638, 144] width 142 height 22
paste input "Aronne"
type input "Aronne"
click at [600, 184] on select "Select 7 11 12 13" at bounding box center [638, 188] width 144 height 23
select select "0"
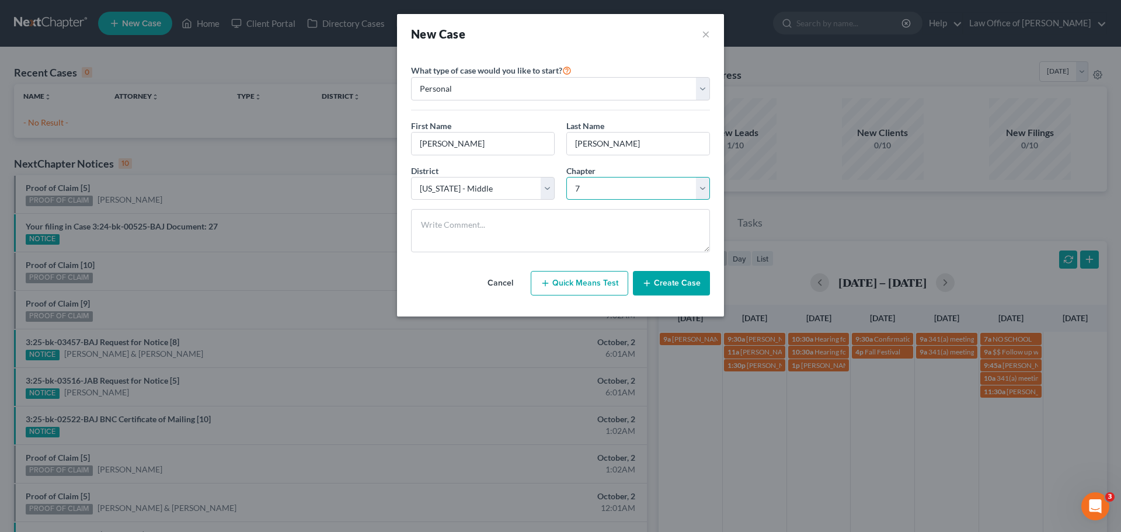
click at [566, 177] on select "Select 7 11 12 13" at bounding box center [638, 188] width 144 height 23
click at [690, 287] on button "Create Case" at bounding box center [671, 283] width 77 height 25
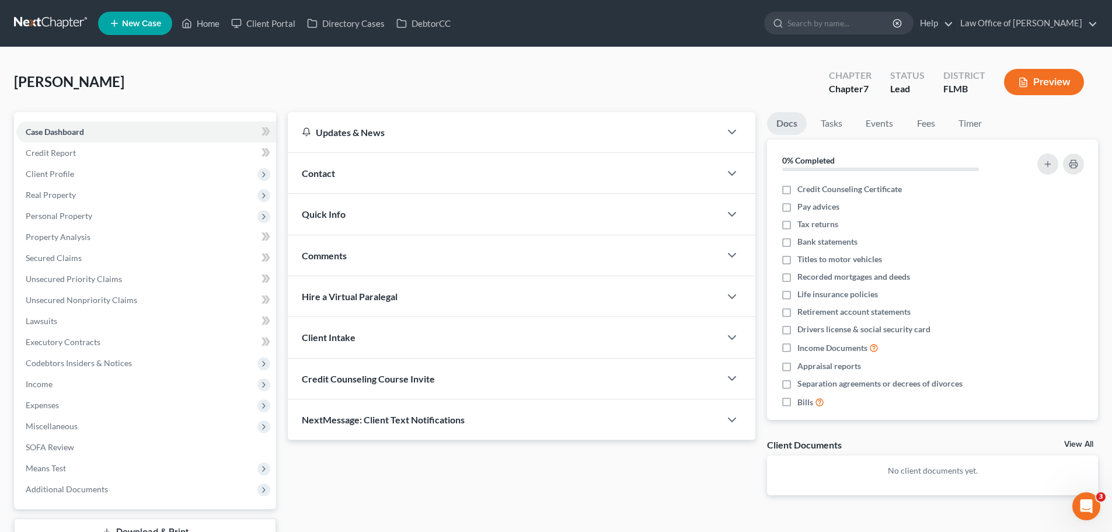
click at [326, 173] on span "Contact" at bounding box center [318, 173] width 33 height 11
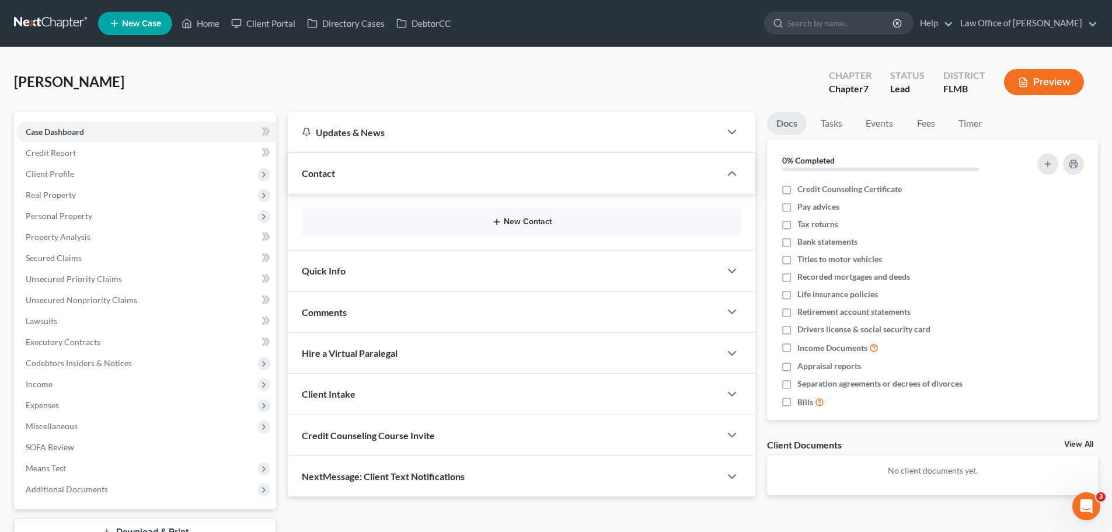
click at [490, 220] on button "New Contact" at bounding box center [521, 221] width 421 height 9
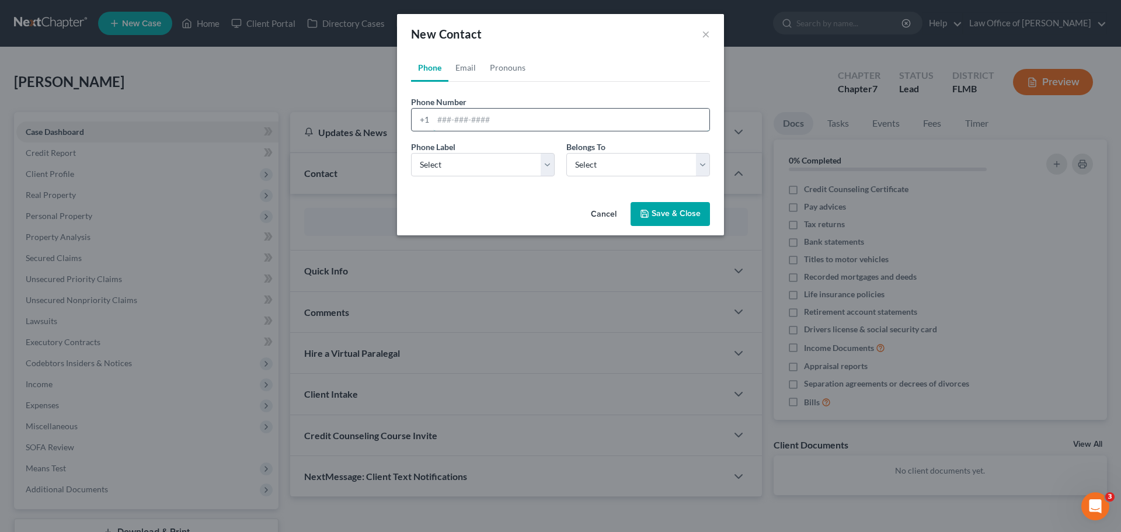
click at [513, 120] on input "tel" at bounding box center [571, 120] width 276 height 22
paste input "516-314-8775"
type input "516-314-8775"
click at [464, 168] on select "Select Mobile Home Work Other" at bounding box center [483, 164] width 144 height 23
select select "0"
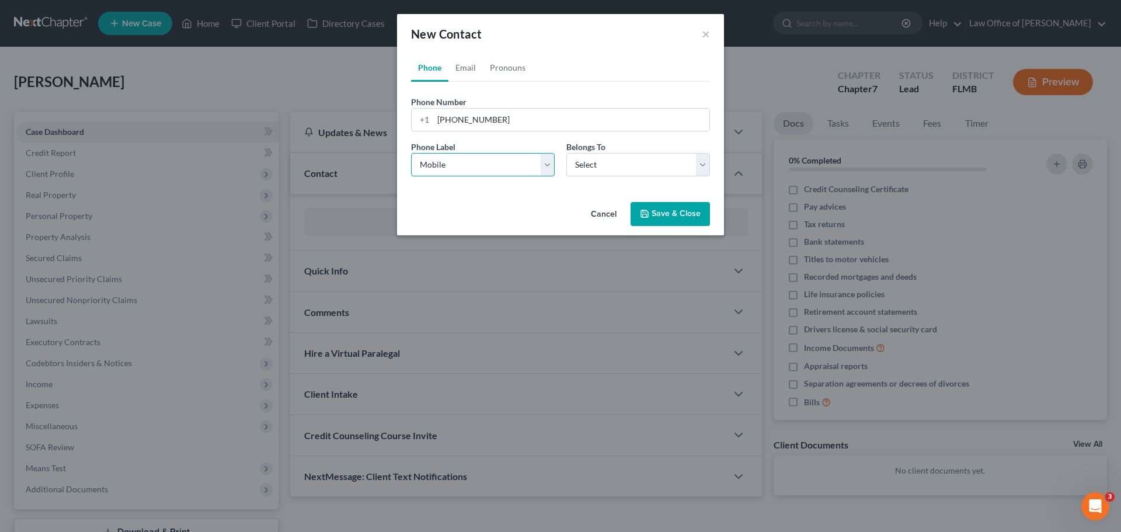
click at [411, 153] on select "Select Mobile Home Work Other" at bounding box center [483, 164] width 144 height 23
click at [582, 171] on select "Select Client Other" at bounding box center [638, 164] width 144 height 23
select select "0"
click at [566, 153] on select "Select Client Other" at bounding box center [638, 164] width 144 height 23
select select "0"
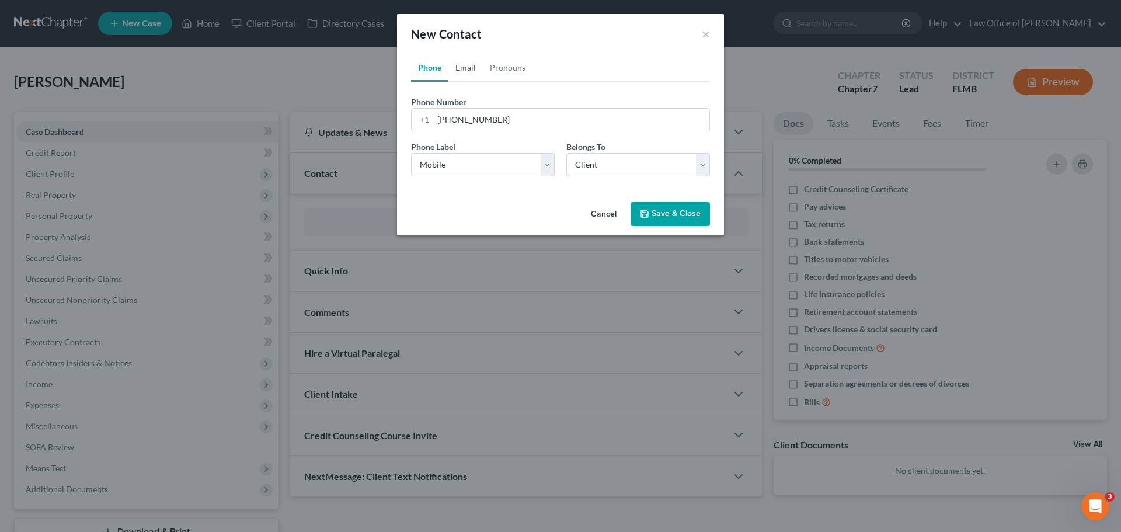
click at [458, 71] on link "Email" at bounding box center [465, 68] width 34 height 28
click at [519, 119] on input "email" at bounding box center [571, 120] width 276 height 22
paste input "lana.aronne@gmail.com"
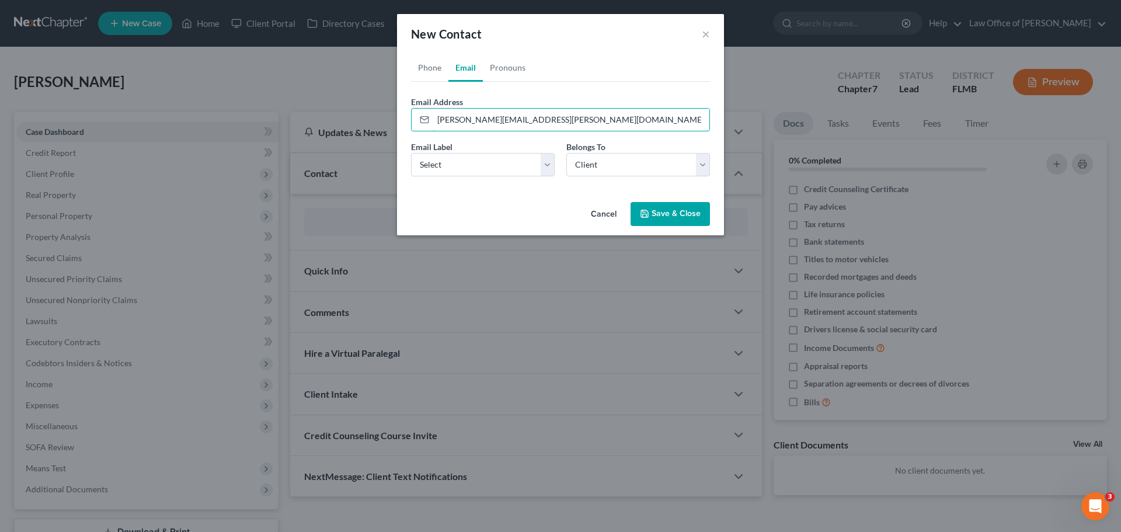
type input "lana.aronne@gmail.com"
click at [663, 218] on button "Save & Close" at bounding box center [670, 214] width 79 height 25
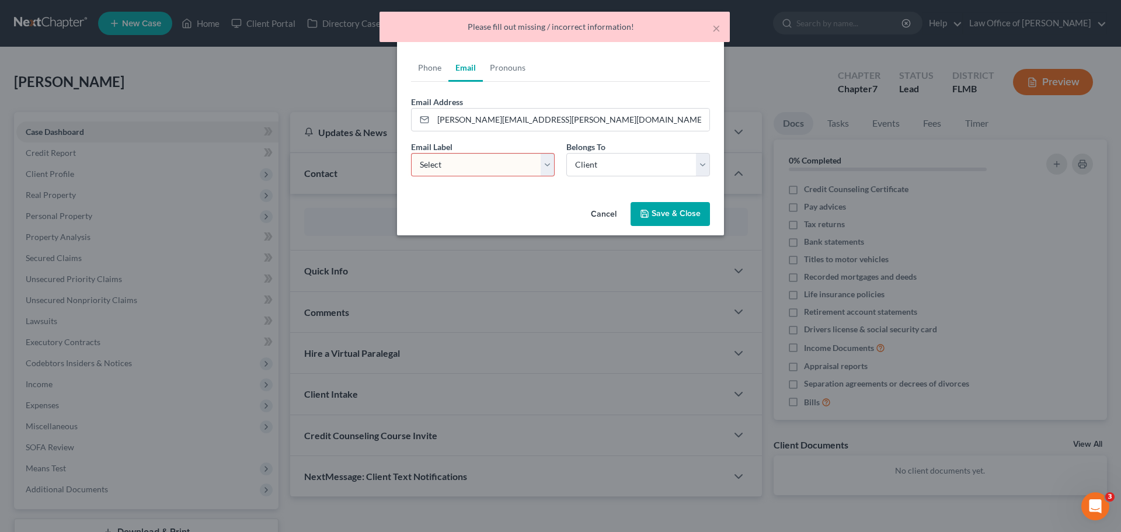
click at [478, 173] on select "Select Home Work Other" at bounding box center [483, 164] width 144 height 23
select select "0"
click at [411, 153] on select "Select Home Work Other" at bounding box center [483, 164] width 144 height 23
click at [660, 214] on button "Save & Close" at bounding box center [670, 214] width 79 height 25
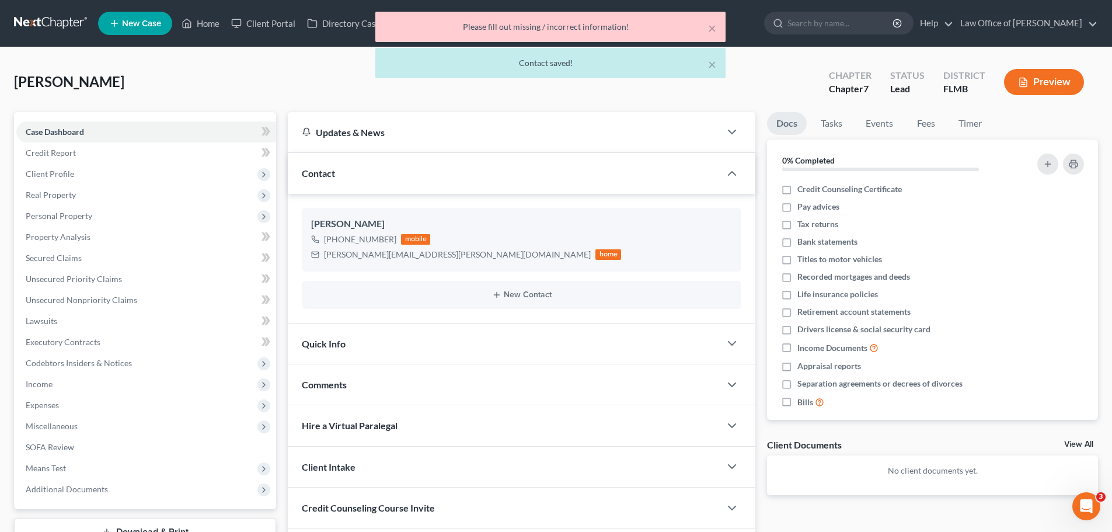
click at [199, 22] on div "× Please fill out missing / incorrect information! × Contact saved!" at bounding box center [550, 48] width 1112 height 72
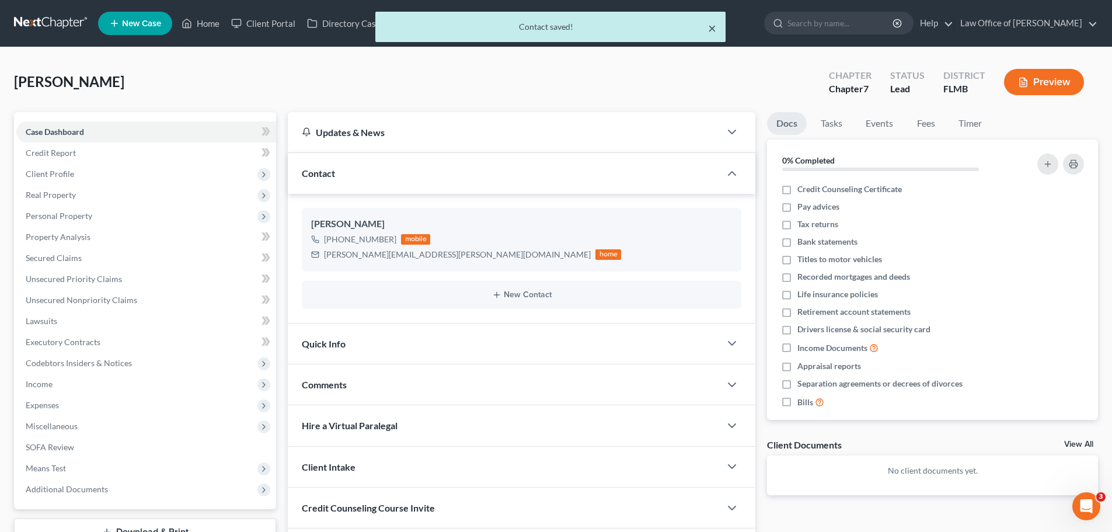
click at [713, 31] on button "×" at bounding box center [712, 28] width 8 height 14
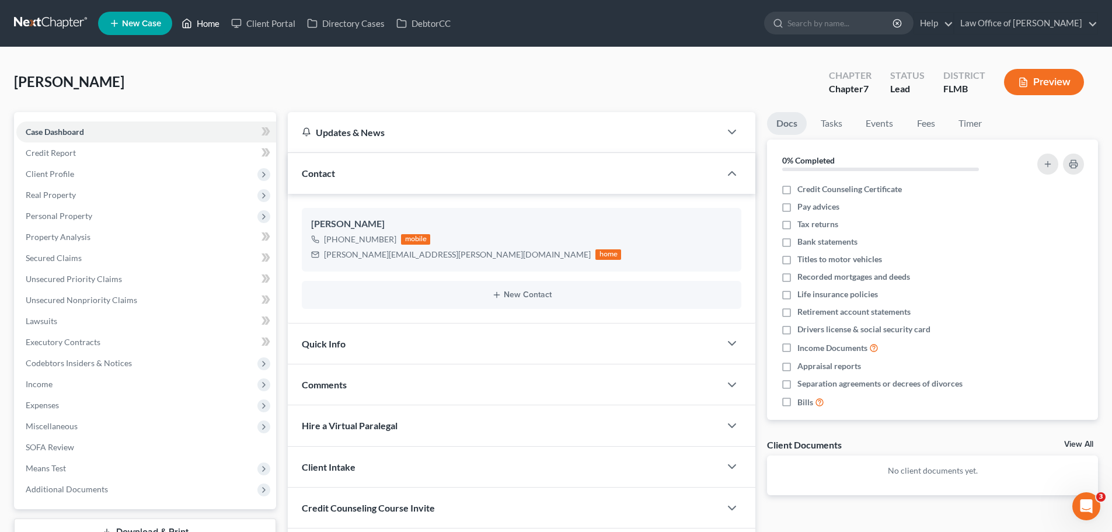
click at [208, 30] on link "Home" at bounding box center [201, 23] width 50 height 21
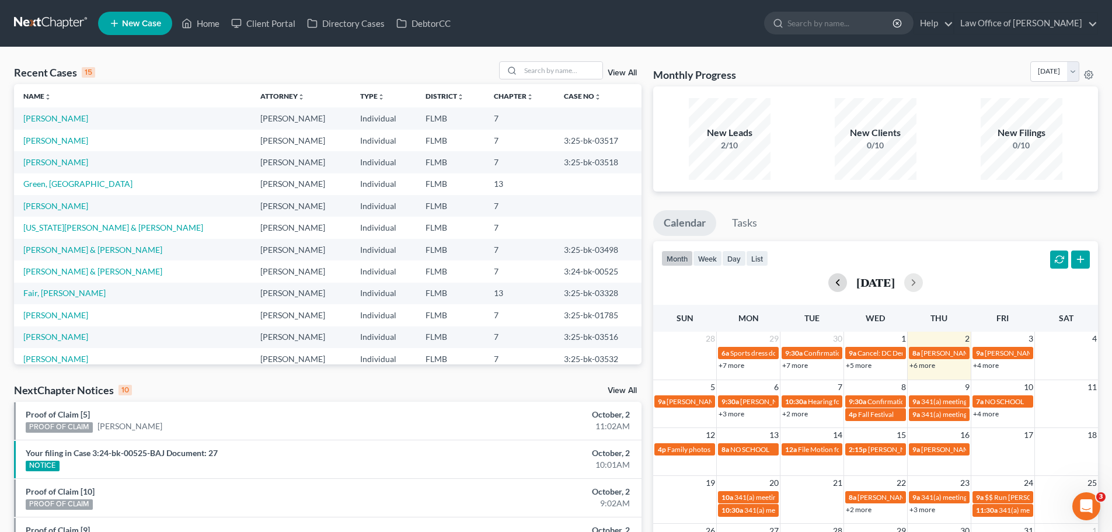
click at [829, 283] on button "button" at bounding box center [838, 282] width 19 height 19
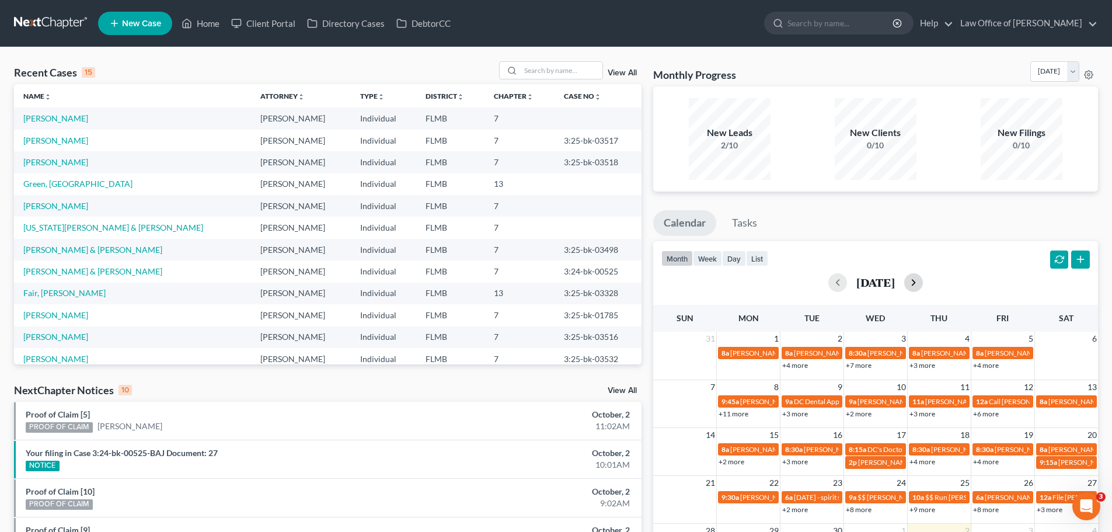
click at [923, 283] on button "button" at bounding box center [914, 282] width 19 height 19
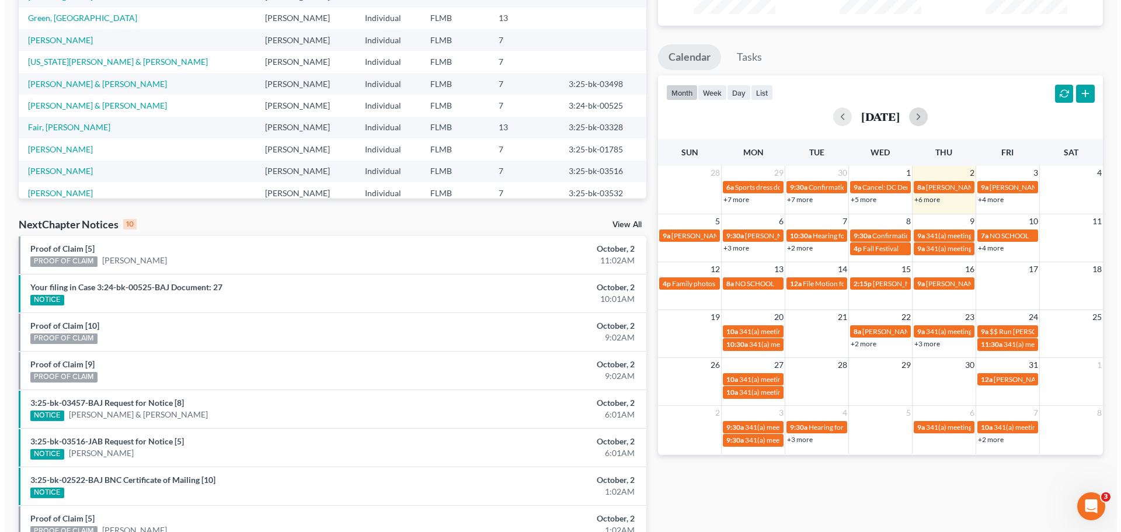
scroll to position [175, 0]
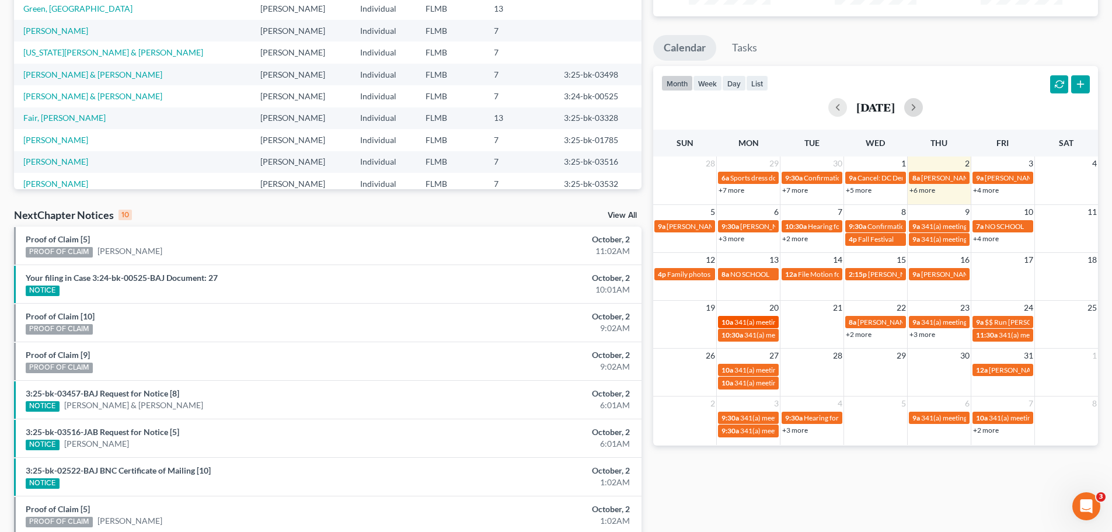
click at [757, 320] on span "341(a) meeting for [PERSON_NAME]" at bounding box center [791, 322] width 113 height 9
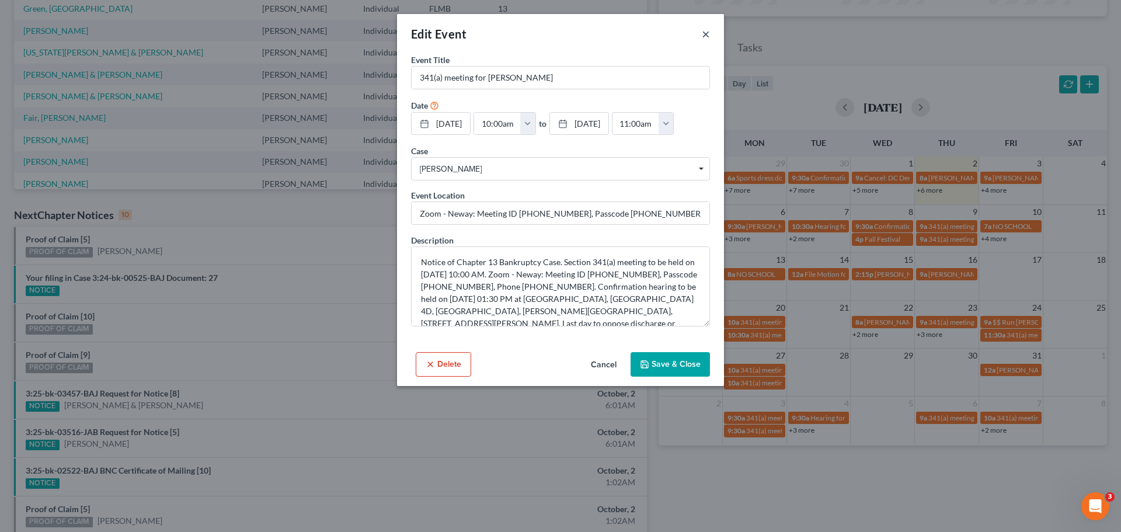
click at [706, 33] on button "×" at bounding box center [706, 34] width 8 height 14
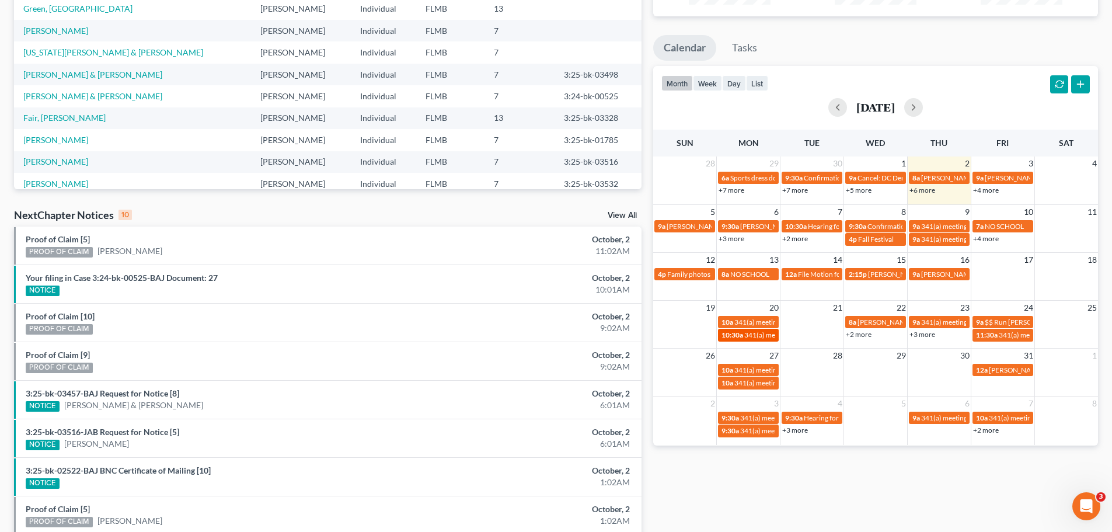
click at [754, 339] on span "341(a) meeting for [PERSON_NAME]" at bounding box center [801, 335] width 113 height 9
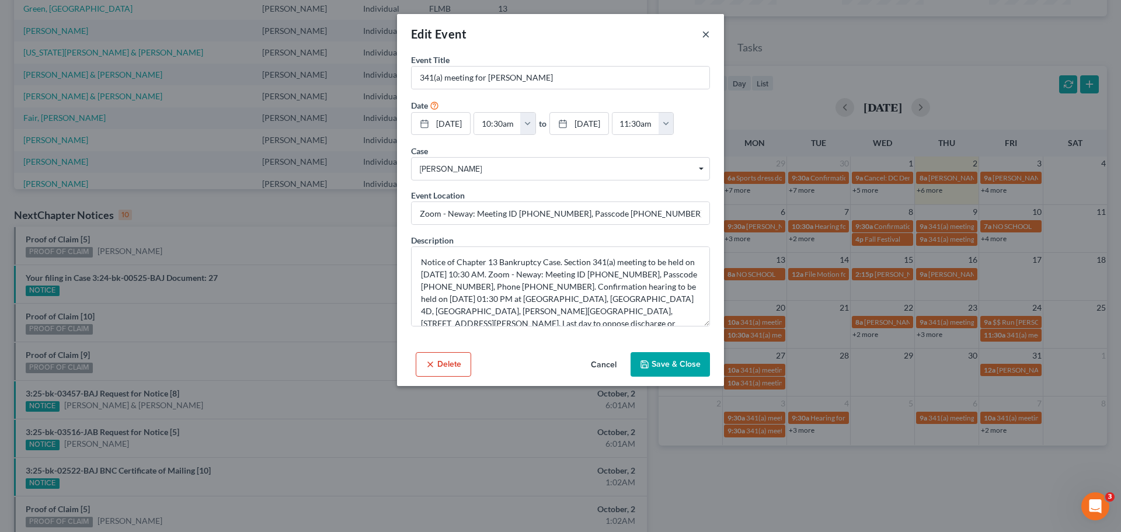
click at [708, 37] on button "×" at bounding box center [706, 34] width 8 height 14
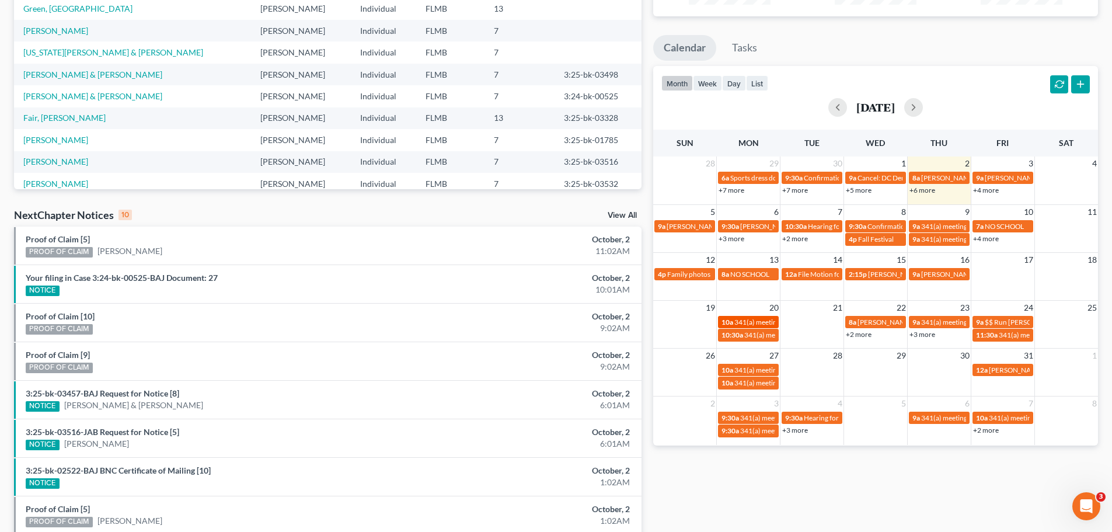
click at [759, 323] on span "341(a) meeting for [PERSON_NAME]" at bounding box center [791, 322] width 113 height 9
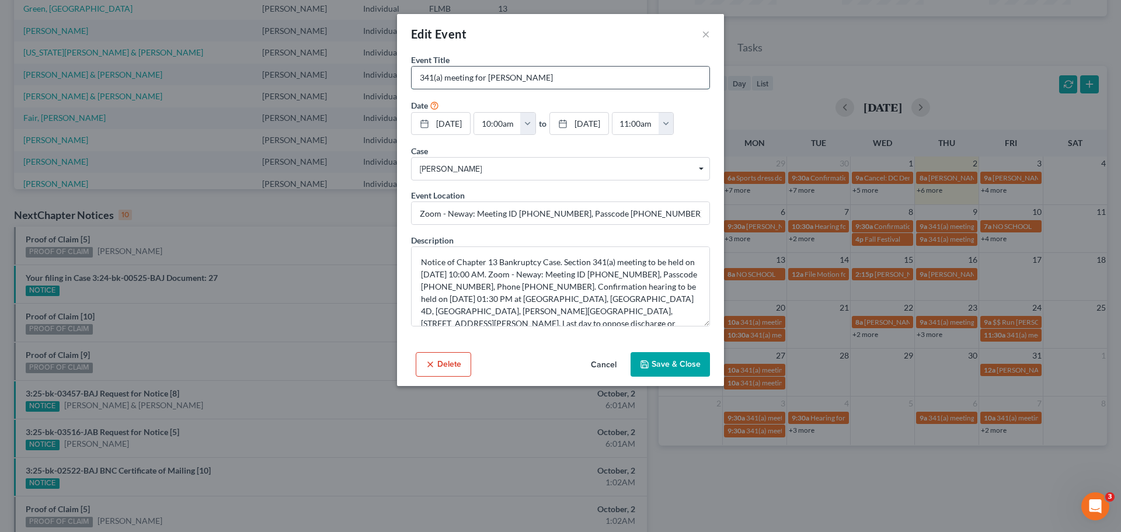
drag, startPoint x: 557, startPoint y: 78, endPoint x: 524, endPoint y: 75, distance: 33.4
click at [524, 75] on input "341(a) meeting for [PERSON_NAME]" at bounding box center [561, 78] width 298 height 22
click at [705, 33] on button "×" at bounding box center [706, 34] width 8 height 14
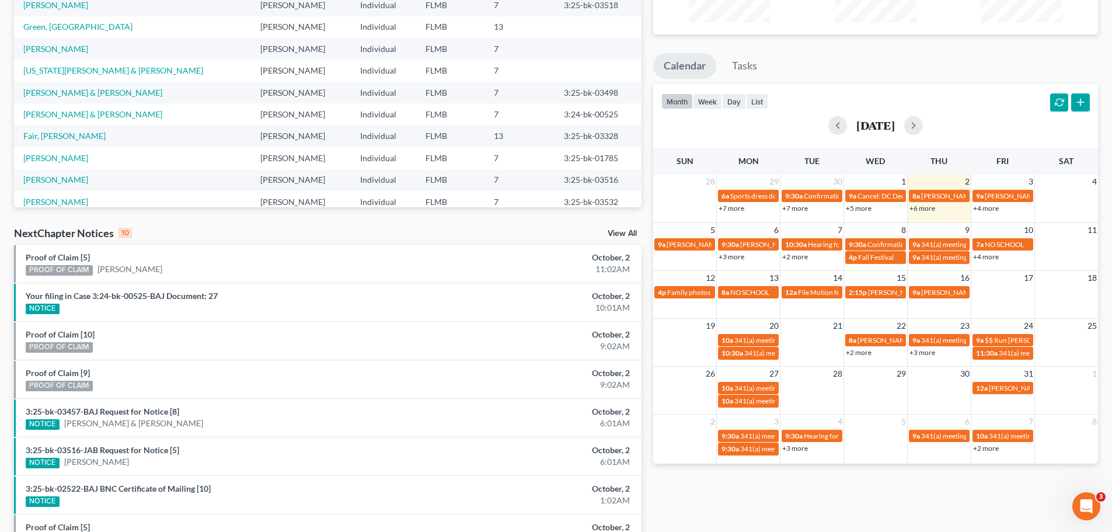
scroll to position [0, 0]
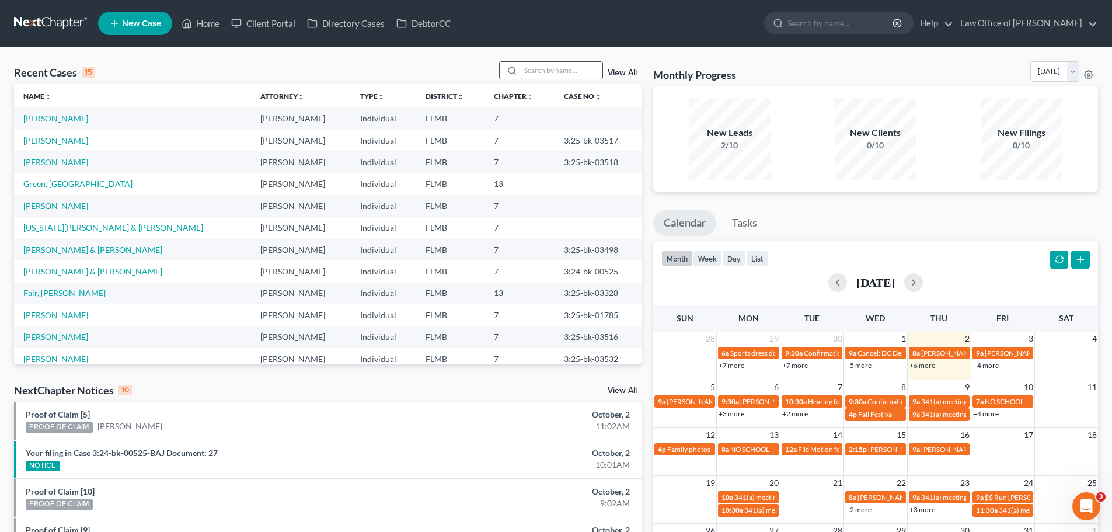
click at [541, 67] on input "search" at bounding box center [562, 70] width 82 height 17
paste input "Marshall"
type input "Marshall"
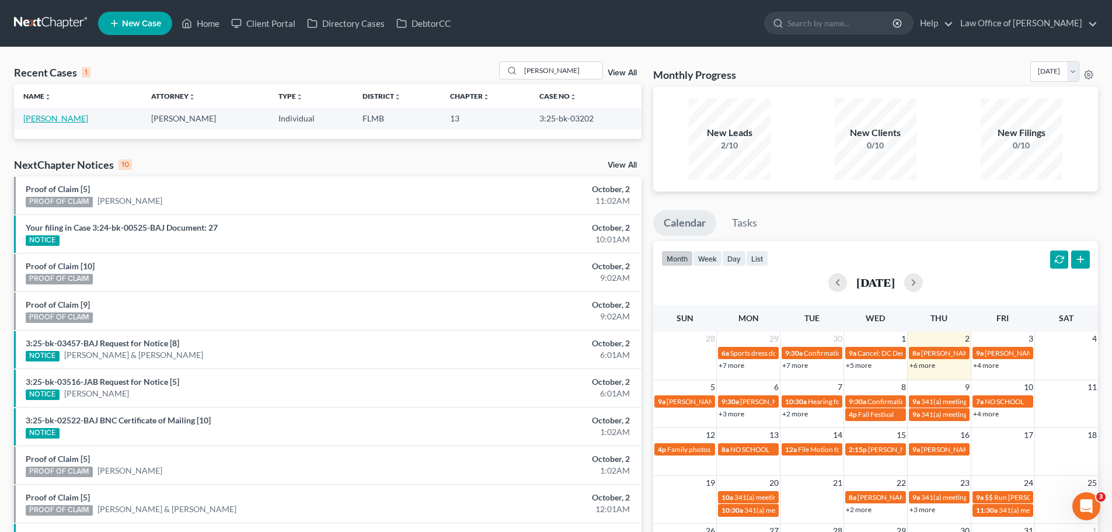
click at [64, 123] on link "Marshall, Lachanda" at bounding box center [55, 118] width 65 height 10
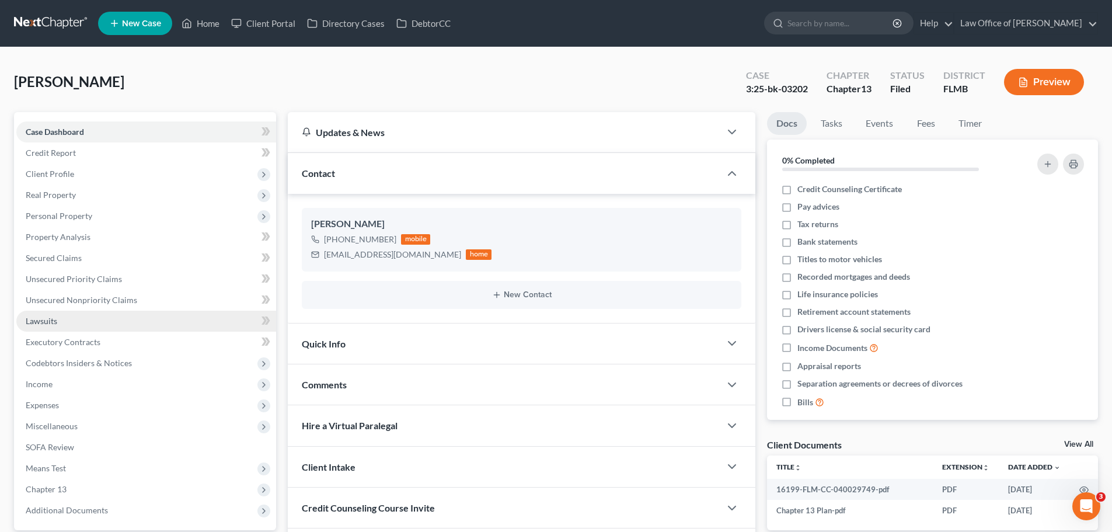
scroll to position [110, 0]
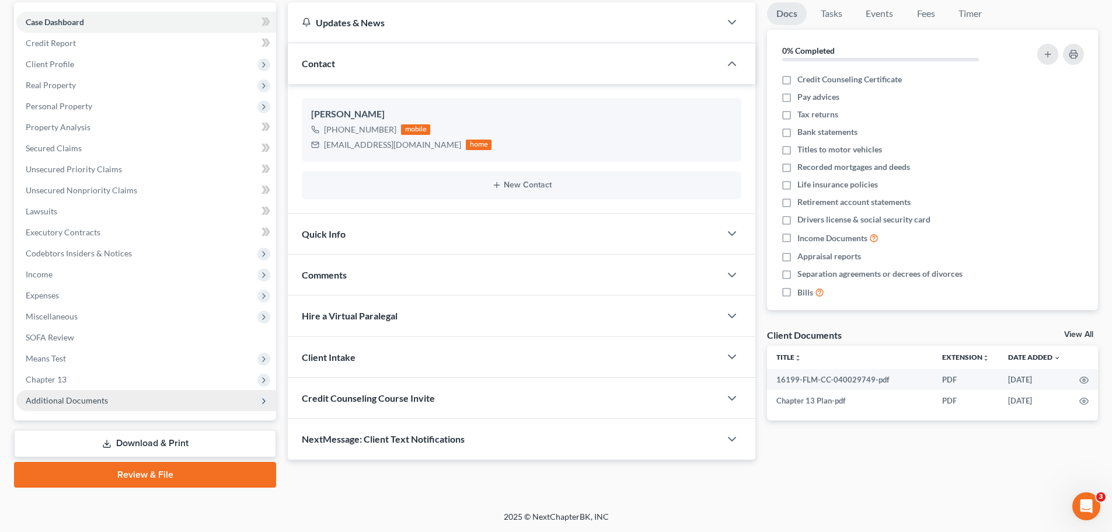
click at [189, 396] on span "Additional Documents" at bounding box center [146, 400] width 260 height 21
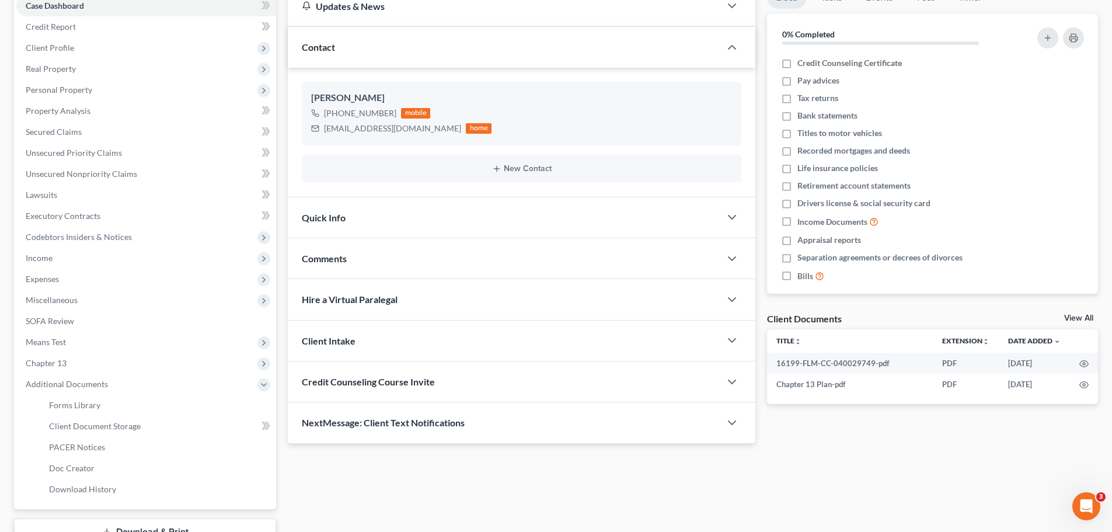
scroll to position [0, 0]
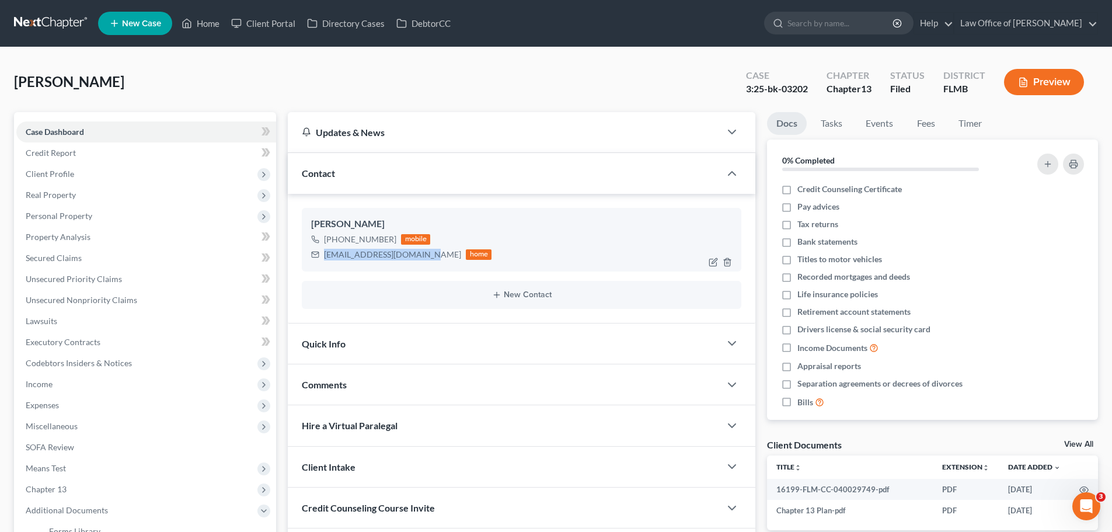
drag, startPoint x: 428, startPoint y: 257, endPoint x: 323, endPoint y: 253, distance: 105.2
click at [323, 253] on div "lachandamcneal@yahoo.com home" at bounding box center [401, 254] width 180 height 15
copy div "lachandamcneal@yahoo.com"
drag, startPoint x: 394, startPoint y: 226, endPoint x: 303, endPoint y: 224, distance: 91.1
click at [303, 224] on div "Lachanda Marshall +1 (786) 260-4964 mobile lachandamcneal@yahoo.com home" at bounding box center [522, 239] width 440 height 63
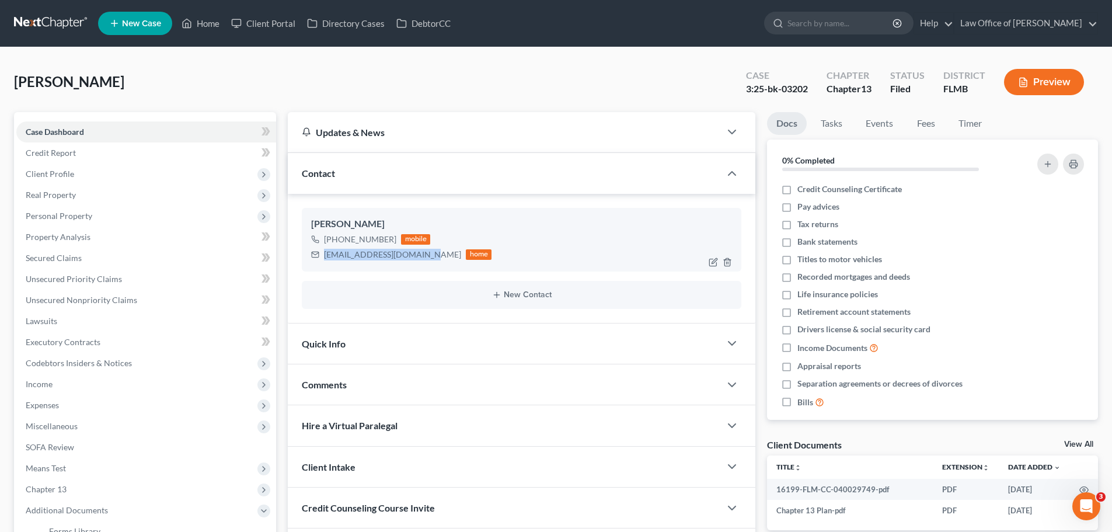
copy div "Lachanda Marshall"
click at [194, 22] on link "Home" at bounding box center [201, 23] width 50 height 21
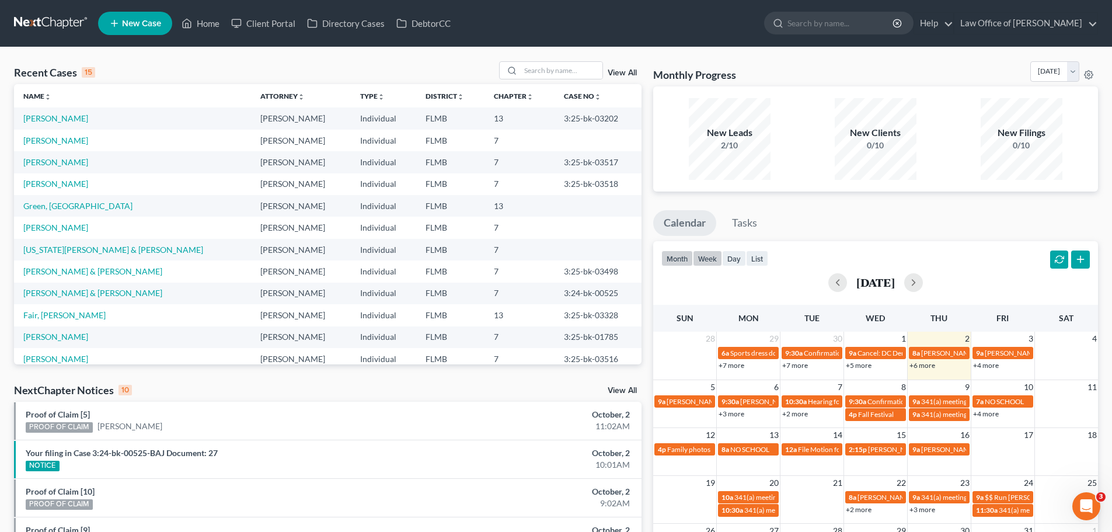
click at [710, 260] on button "week" at bounding box center [707, 259] width 29 height 16
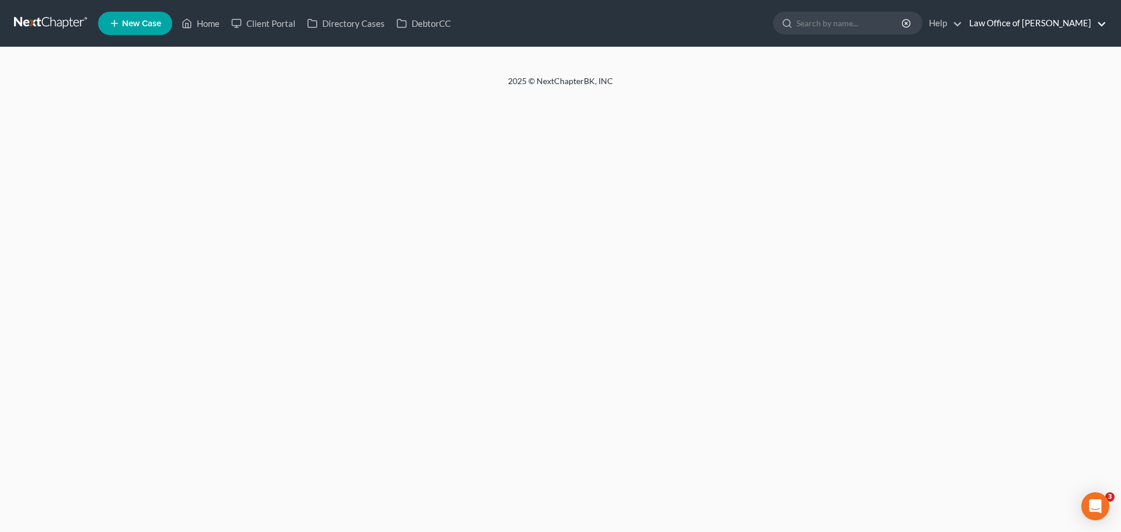
click at [1048, 22] on link "Law Office of [PERSON_NAME]" at bounding box center [1035, 23] width 143 height 21
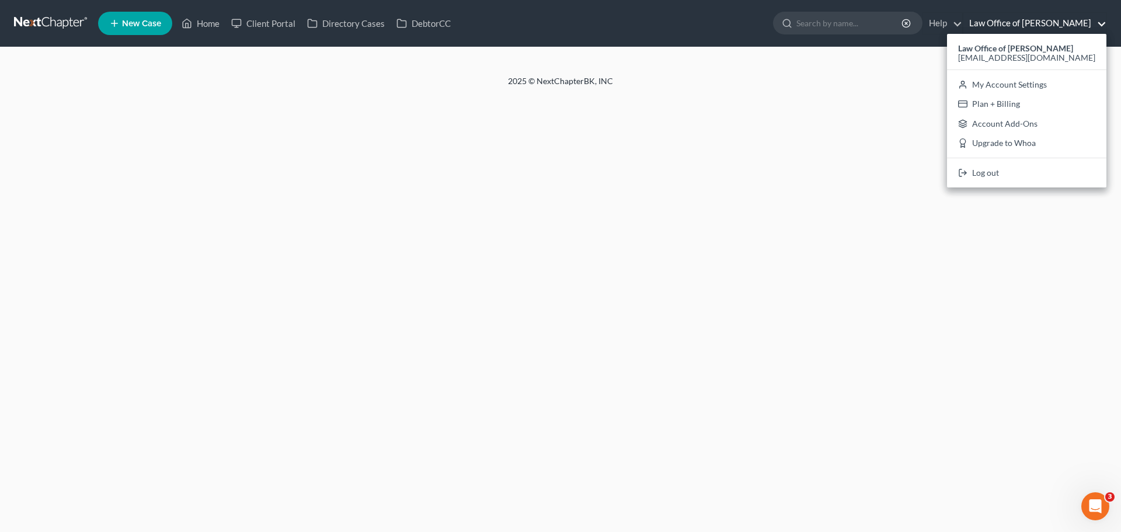
click at [1048, 22] on link "Law Office of [PERSON_NAME]" at bounding box center [1035, 23] width 143 height 21
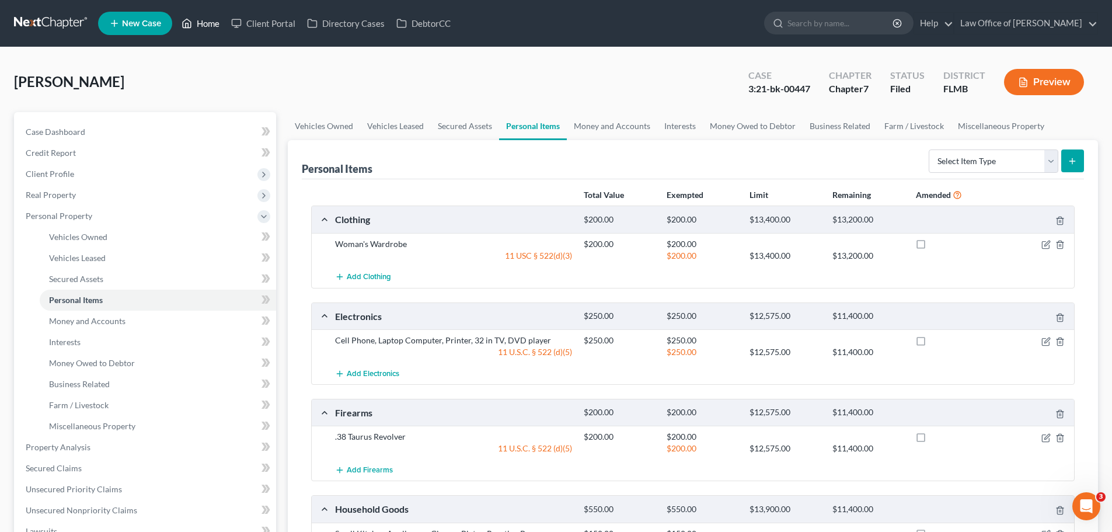
click at [212, 22] on link "Home" at bounding box center [201, 23] width 50 height 21
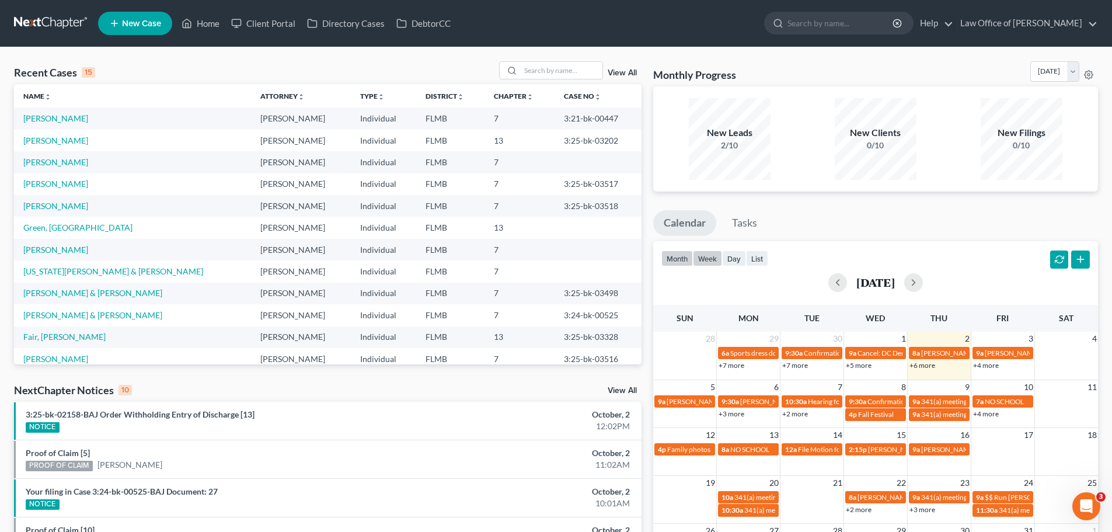
click at [712, 253] on button "week" at bounding box center [707, 259] width 29 height 16
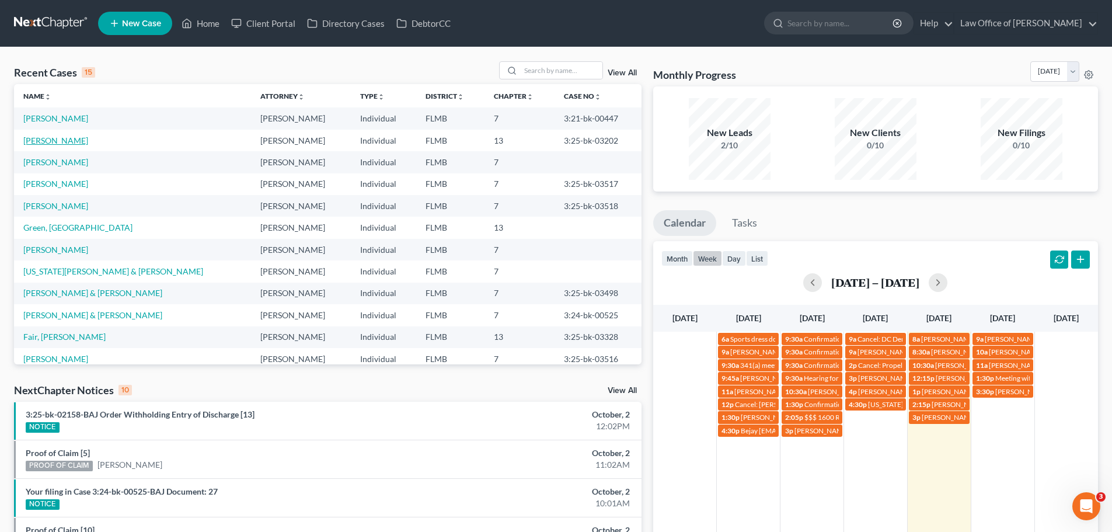
click at [86, 140] on link "Marshall, Lachanda" at bounding box center [55, 140] width 65 height 10
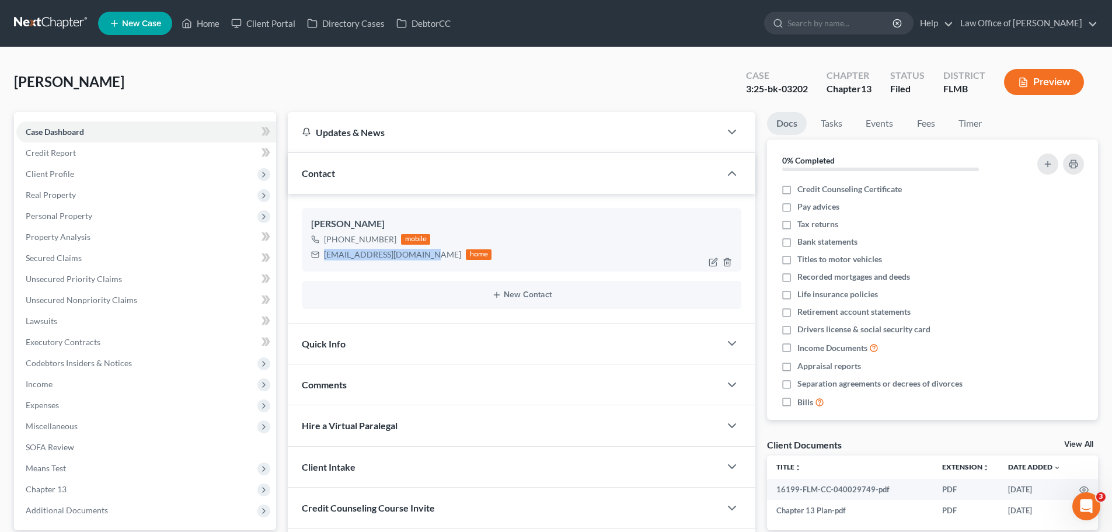
drag, startPoint x: 427, startPoint y: 257, endPoint x: 319, endPoint y: 266, distance: 108.4
click at [319, 266] on div "Lachanda Marshall +1 (786) 260-4964 mobile lachandamcneal@yahoo.com home" at bounding box center [522, 239] width 440 height 63
copy div "lachandamcneal@yahoo.com"
click at [425, 256] on div "lachandamcneal@yahoo.com" at bounding box center [392, 255] width 137 height 12
click at [429, 255] on div "lachandamcneal@yahoo.com home" at bounding box center [401, 254] width 180 height 15
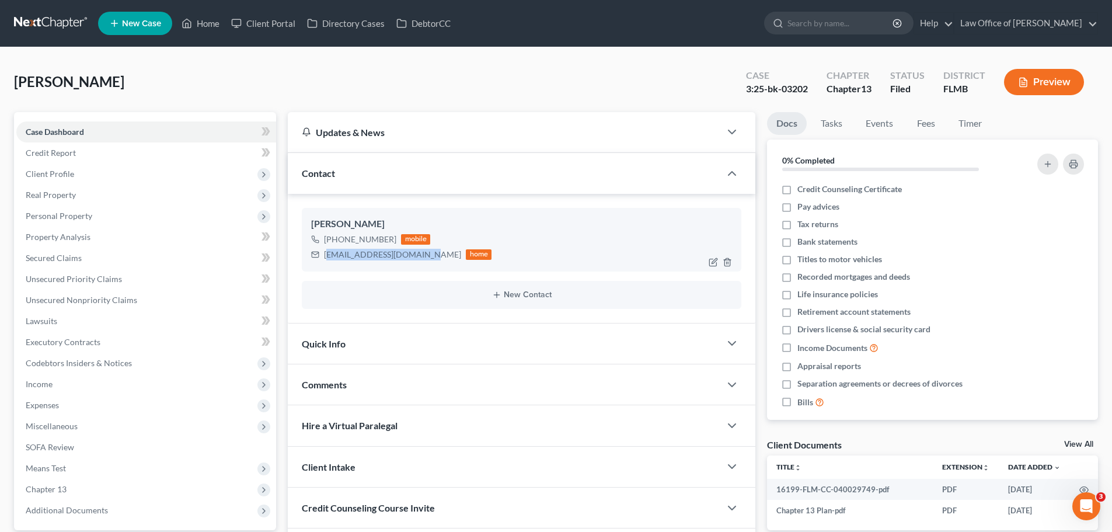
drag, startPoint x: 427, startPoint y: 258, endPoint x: 326, endPoint y: 263, distance: 101.1
click at [326, 263] on div "Lachanda Marshall +1 (786) 260-4964 mobile lachandamcneal@yahoo.com home" at bounding box center [522, 239] width 440 height 63
drag, startPoint x: 324, startPoint y: 255, endPoint x: 429, endPoint y: 253, distance: 105.1
click at [433, 252] on div "lachandamcneal@yahoo.com home" at bounding box center [401, 254] width 180 height 15
copy div "lachandamcneal@yahoo.com"
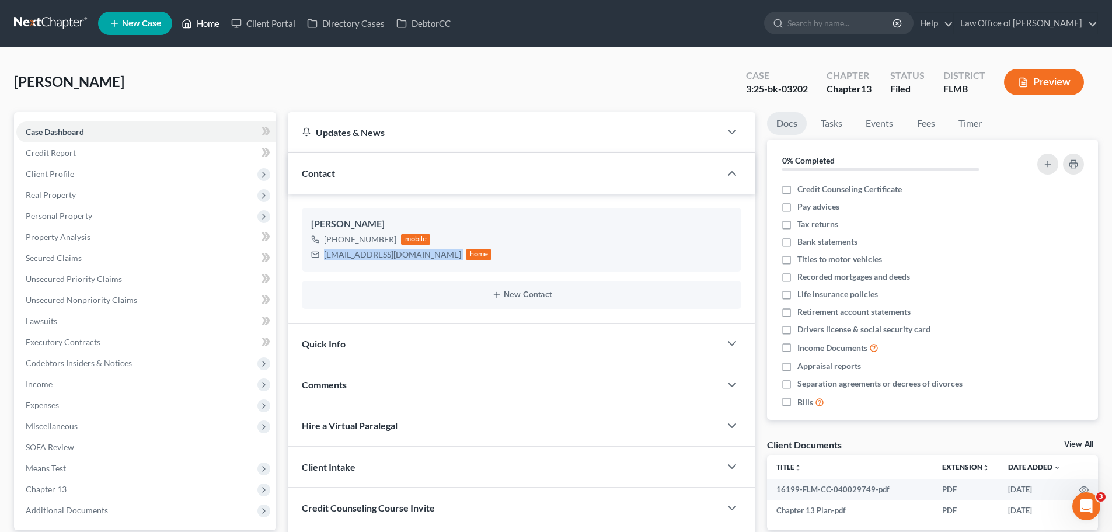
click at [210, 19] on link "Home" at bounding box center [201, 23] width 50 height 21
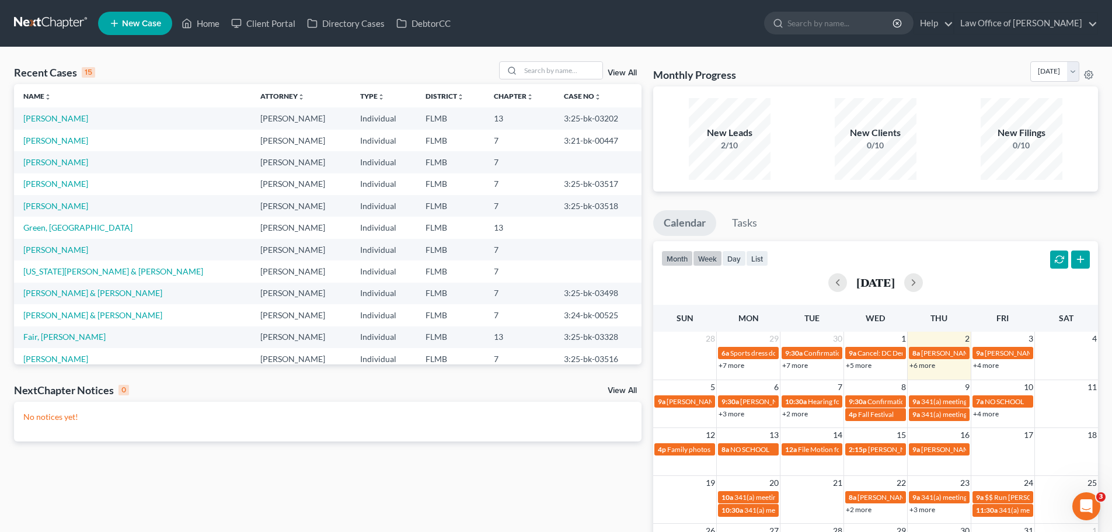
click at [719, 260] on button "week" at bounding box center [707, 259] width 29 height 16
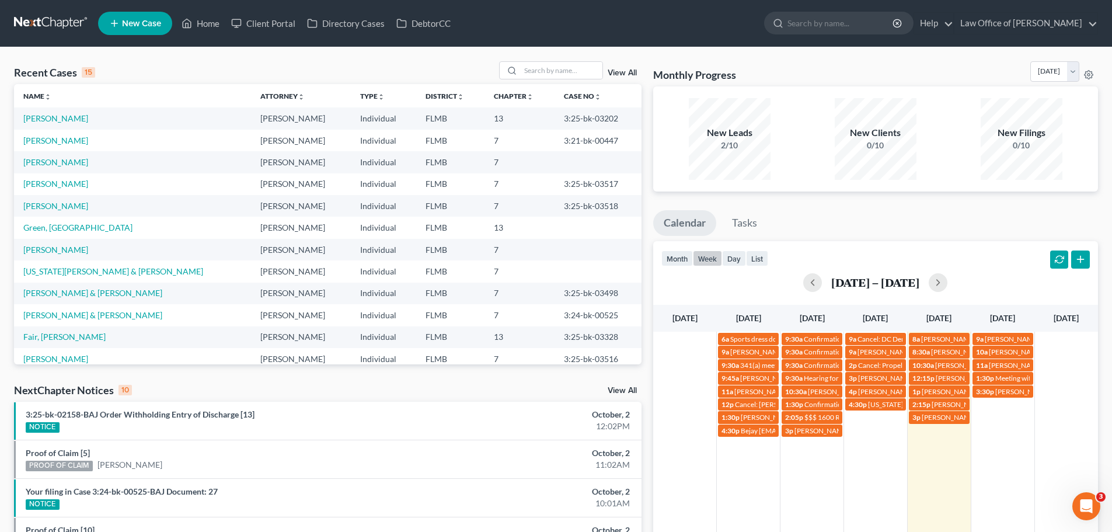
click at [531, 80] on div "Recent Cases 15 View All" at bounding box center [328, 72] width 628 height 23
click at [550, 75] on input "search" at bounding box center [562, 70] width 82 height 17
type input "seagroves"
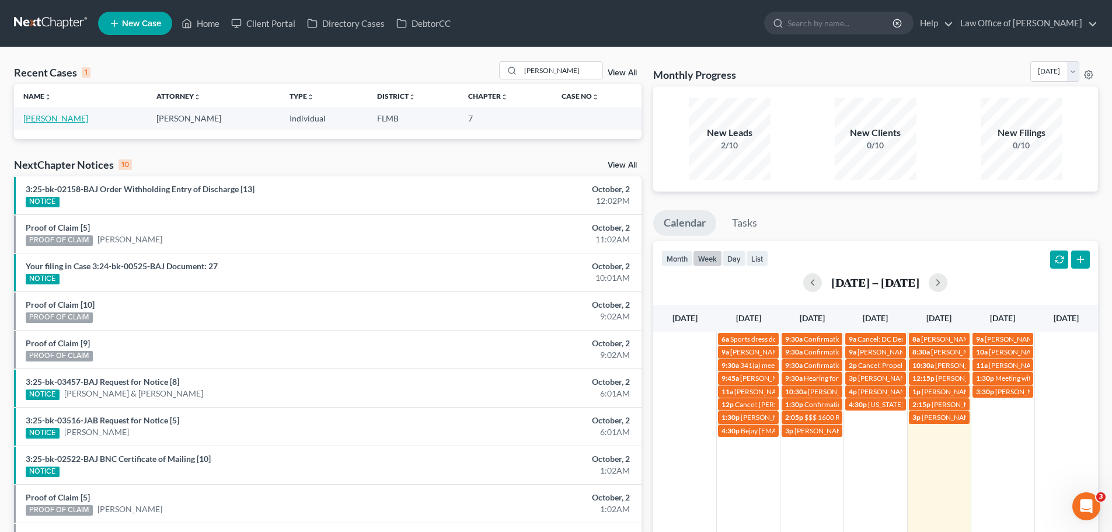
click at [86, 116] on link "[PERSON_NAME]" at bounding box center [55, 118] width 65 height 10
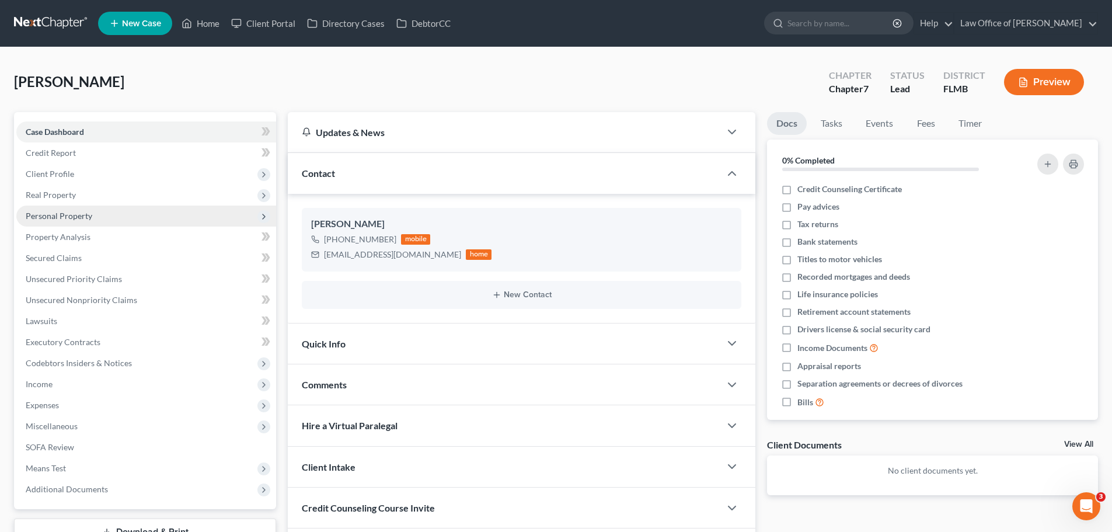
click at [88, 215] on span "Personal Property" at bounding box center [59, 216] width 67 height 10
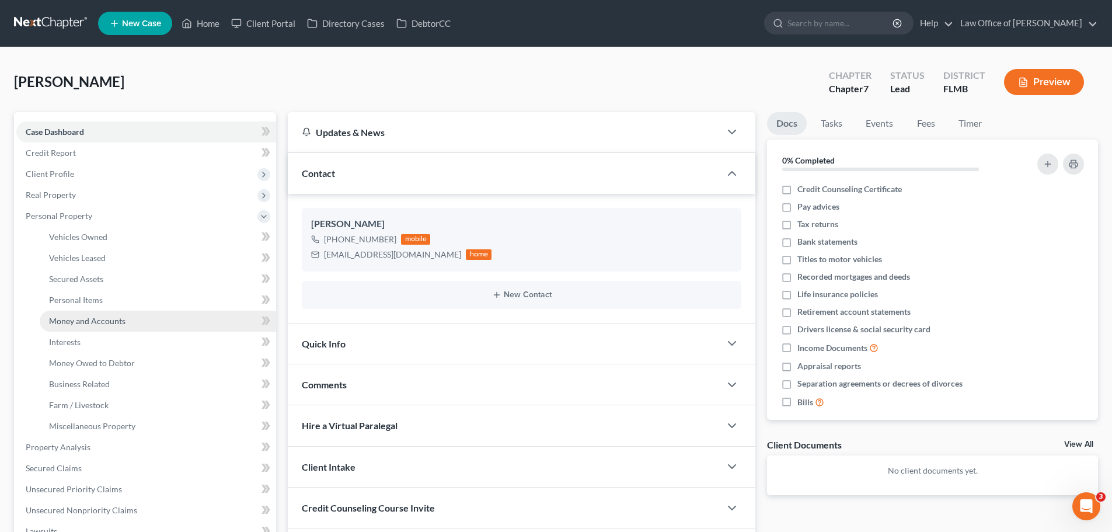
click at [114, 322] on span "Money and Accounts" at bounding box center [87, 321] width 77 height 10
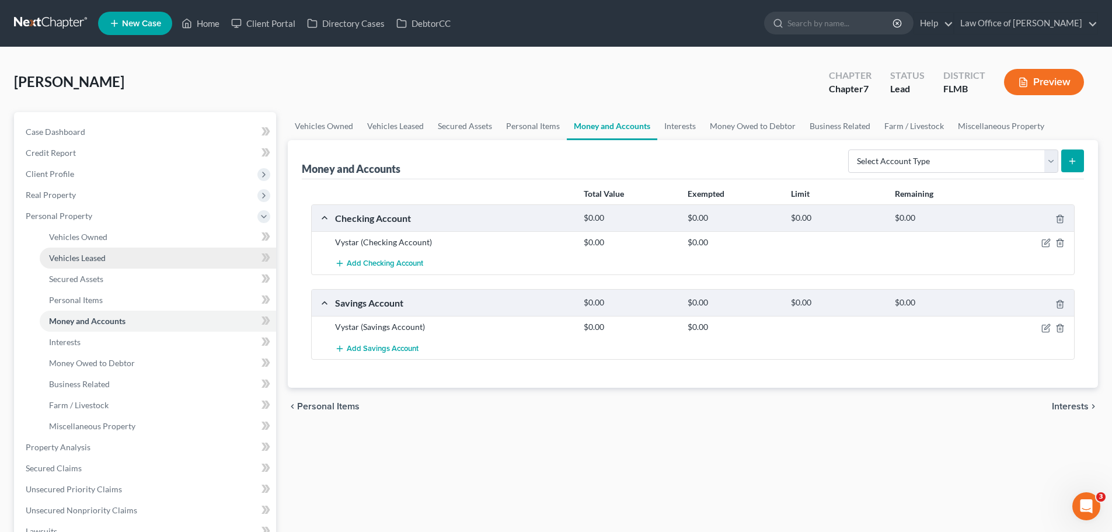
click at [139, 262] on link "Vehicles Leased" at bounding box center [158, 258] width 237 height 21
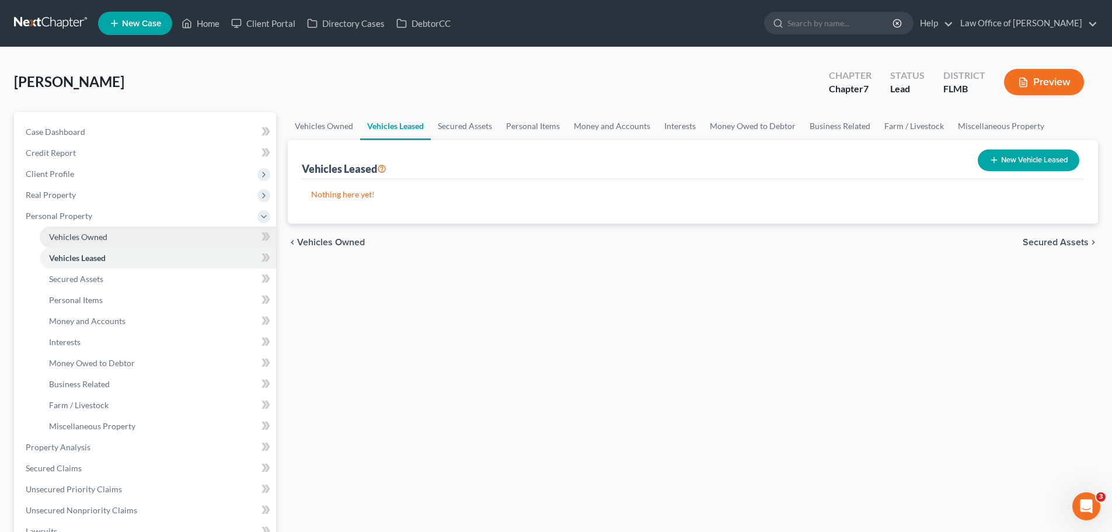
click at [133, 235] on link "Vehicles Owned" at bounding box center [158, 237] width 237 height 21
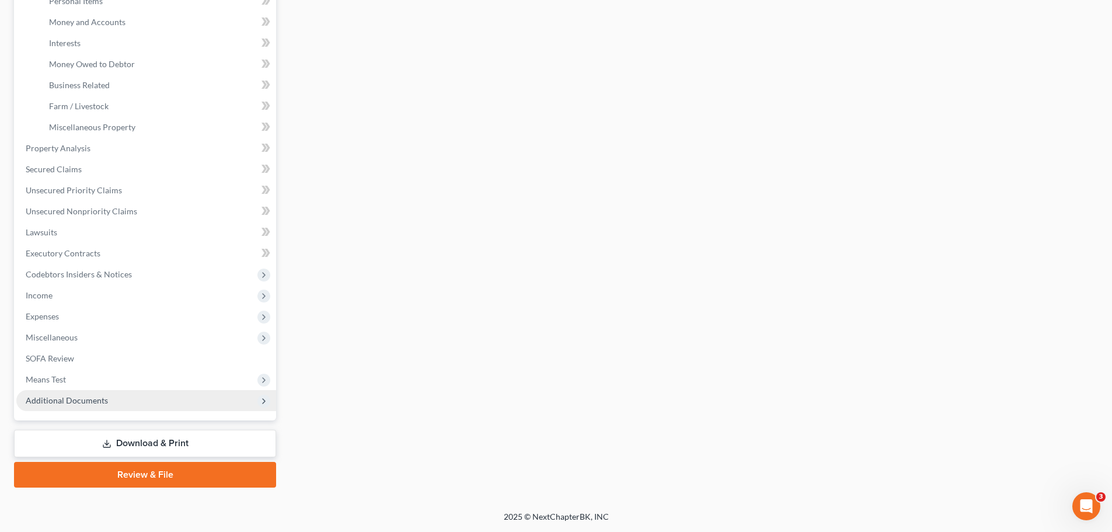
click at [118, 406] on span "Additional Documents" at bounding box center [146, 400] width 260 height 21
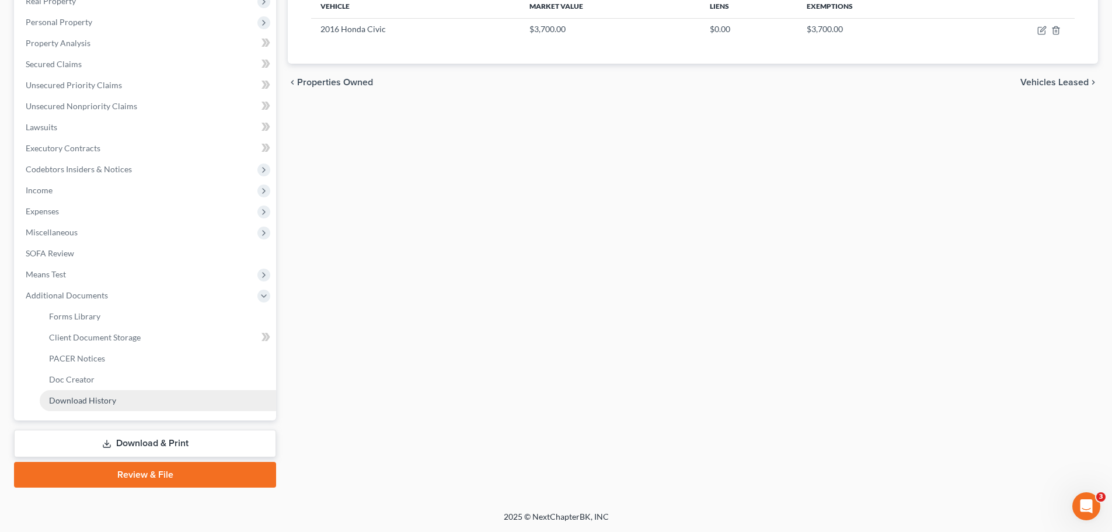
scroll to position [194, 0]
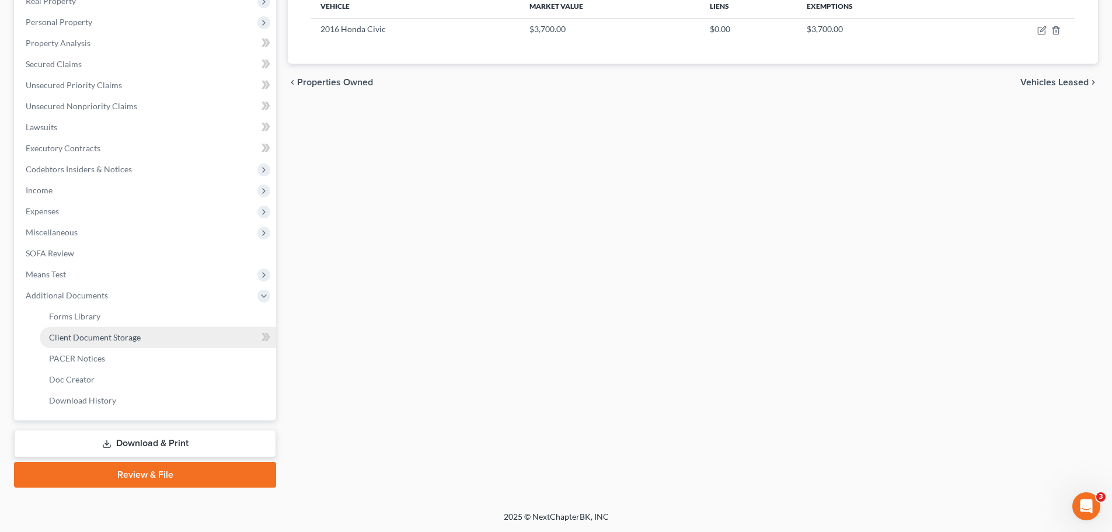
click at [119, 335] on span "Client Document Storage" at bounding box center [95, 337] width 92 height 10
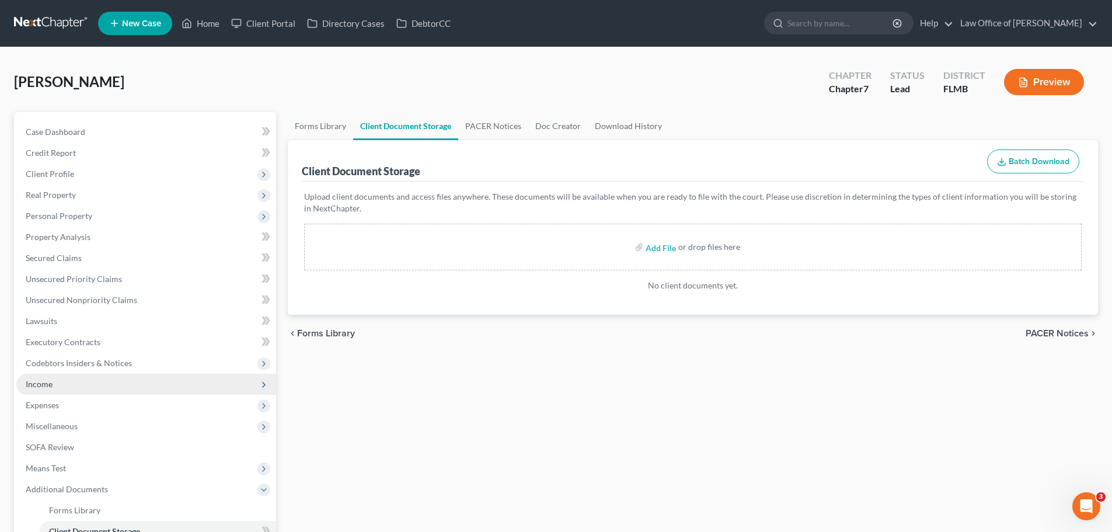
click at [89, 383] on span "Income" at bounding box center [146, 384] width 260 height 21
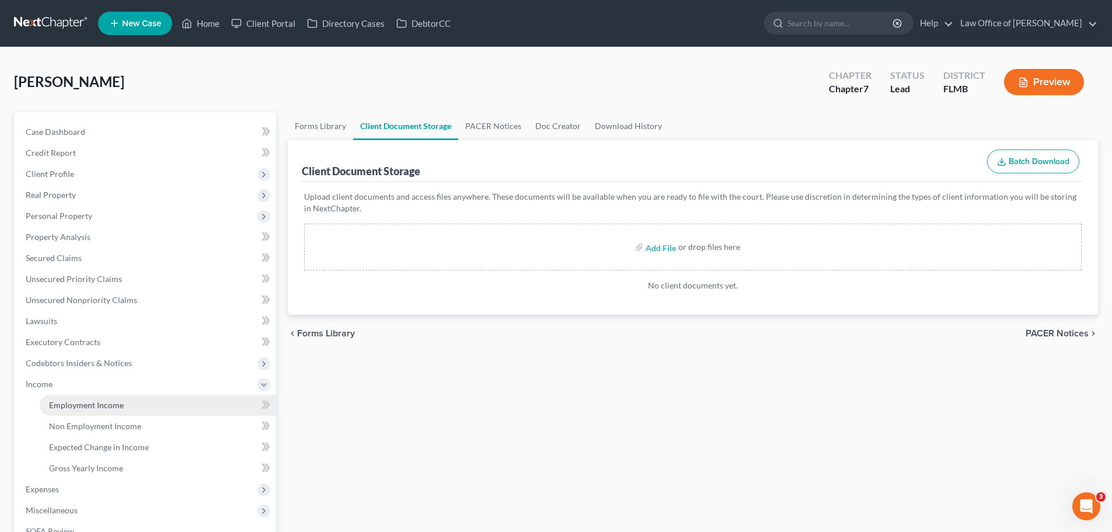
click at [110, 404] on span "Employment Income" at bounding box center [86, 405] width 75 height 10
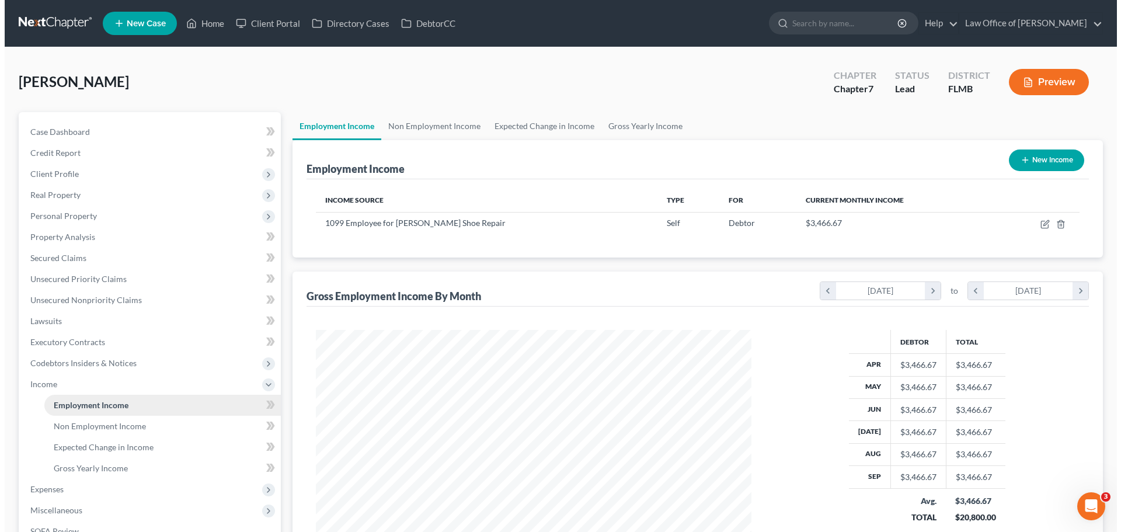
scroll to position [218, 459]
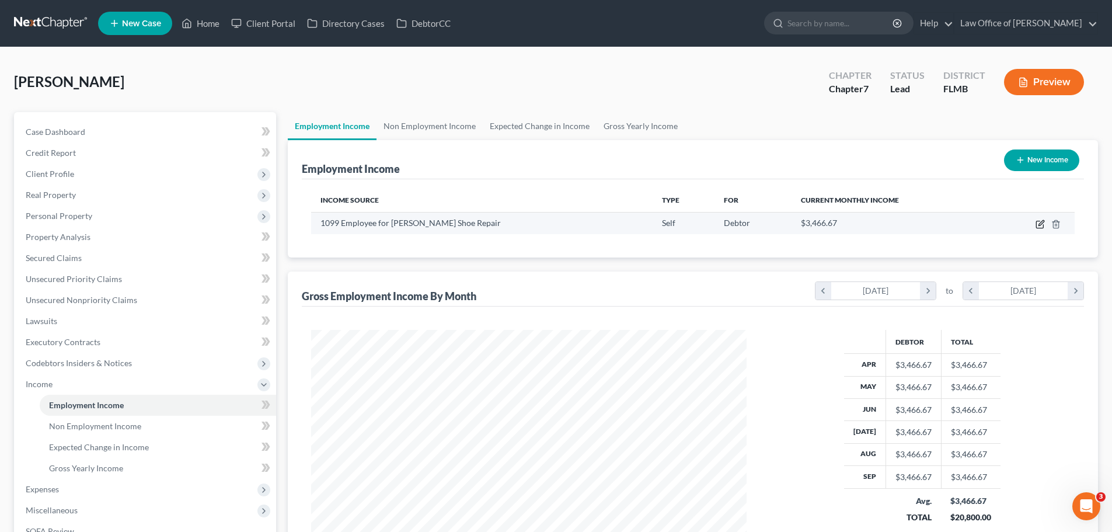
click at [1042, 224] on icon "button" at bounding box center [1040, 224] width 9 height 9
select select "1"
select select "9"
select select "3"
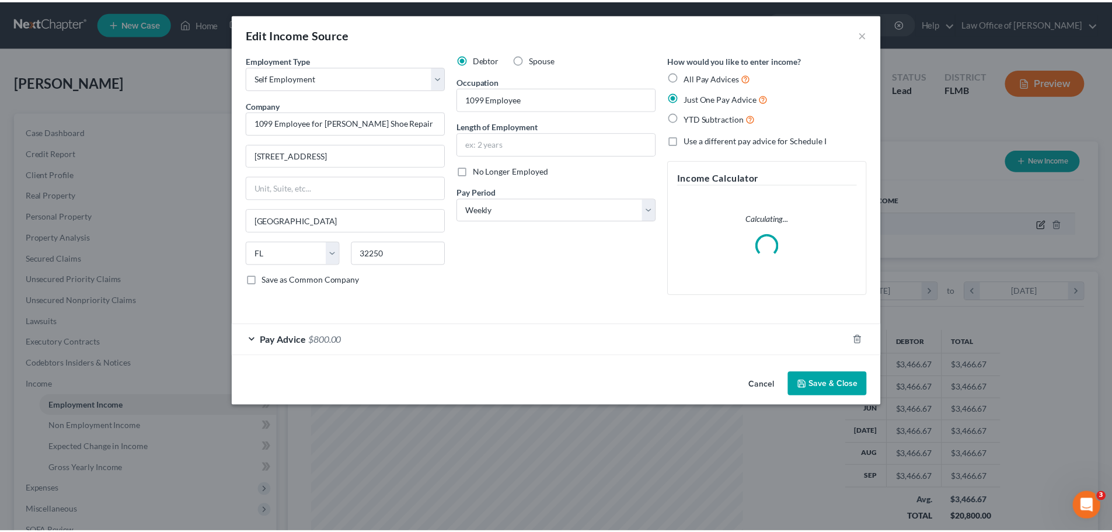
scroll to position [220, 463]
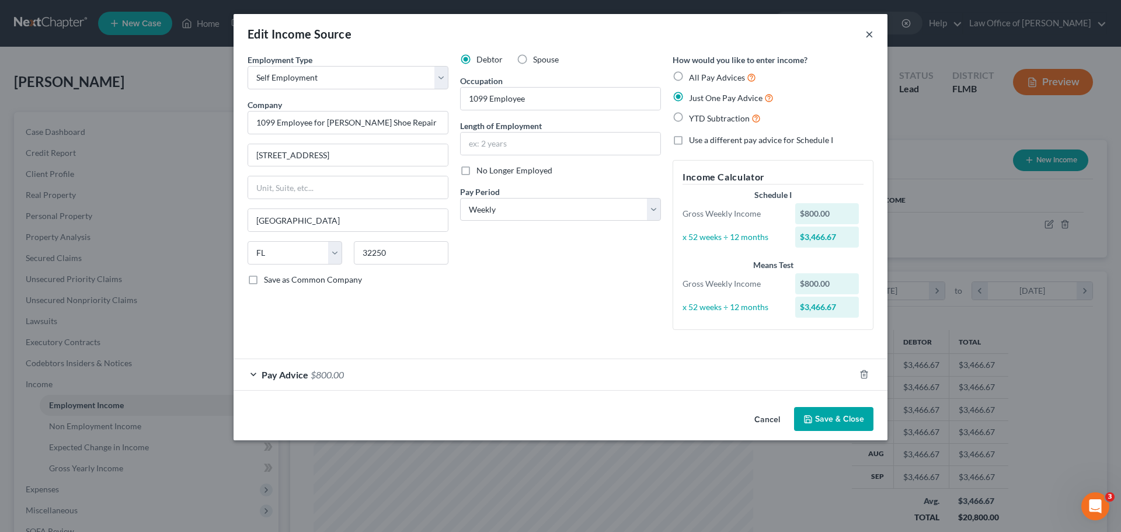
click at [870, 32] on button "×" at bounding box center [869, 34] width 8 height 14
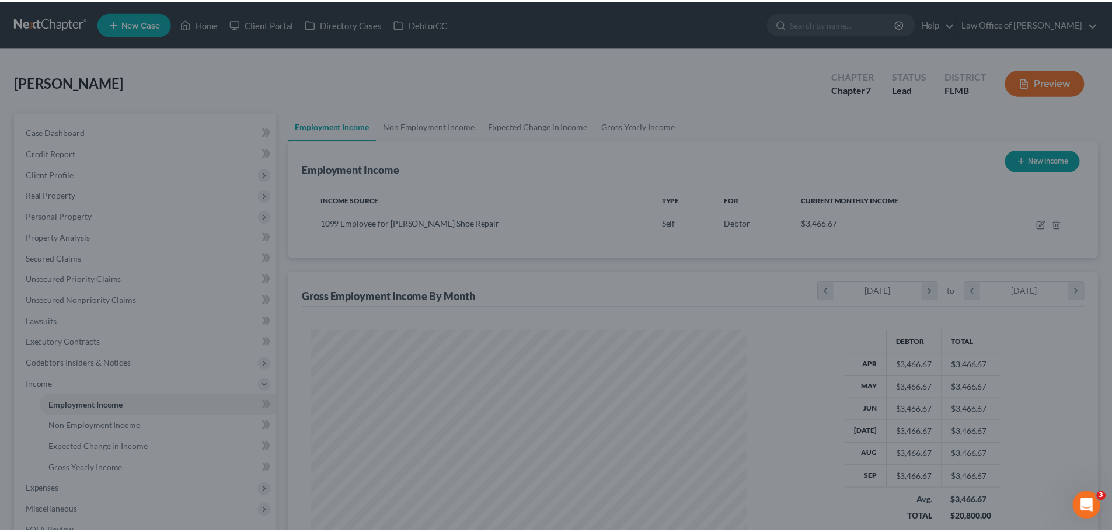
scroll to position [583759, 583518]
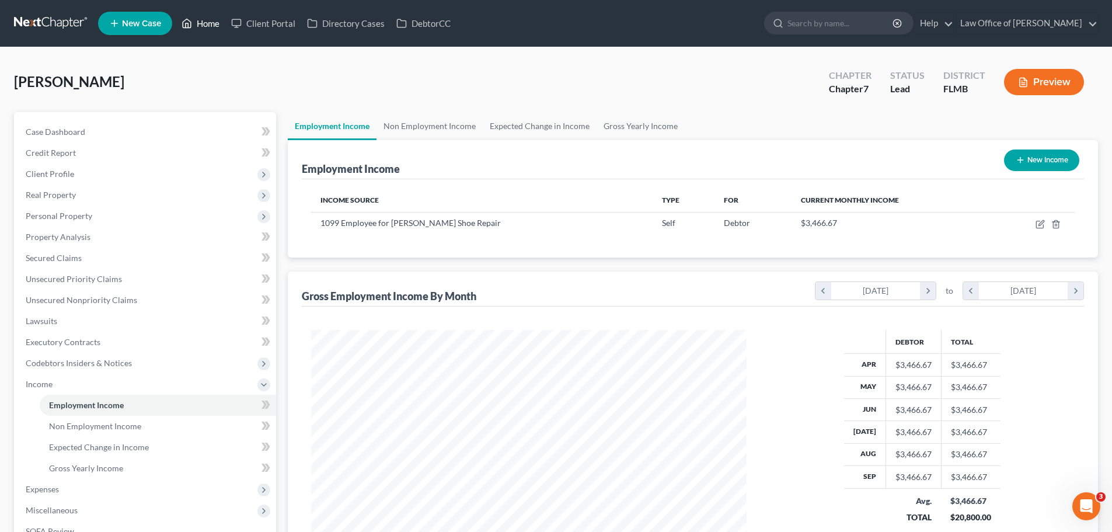
click at [198, 22] on link "Home" at bounding box center [201, 23] width 50 height 21
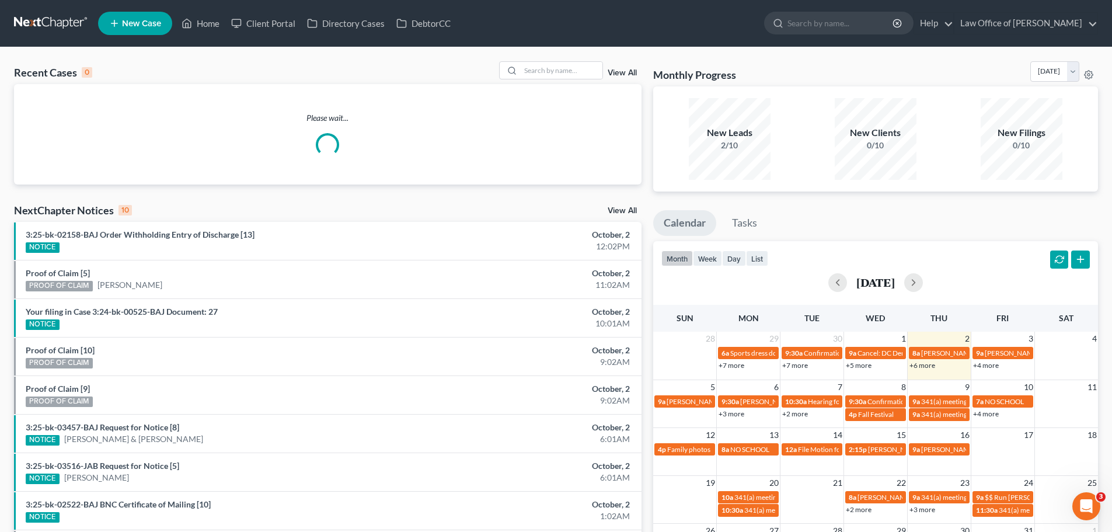
click at [708, 249] on div "month week day list October 2025" at bounding box center [876, 269] width 457 height 56
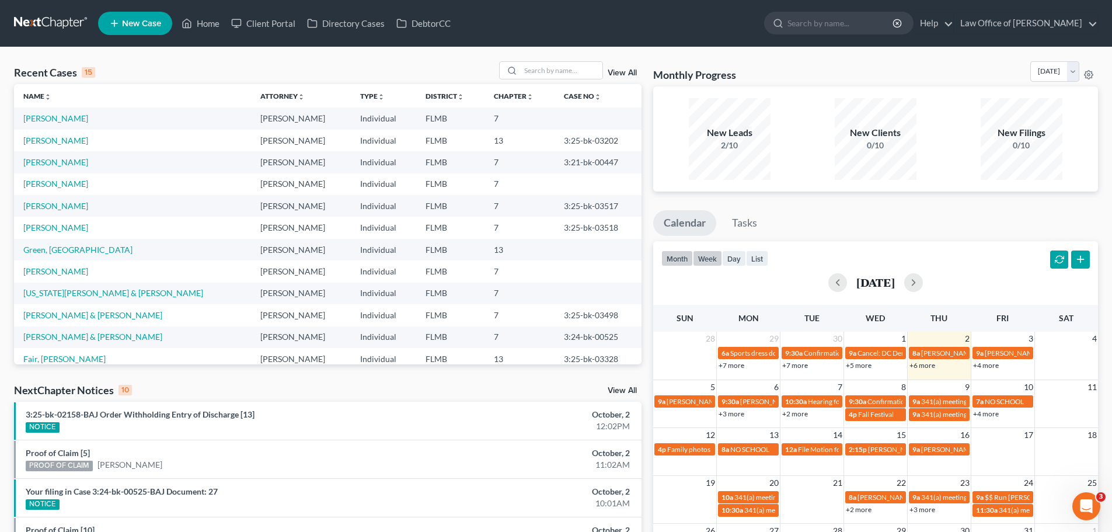
click at [713, 260] on button "week" at bounding box center [707, 259] width 29 height 16
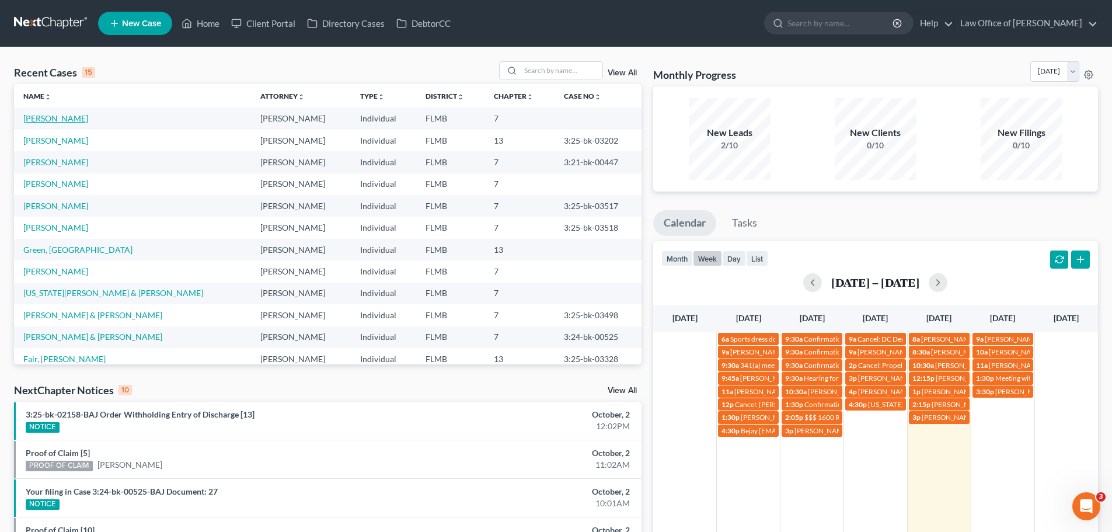
click at [50, 123] on link "[PERSON_NAME]" at bounding box center [55, 118] width 65 height 10
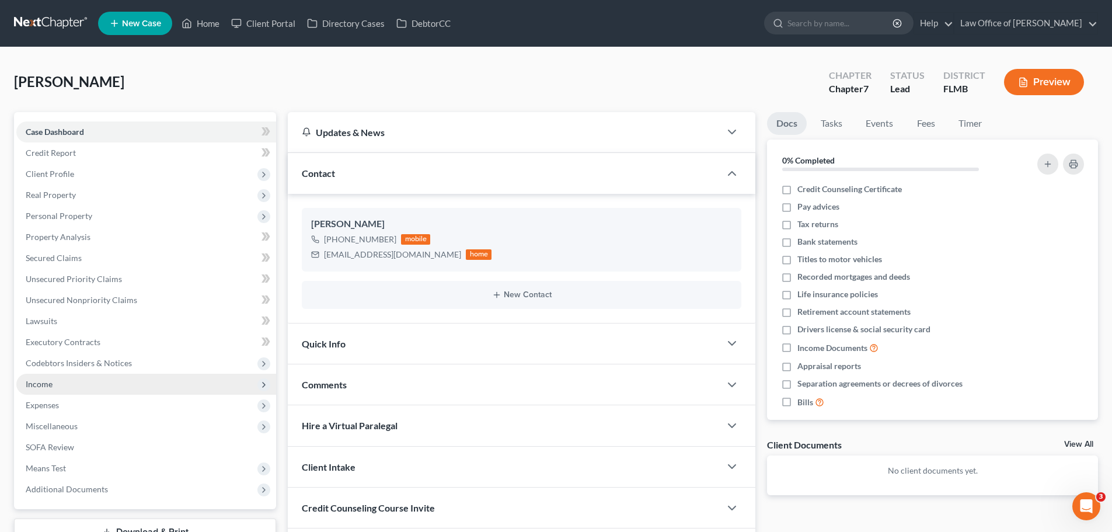
click at [65, 382] on span "Income" at bounding box center [146, 384] width 260 height 21
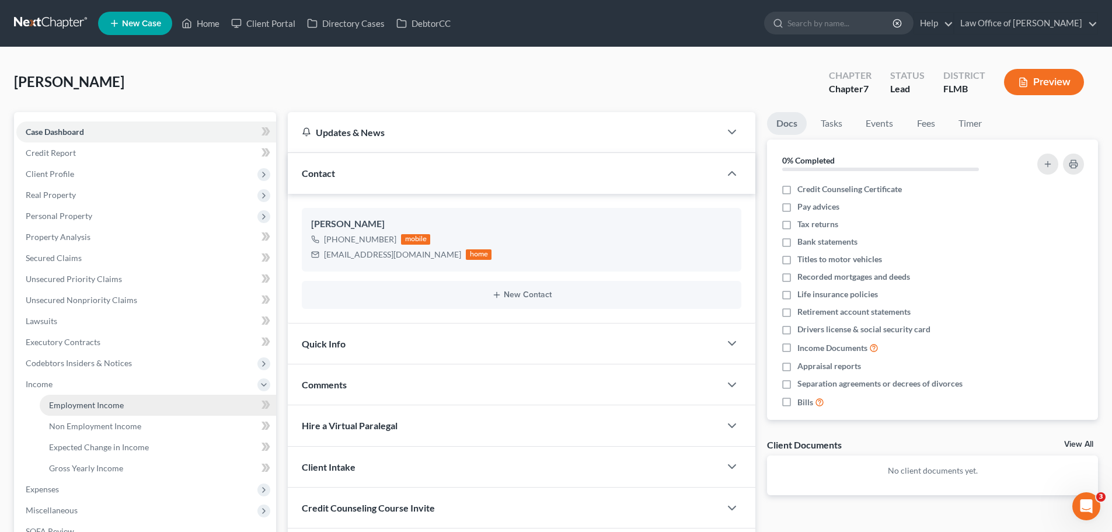
click at [72, 402] on span "Employment Income" at bounding box center [86, 405] width 75 height 10
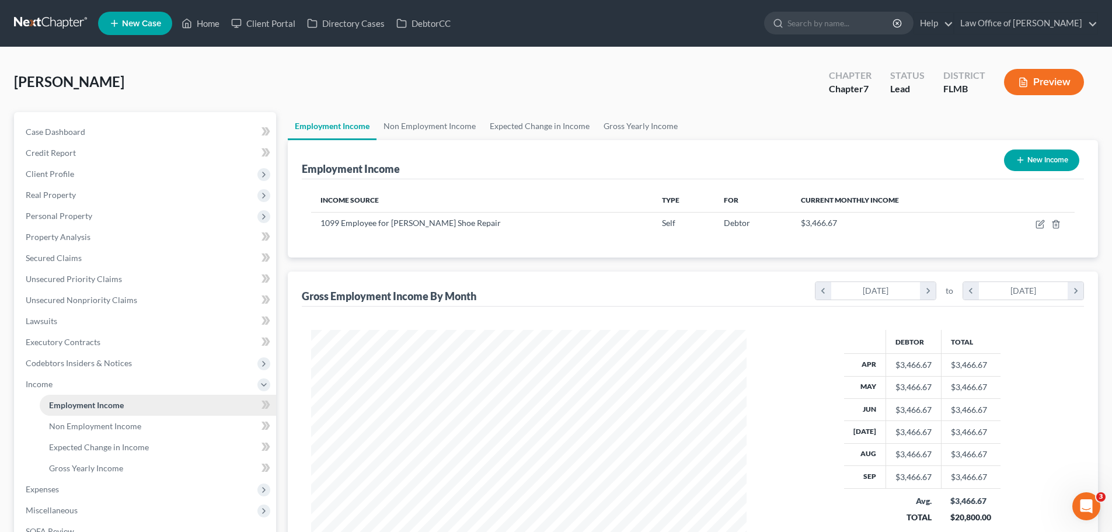
scroll to position [218, 459]
click at [192, 18] on icon at bounding box center [187, 23] width 11 height 14
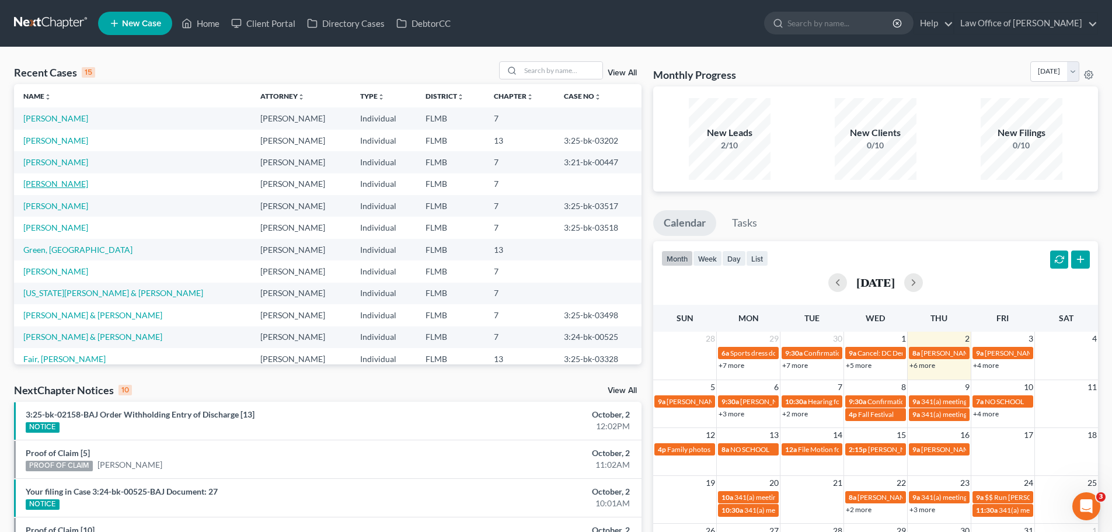
click at [59, 182] on link "Aronne, Lana" at bounding box center [55, 184] width 65 height 10
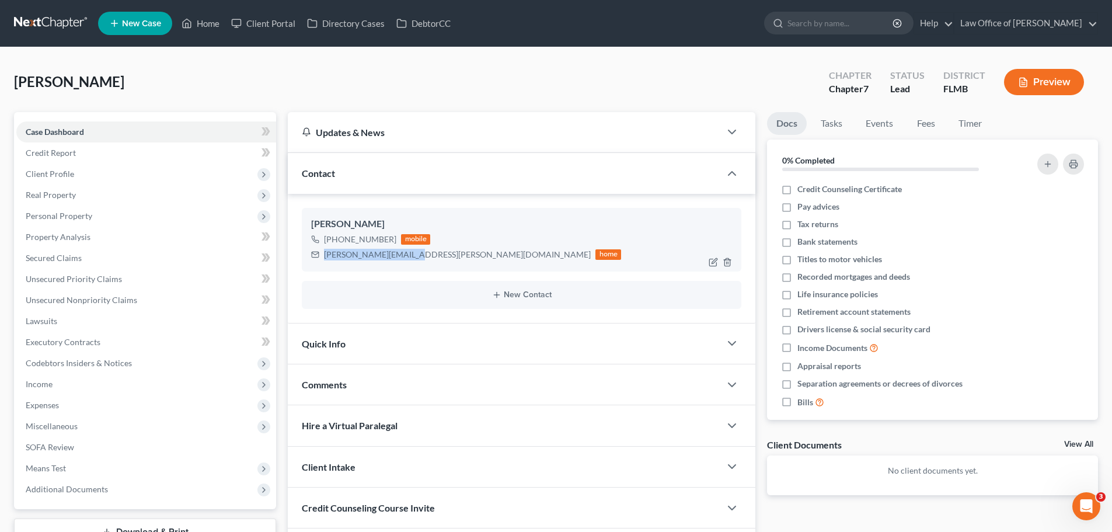
drag, startPoint x: 411, startPoint y: 254, endPoint x: 322, endPoint y: 260, distance: 89.0
click at [322, 260] on div "lana.aronne@gmail.com home" at bounding box center [466, 254] width 310 height 15
copy div "lana.aronne@gmail.com"
click at [206, 22] on link "Home" at bounding box center [201, 23] width 50 height 21
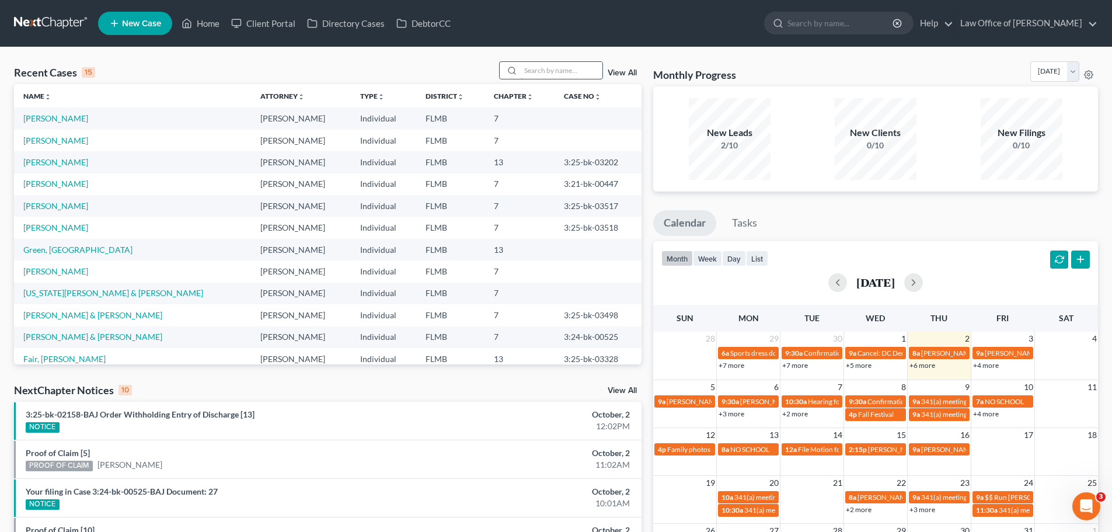
click at [555, 68] on input "search" at bounding box center [562, 70] width 82 height 17
type input "diane"
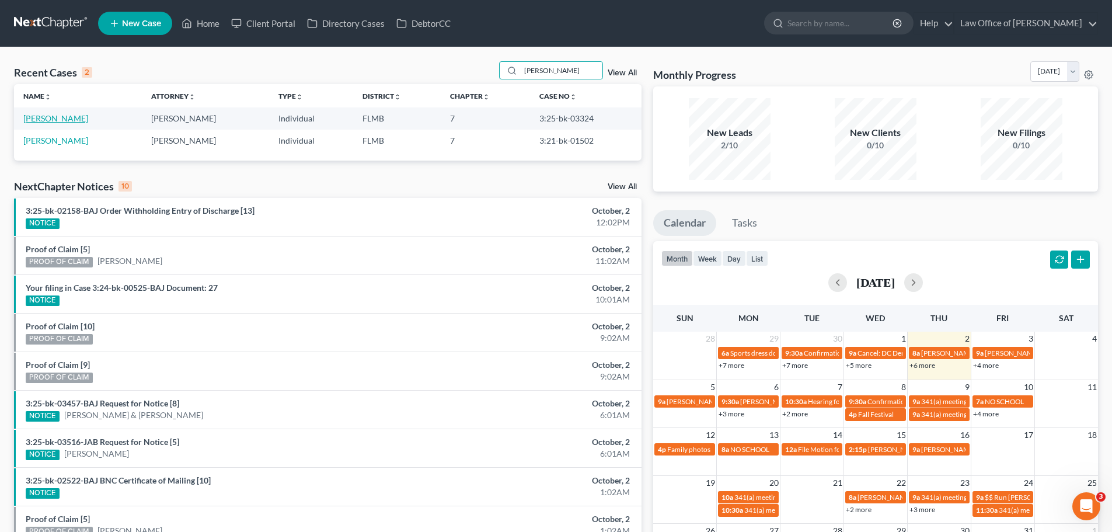
click at [51, 120] on link "Paciej, Diane" at bounding box center [55, 118] width 65 height 10
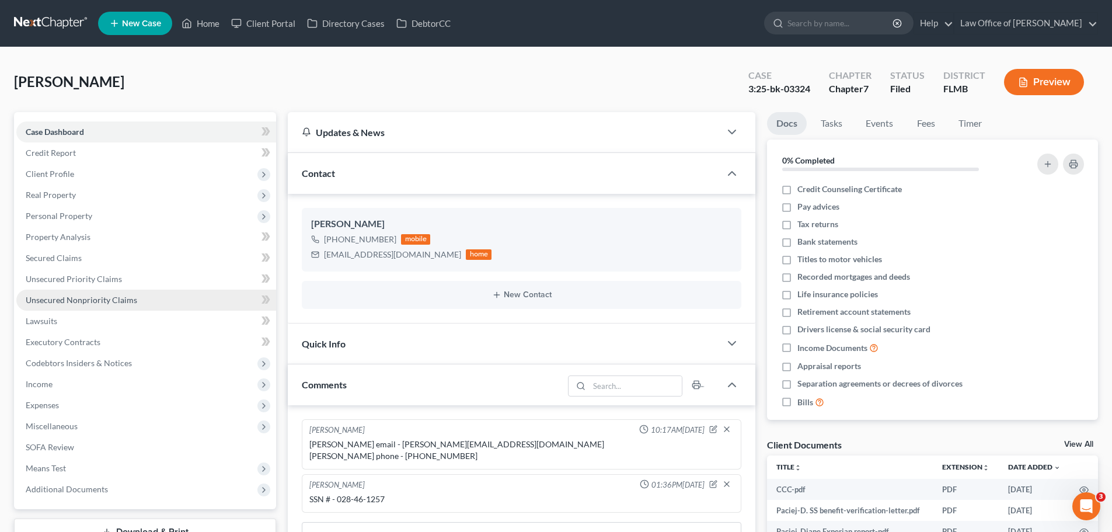
click at [107, 302] on span "Unsecured Nonpriority Claims" at bounding box center [82, 300] width 112 height 10
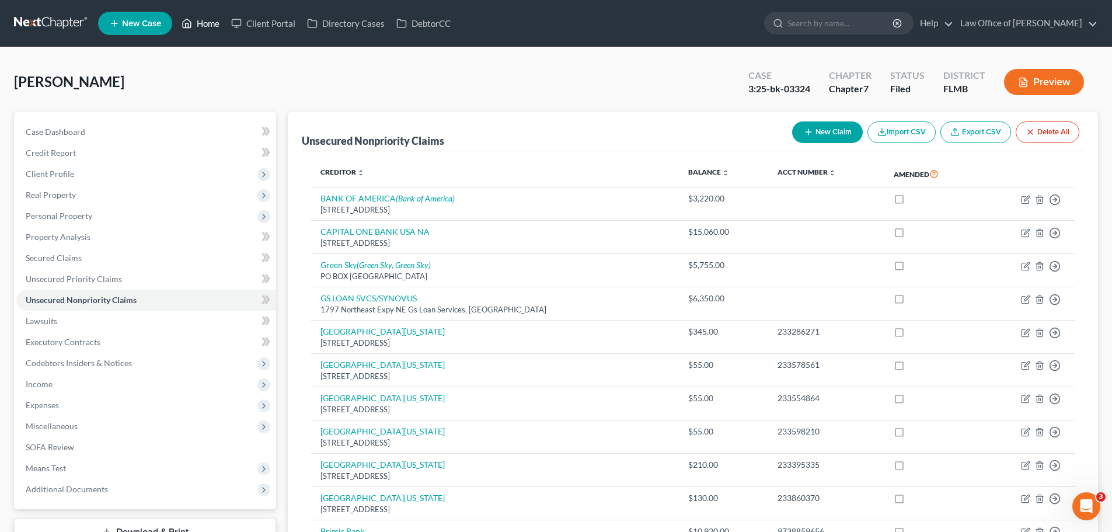
click at [219, 22] on link "Home" at bounding box center [201, 23] width 50 height 21
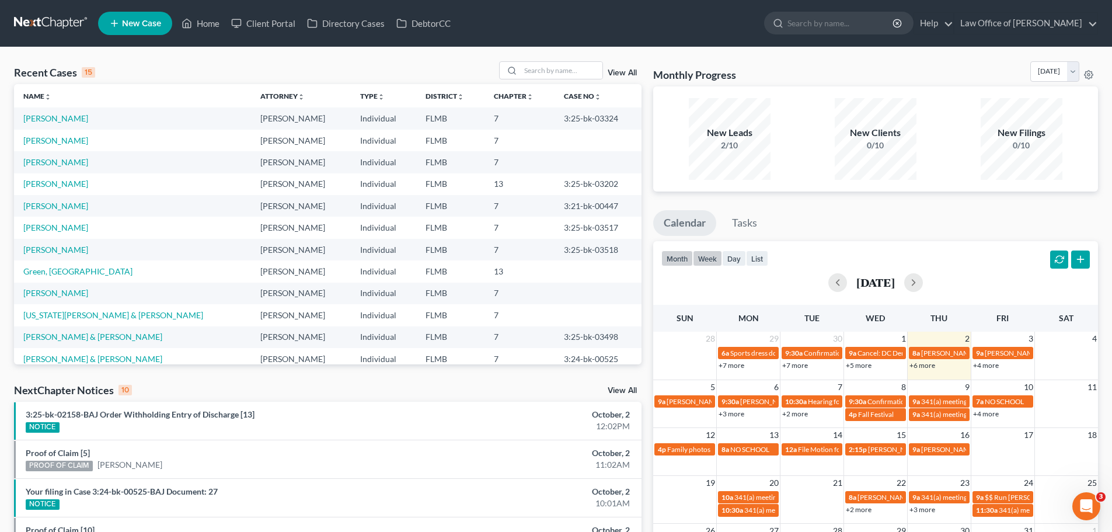
click at [710, 256] on button "week" at bounding box center [707, 259] width 29 height 16
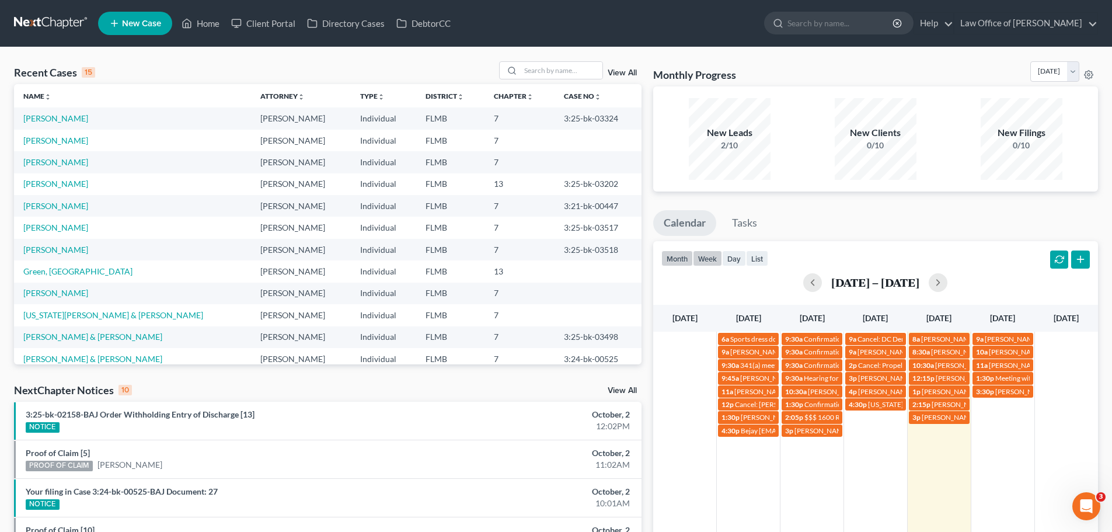
click at [682, 260] on button "month" at bounding box center [678, 259] width 32 height 16
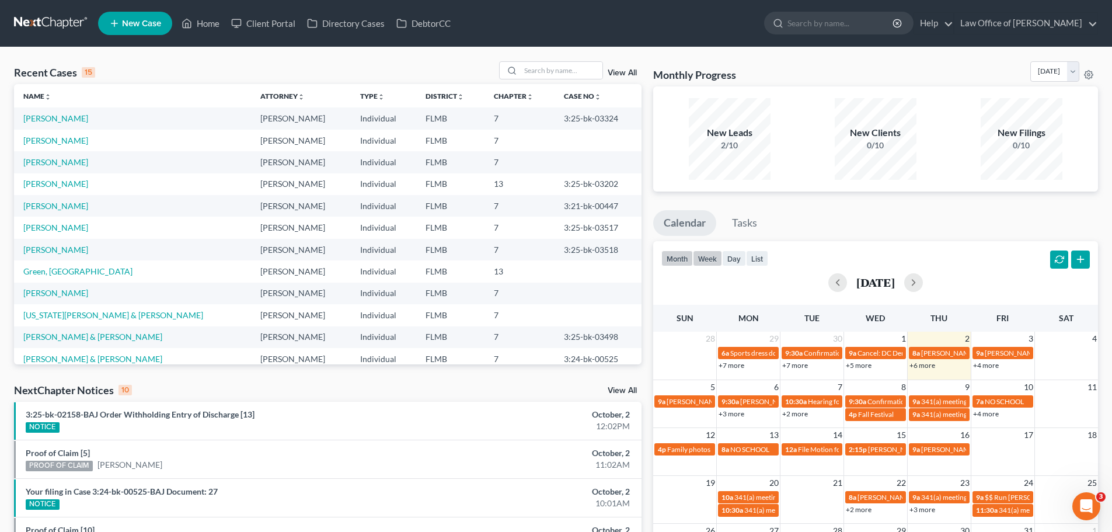
click at [716, 258] on button "week" at bounding box center [707, 259] width 29 height 16
